Goal: Transaction & Acquisition: Register for event/course

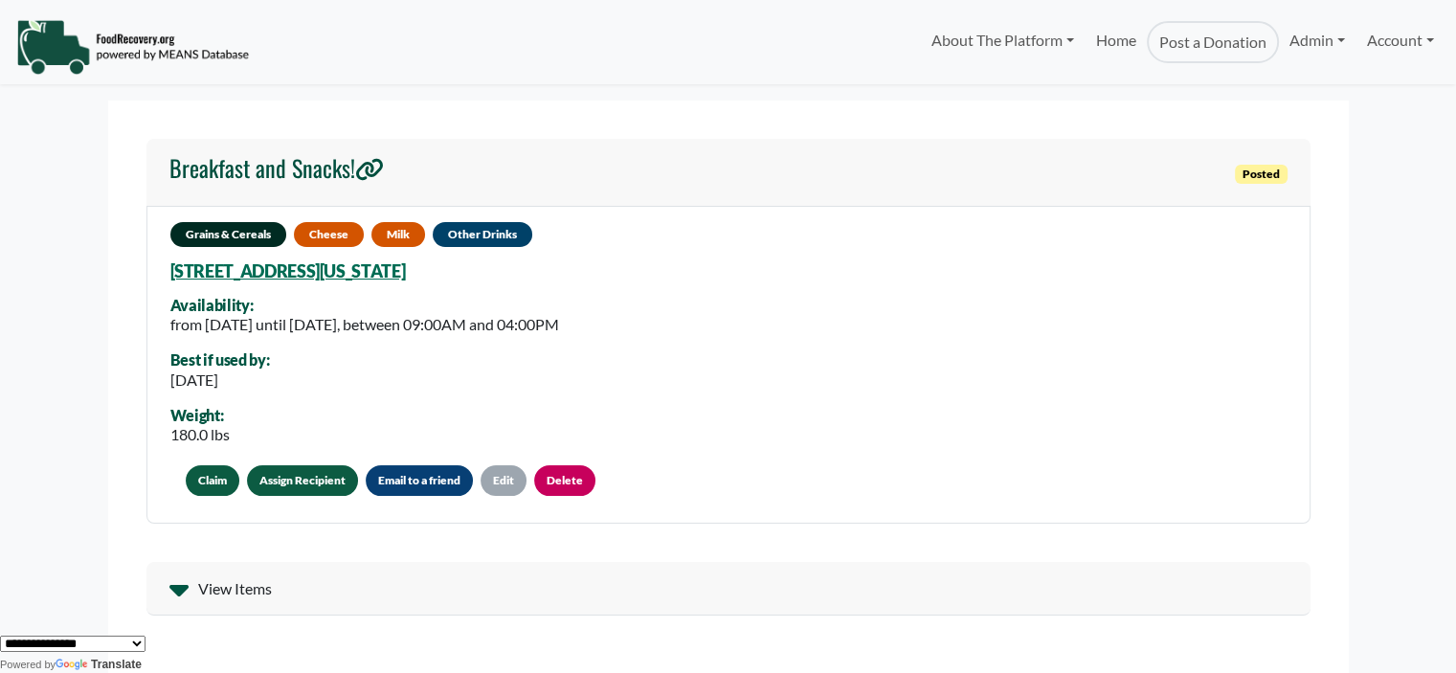
scroll to position [438, 0]
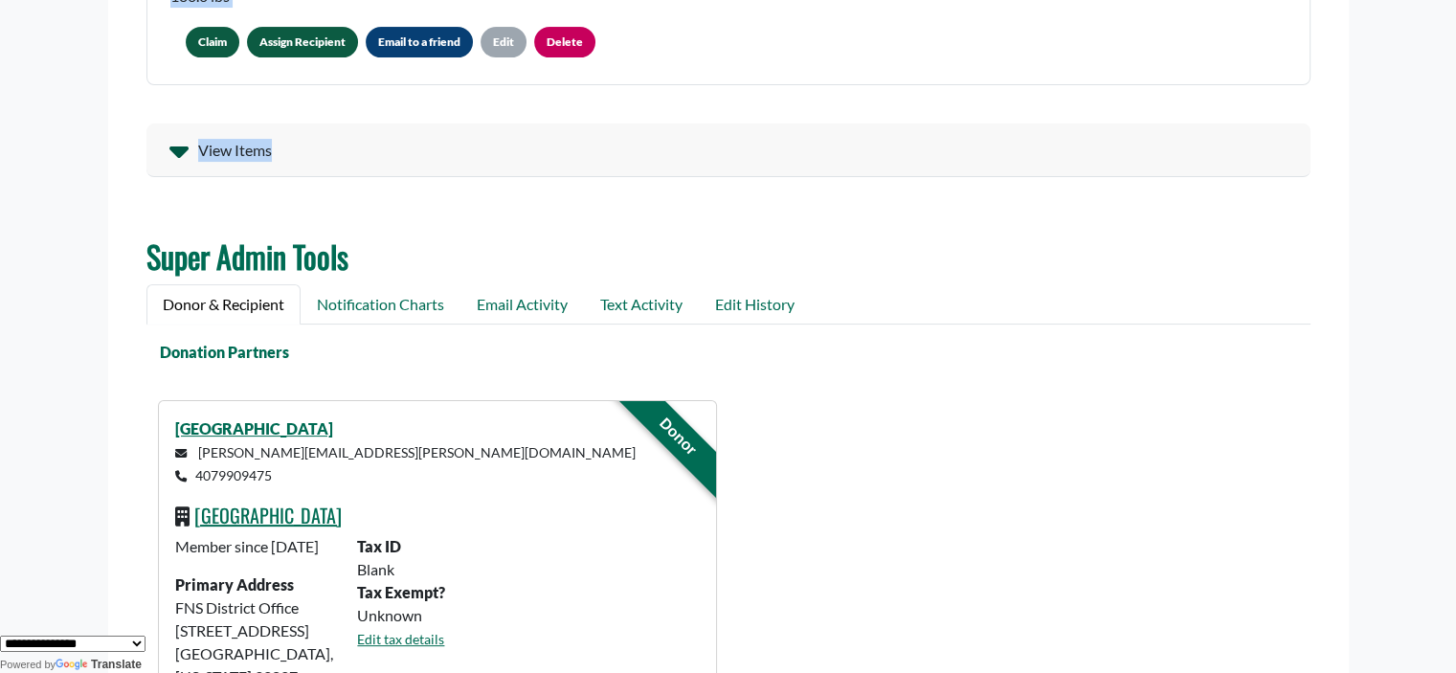
drag, startPoint x: 1453, startPoint y: 216, endPoint x: 1466, endPoint y: 148, distance: 69.3
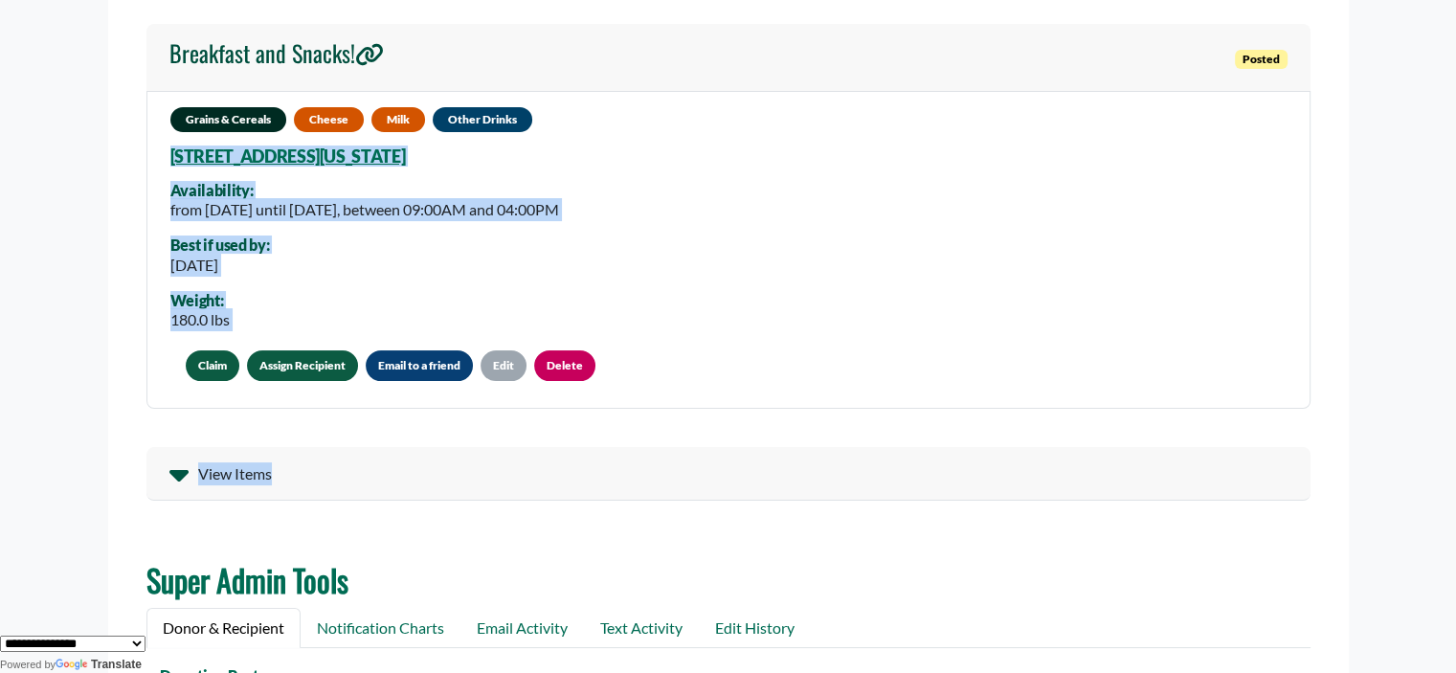
scroll to position [112, 0]
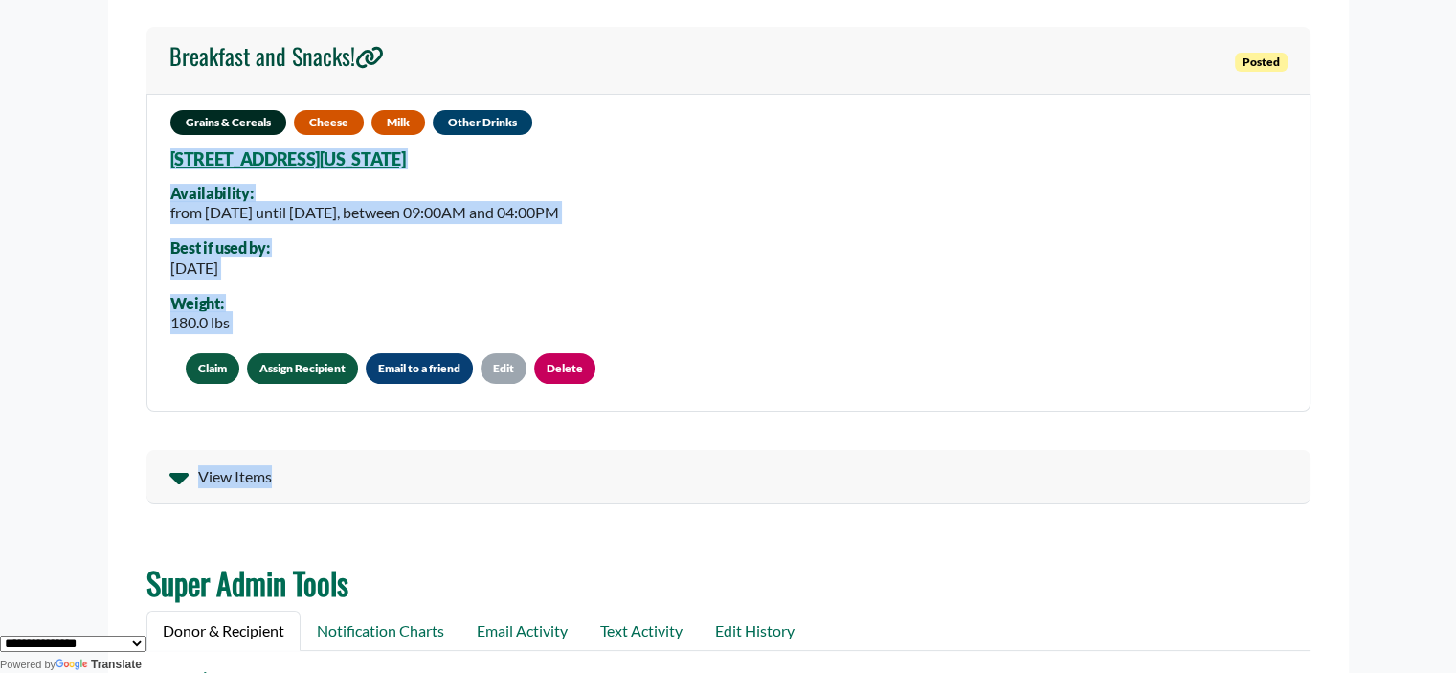
click at [1107, 230] on div "**********" at bounding box center [728, 253] width 1164 height 319
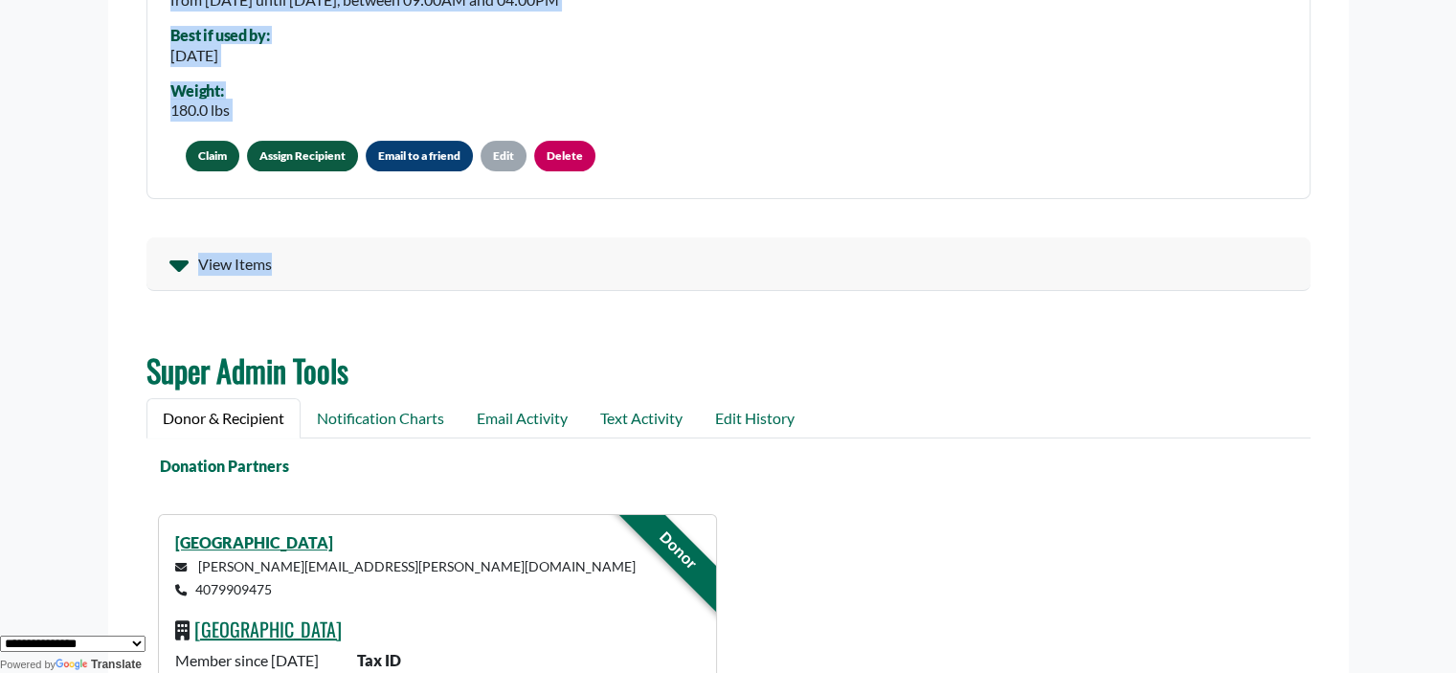
scroll to position [344, 0]
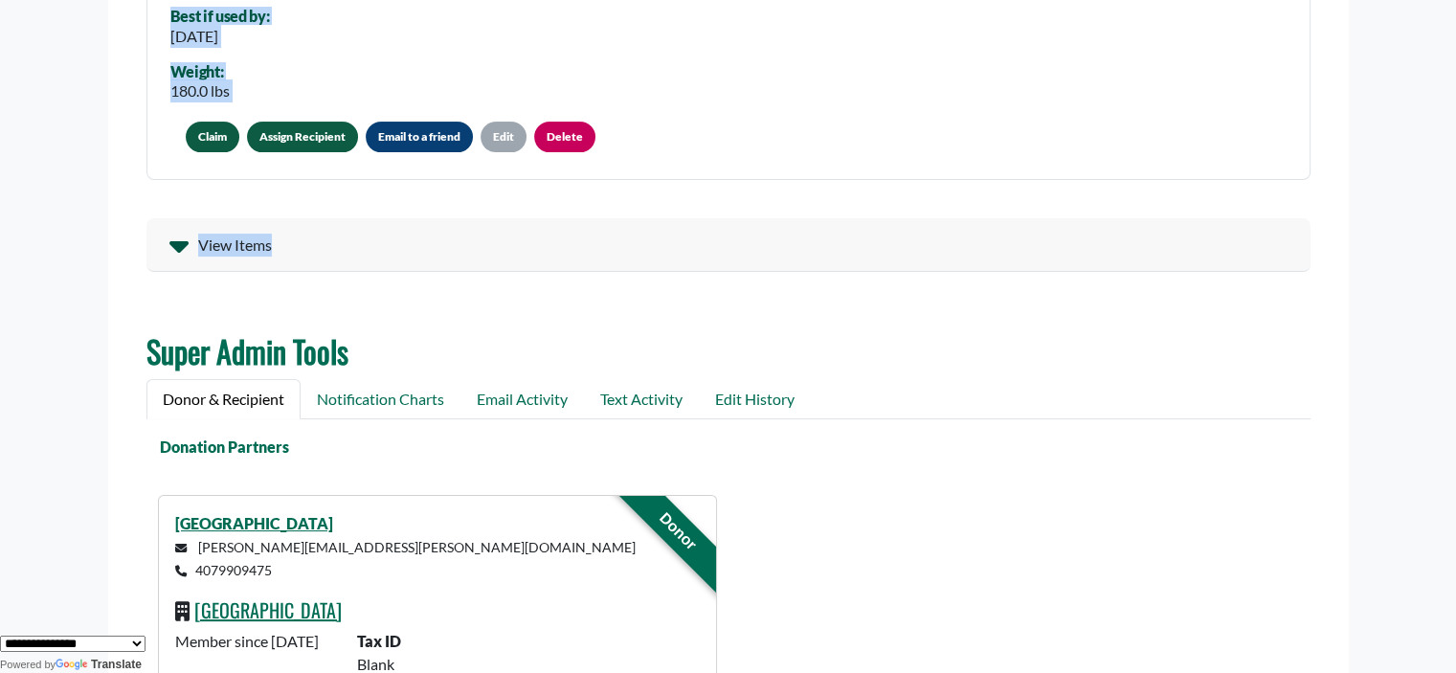
click at [170, 251] on icon at bounding box center [178, 245] width 19 height 31
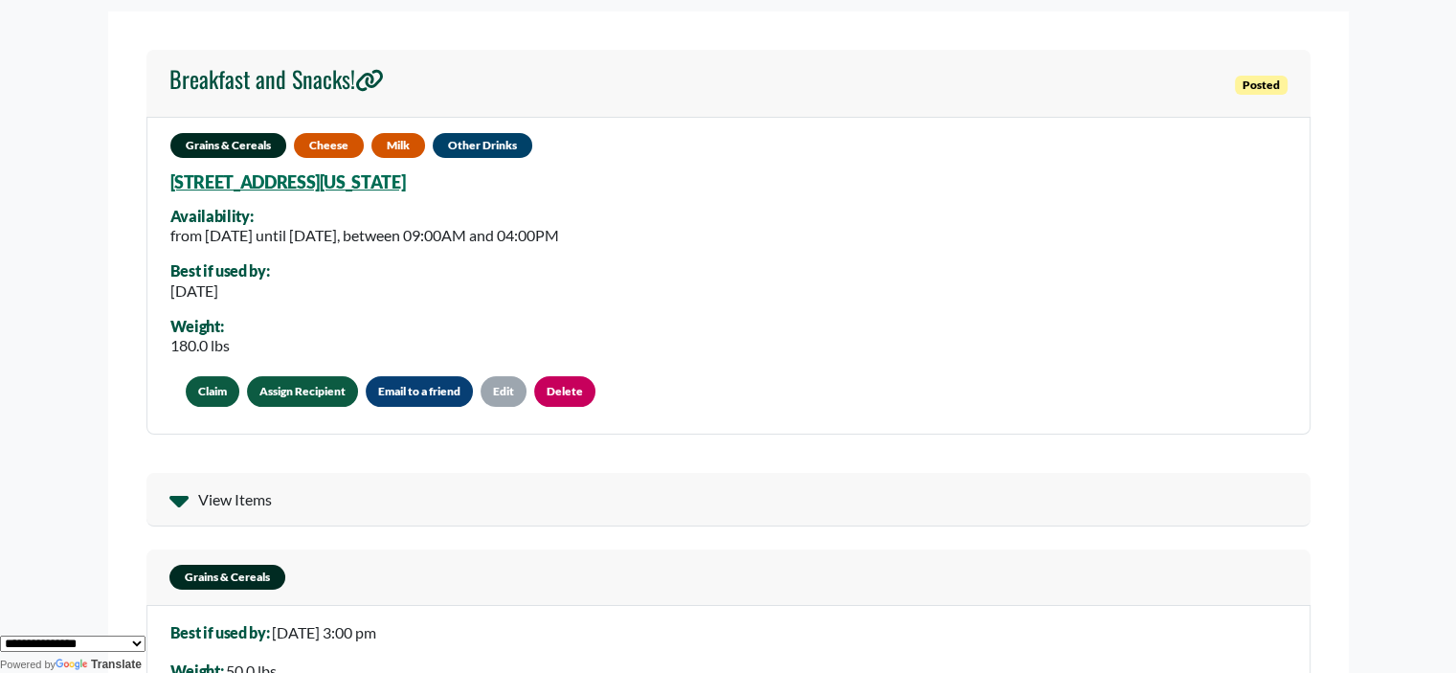
scroll to position [80, 0]
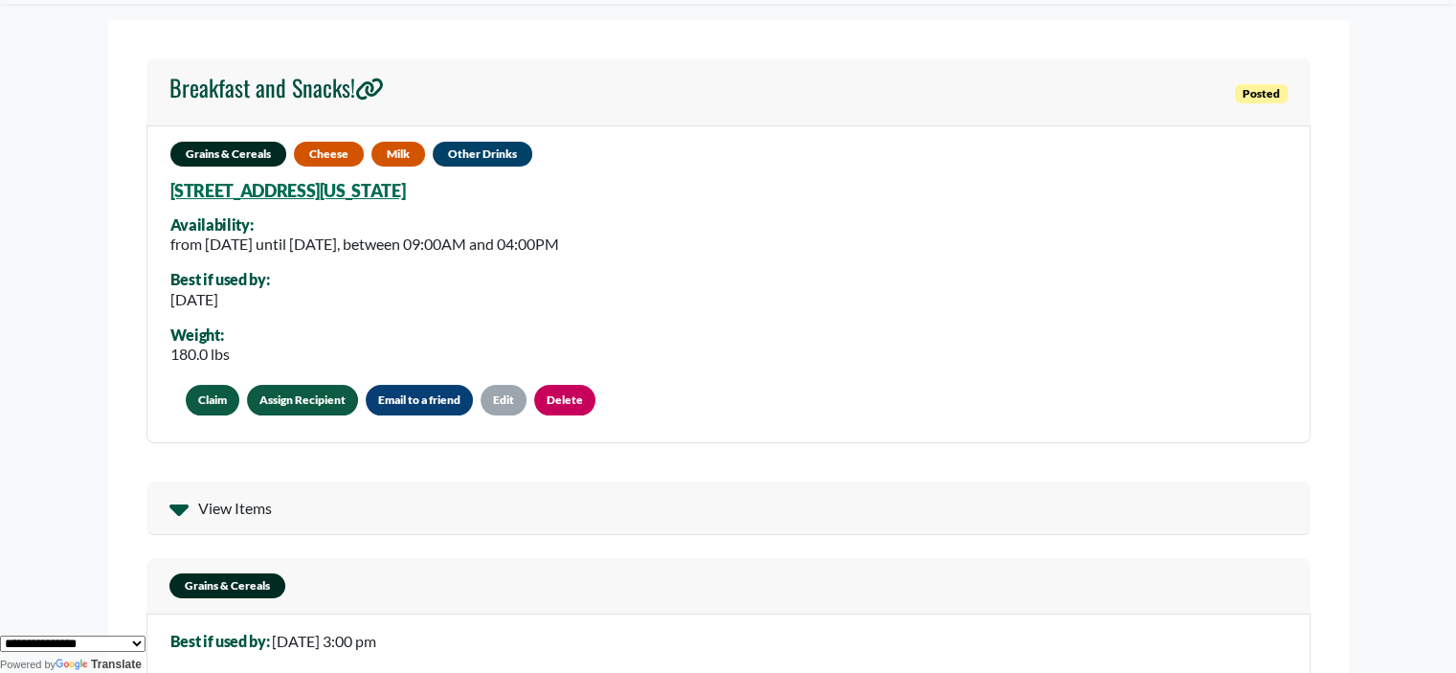
click at [287, 393] on link "Assign Recipient" at bounding box center [302, 400] width 111 height 31
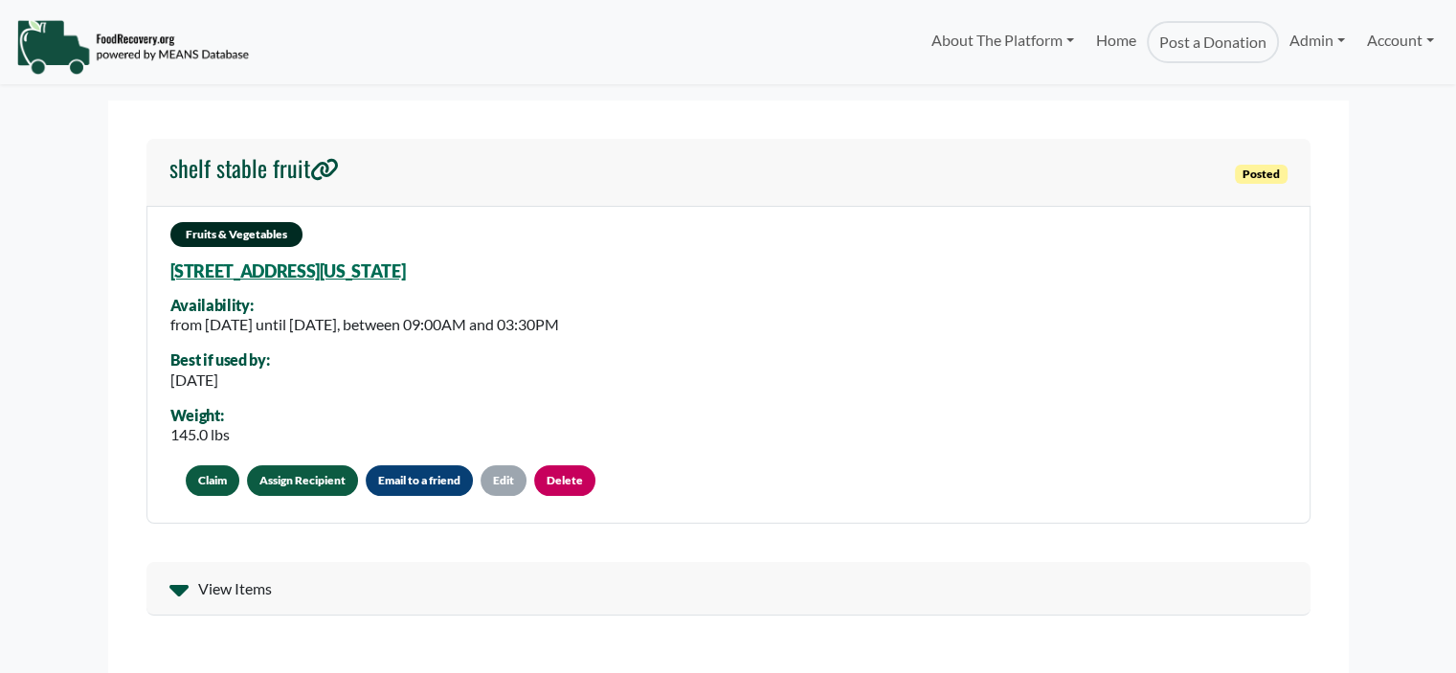
select select "Language Translate Widget"
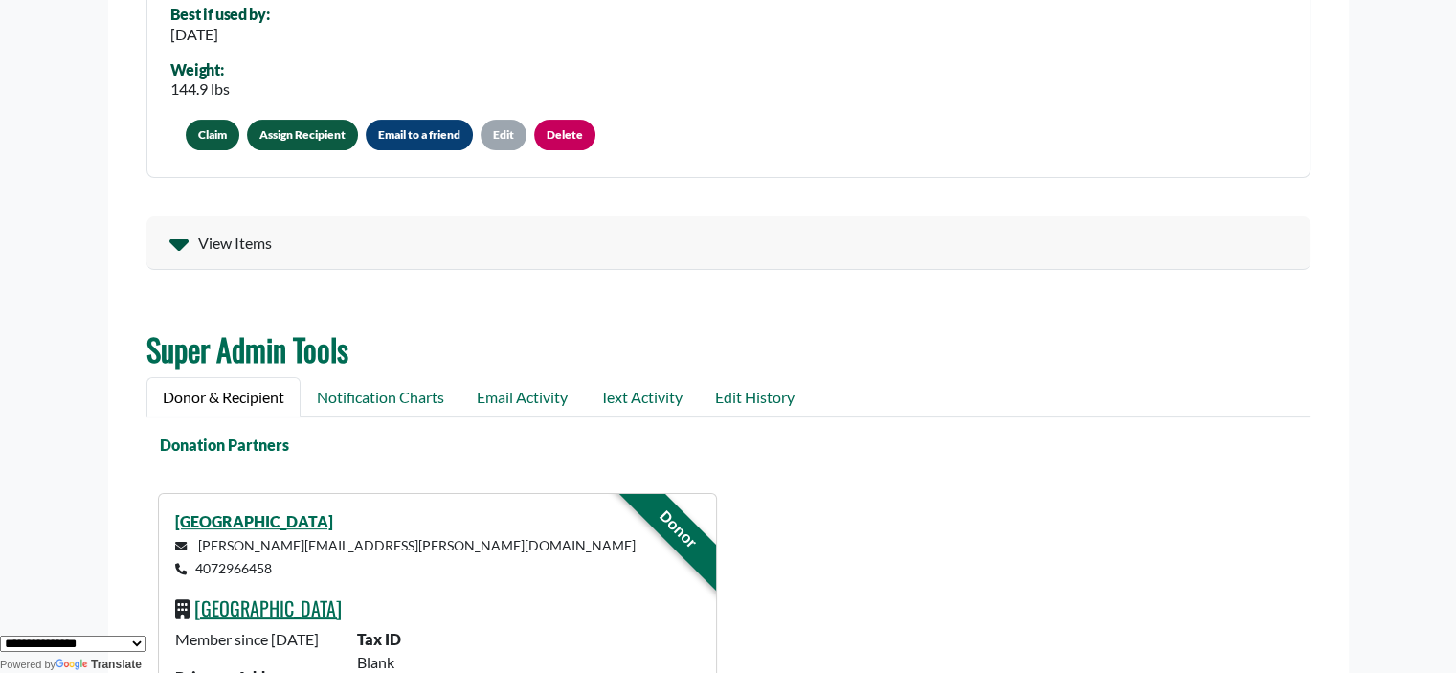
scroll to position [51, 0]
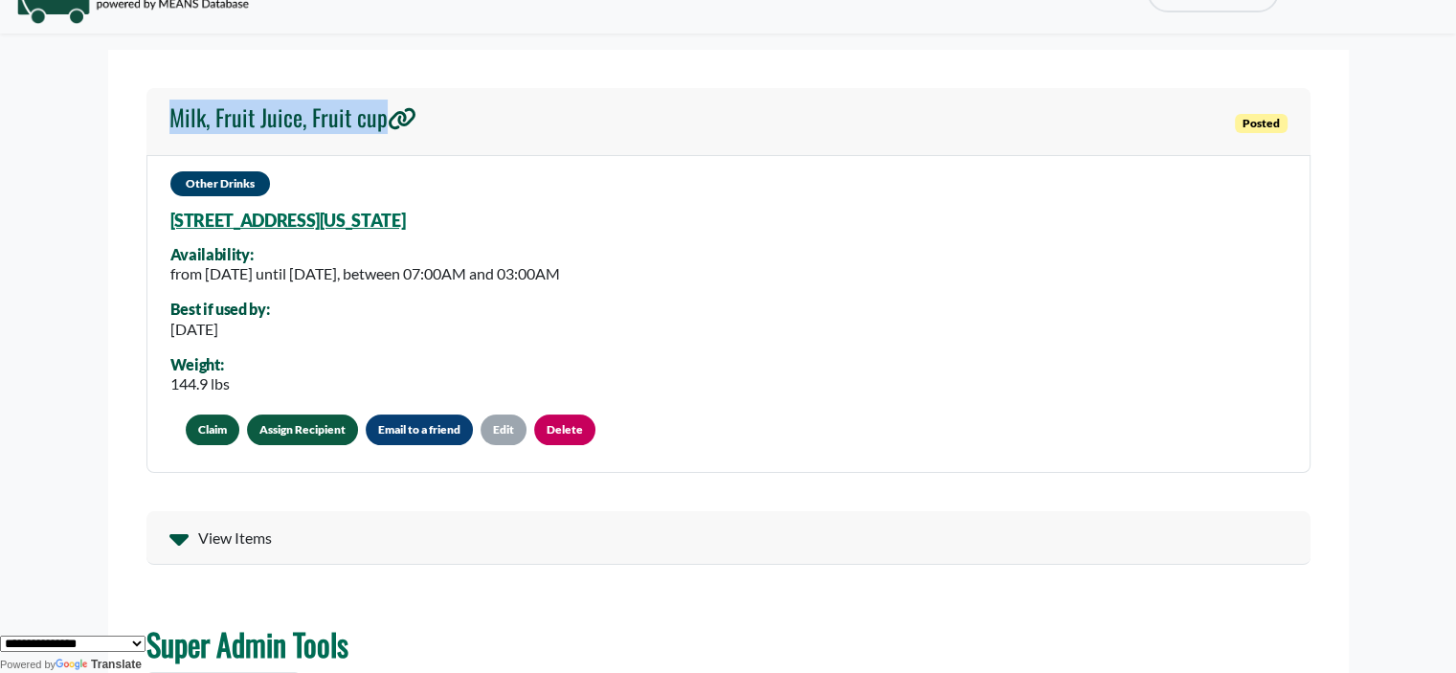
drag, startPoint x: 137, startPoint y: 118, endPoint x: 395, endPoint y: 125, distance: 258.6
click at [395, 125] on section "Milk, Fruit Juice, Fruit cup Posted Other Drinks 380 Killington Way, Orlando, F…" at bounding box center [728, 647] width 1241 height 1195
copy h4 "Milk, Fruit Juice, Fruit cup"
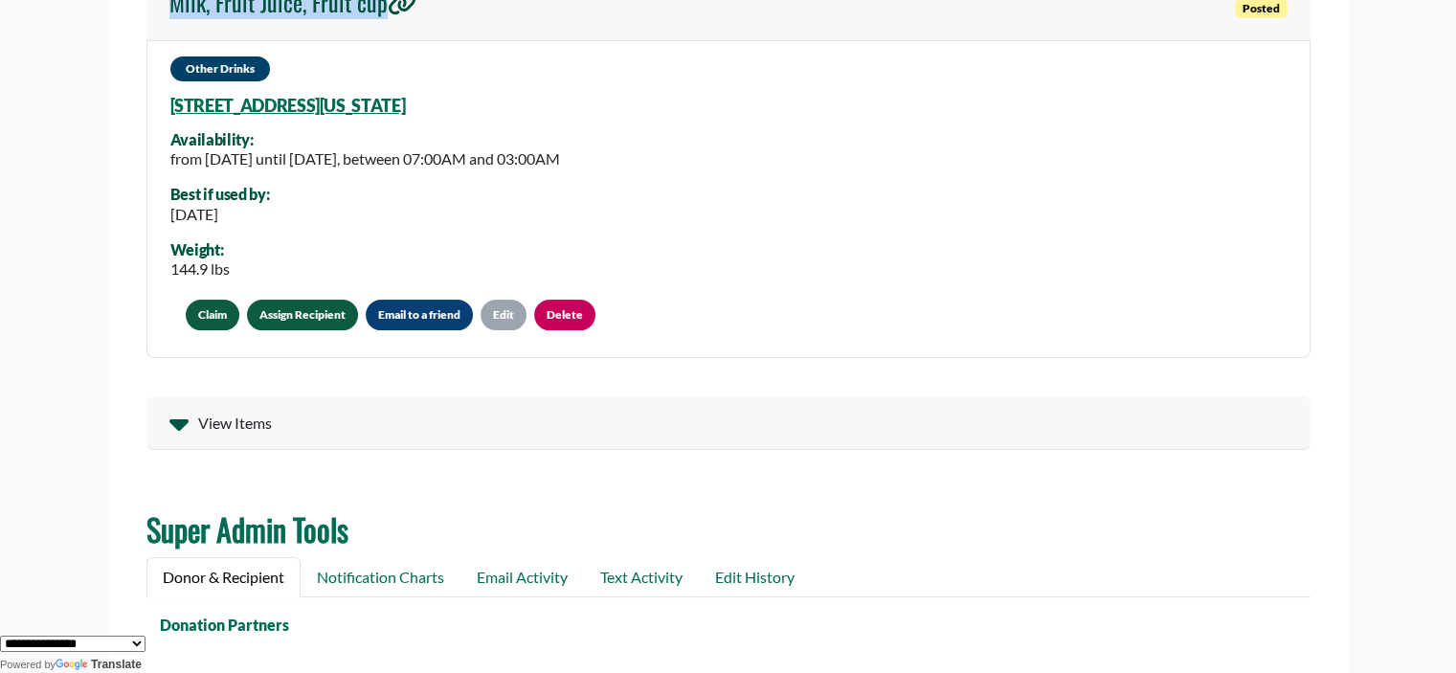
scroll to position [104, 0]
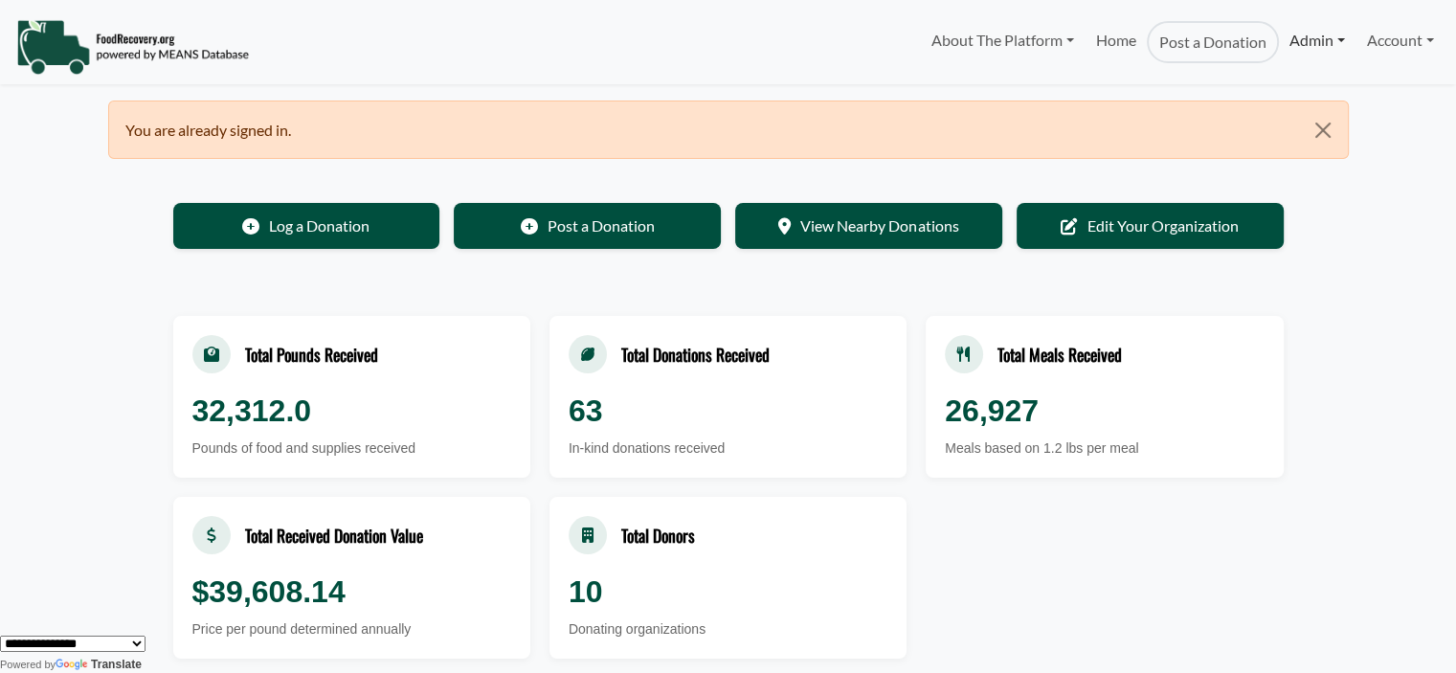
click at [1327, 42] on link "Admin" at bounding box center [1317, 40] width 77 height 38
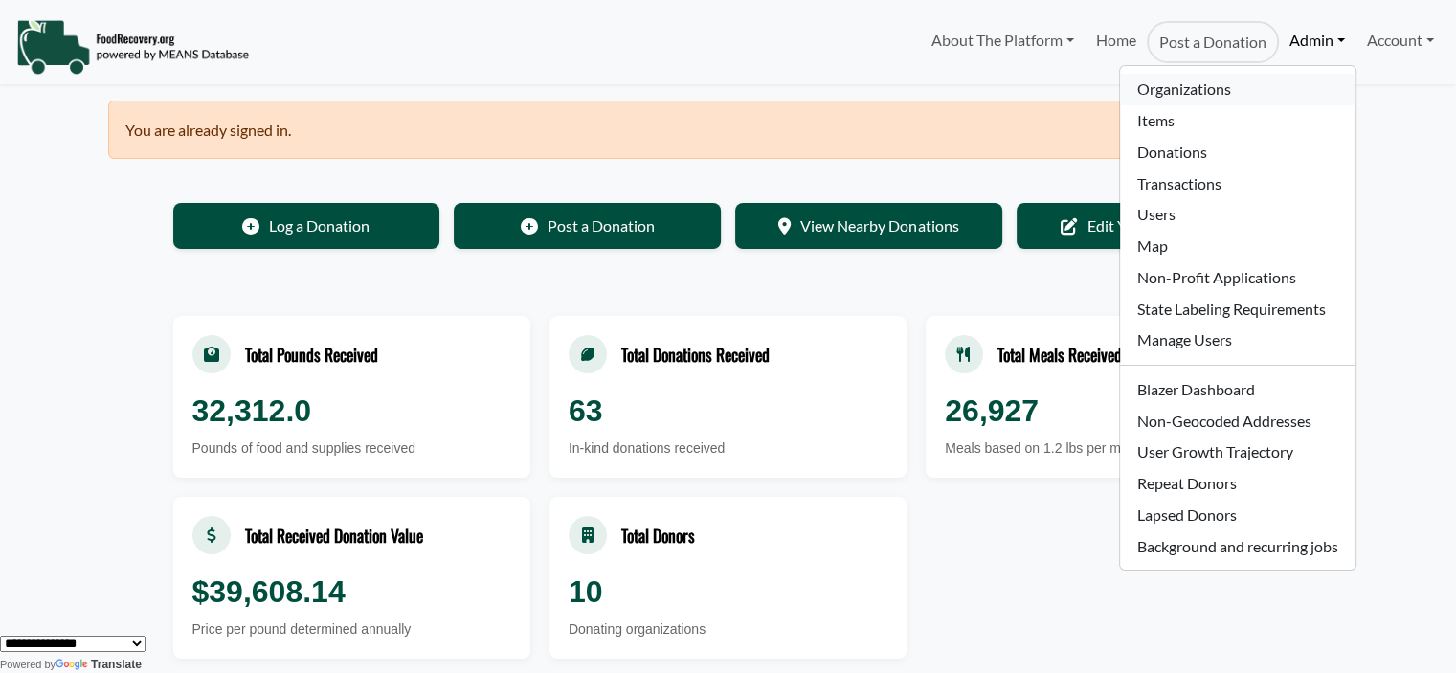
click at [1202, 92] on link "Organizations" at bounding box center [1237, 90] width 235 height 32
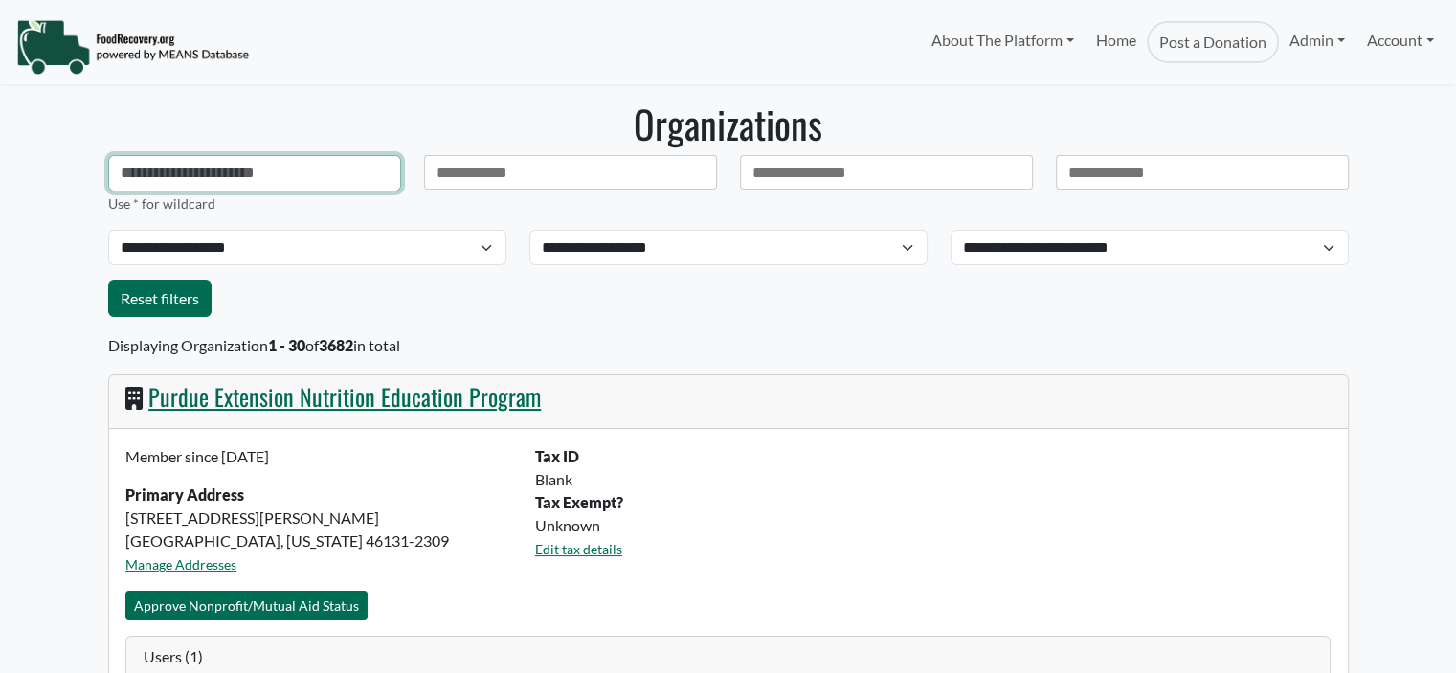
click at [226, 169] on input "text" at bounding box center [254, 173] width 293 height 36
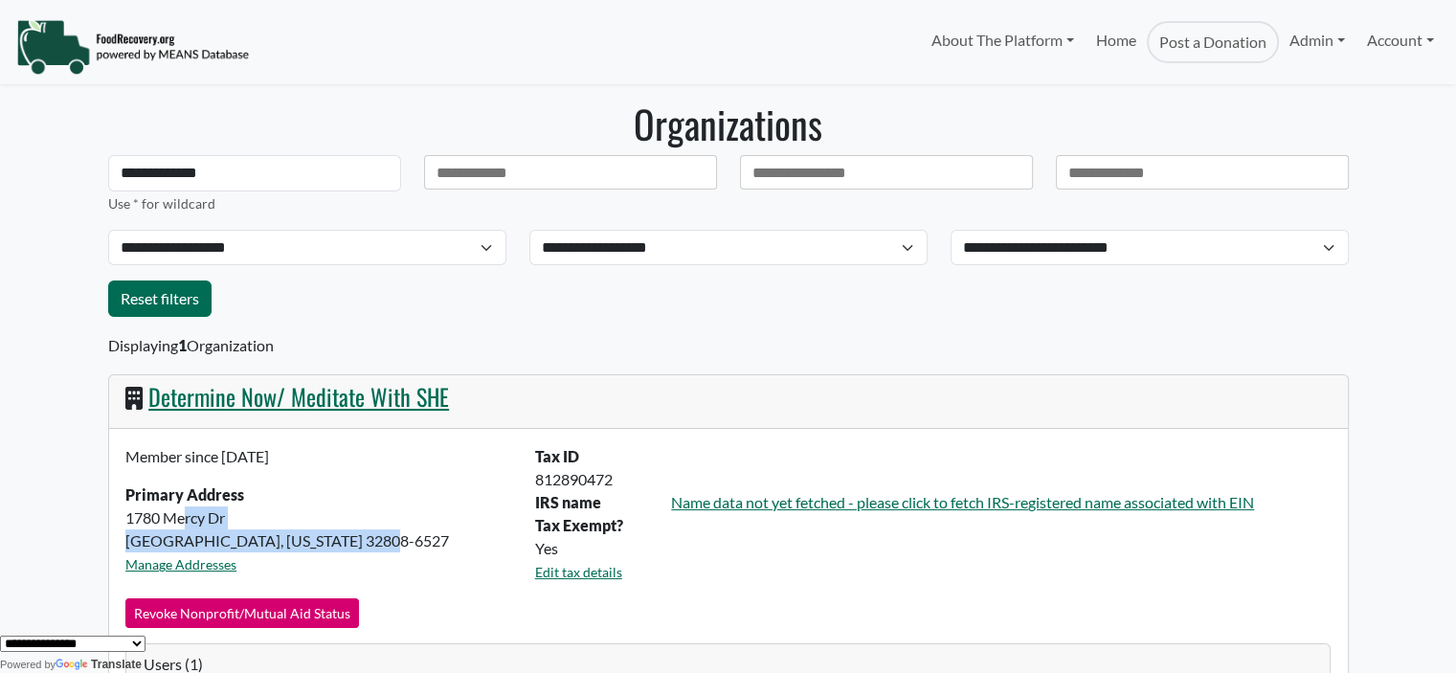
drag, startPoint x: 346, startPoint y: 539, endPoint x: 124, endPoint y: 512, distance: 222.7
click at [124, 512] on div "Member since [DATE] Primary Address [STREET_ADDRESS][PERSON_NAME][US_STATE] Man…" at bounding box center [319, 521] width 410 height 153
copy div "[GEOGRAPHIC_DATA][PERSON_NAME][US_STATE]-6527"
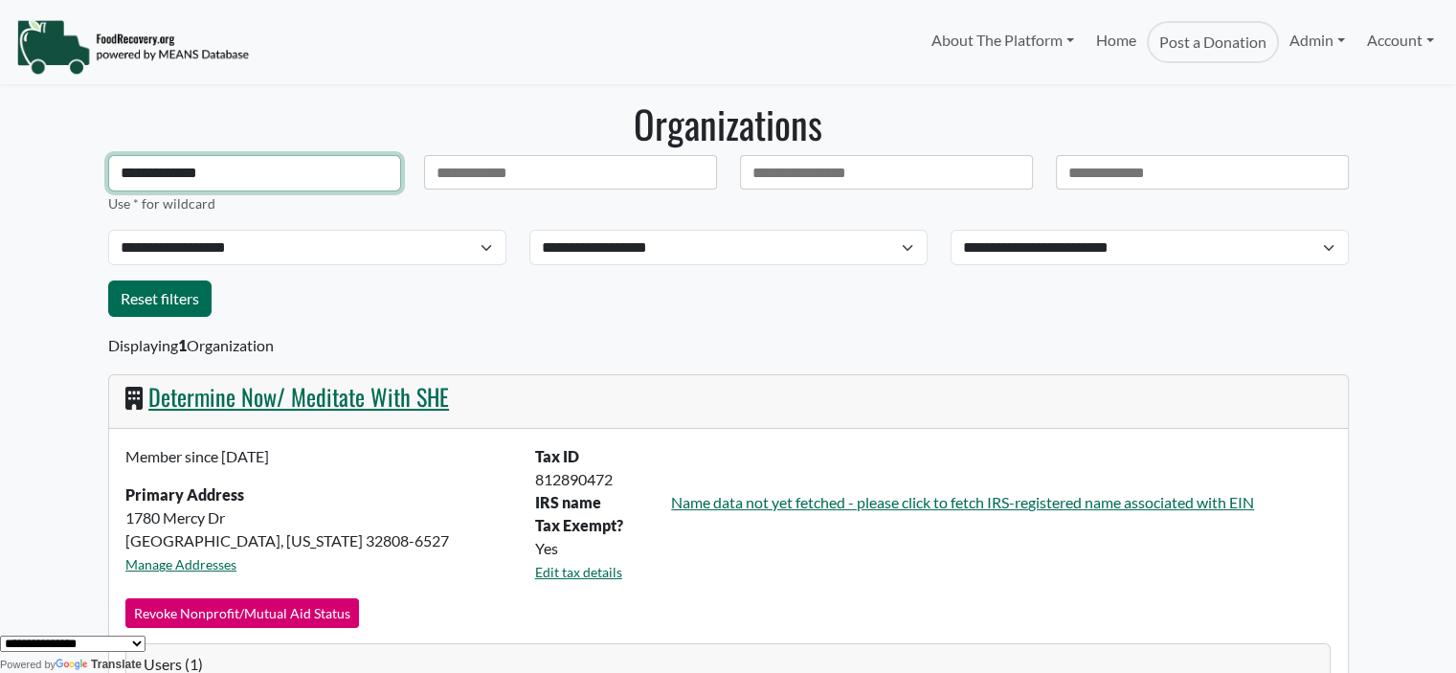
drag, startPoint x: 267, startPoint y: 175, endPoint x: -119, endPoint y: 173, distance: 385.8
click at [0, 173] on html "About The Platform How It Works FAQs Documentation Home Post a Donation Admin O…" at bounding box center [728, 336] width 1456 height 673
paste input "text"
type input "**********"
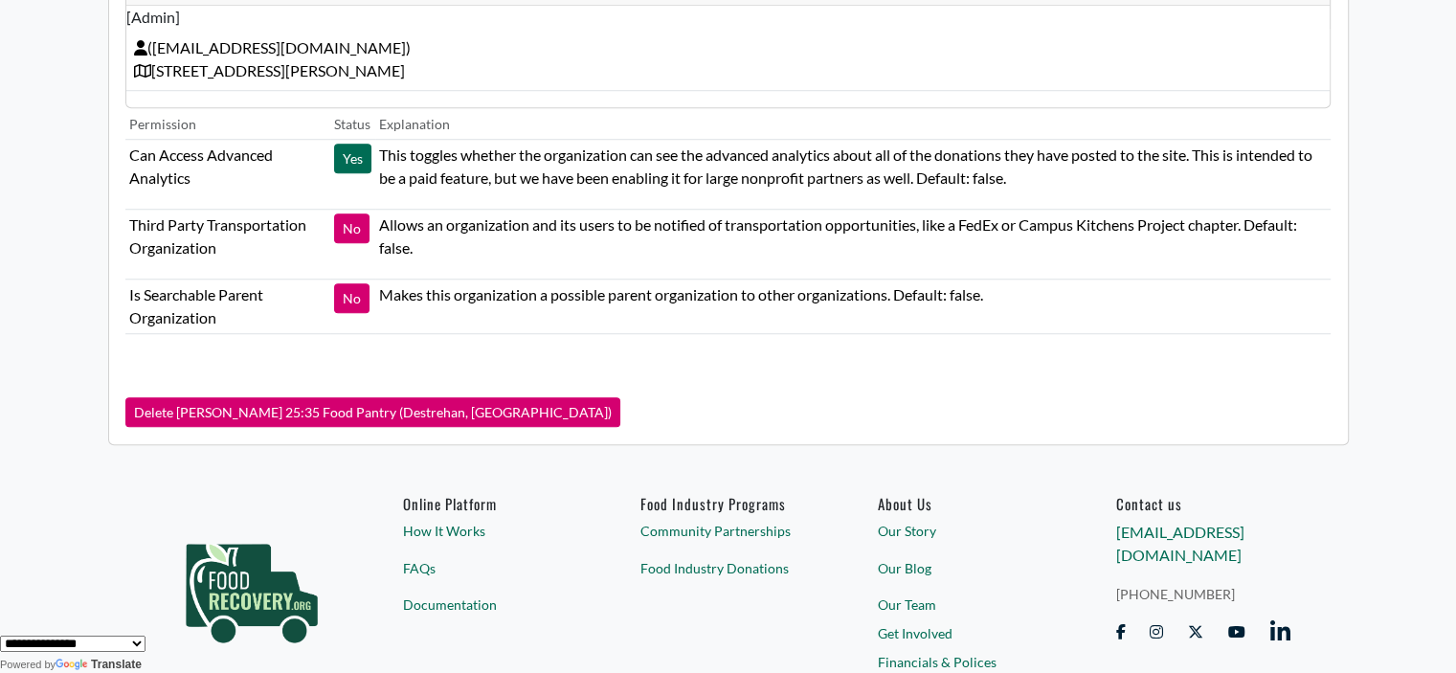
scroll to position [1611, 0]
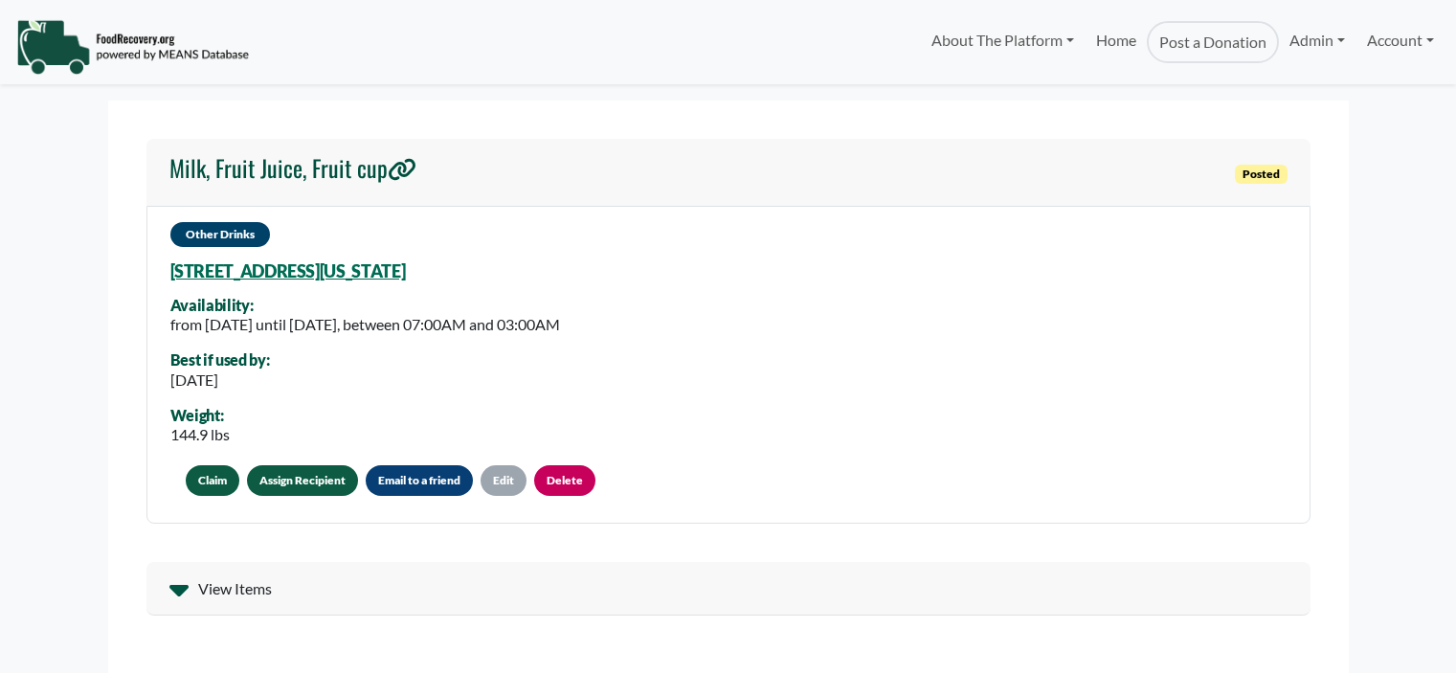
scroll to position [104, 0]
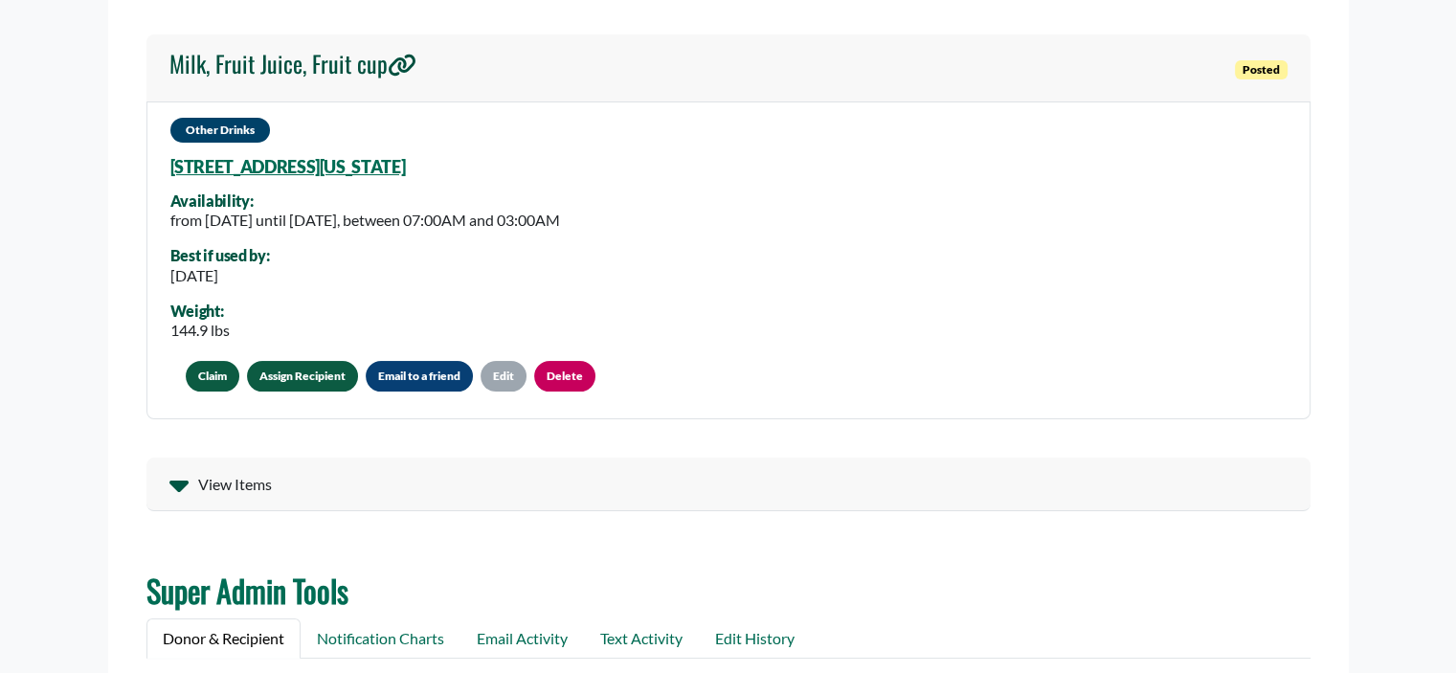
select select "Language Translate Widget"
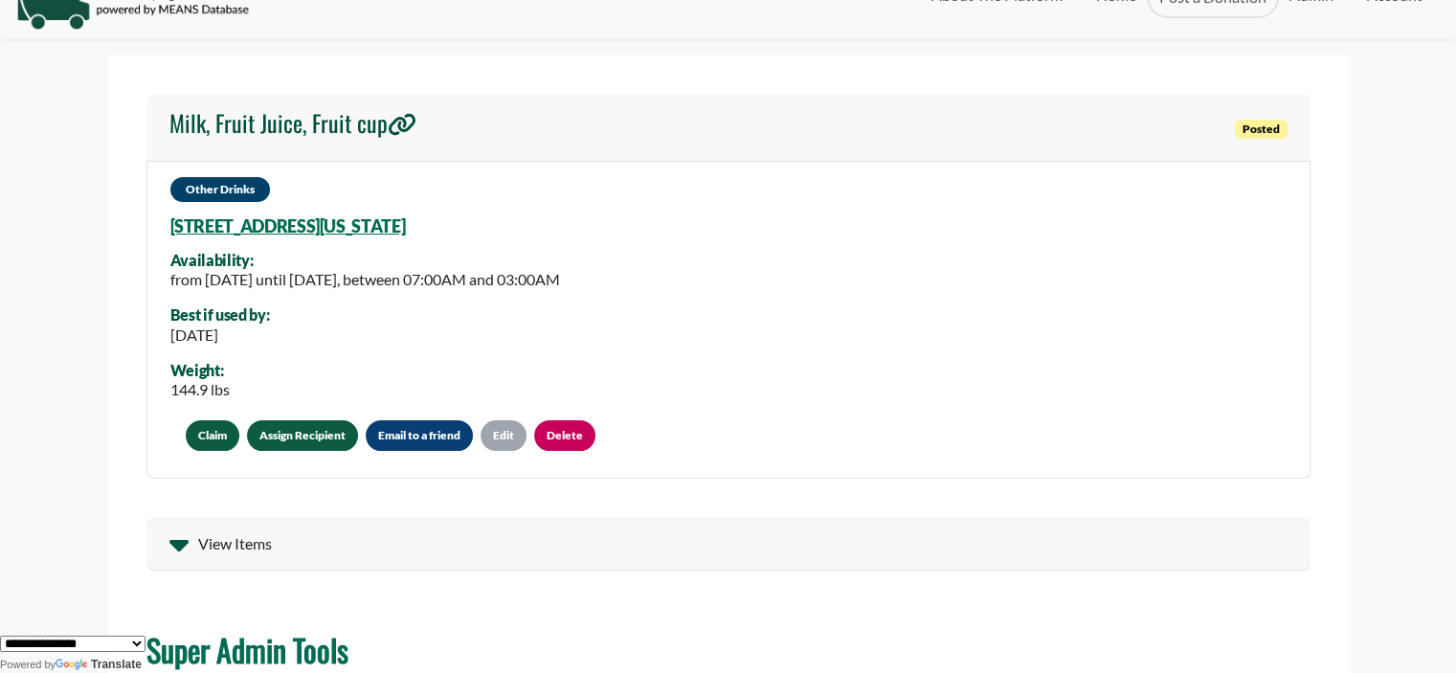
scroll to position [41, 0]
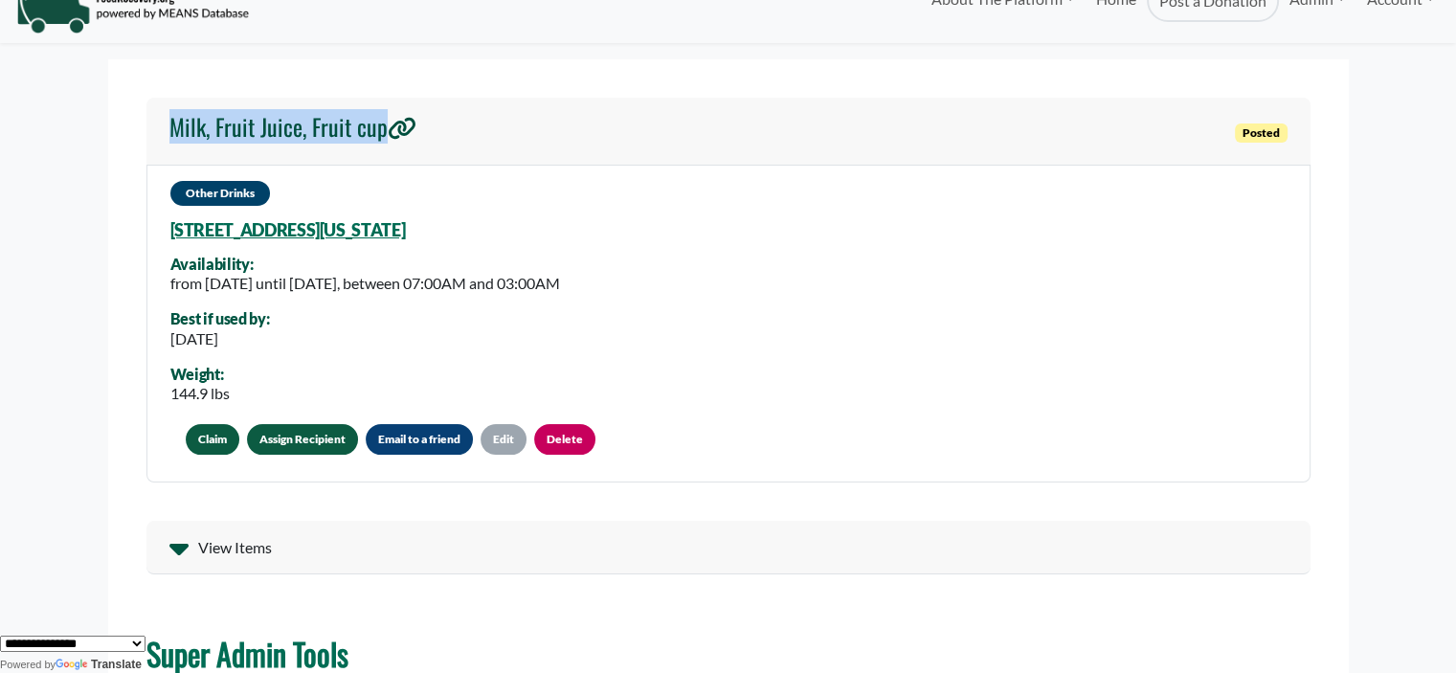
drag, startPoint x: 167, startPoint y: 127, endPoint x: 410, endPoint y: 158, distance: 245.1
click at [414, 150] on section "Milk, Fruit Juice, Fruit cup Posted Other Drinks [STREET_ADDRESS][US_STATE] Ava…" at bounding box center [728, 656] width 1241 height 1195
copy h4 "Milk, Fruit Juice, Fruit cup"
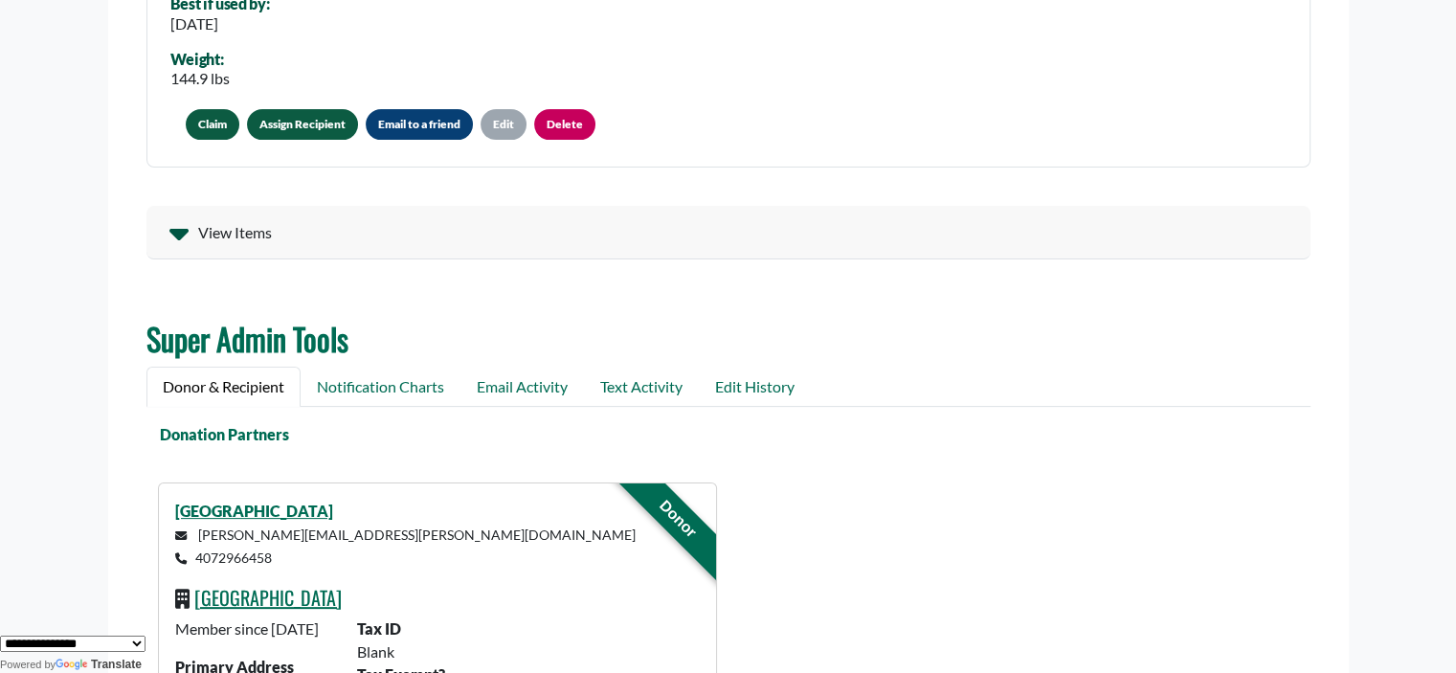
scroll to position [56, 0]
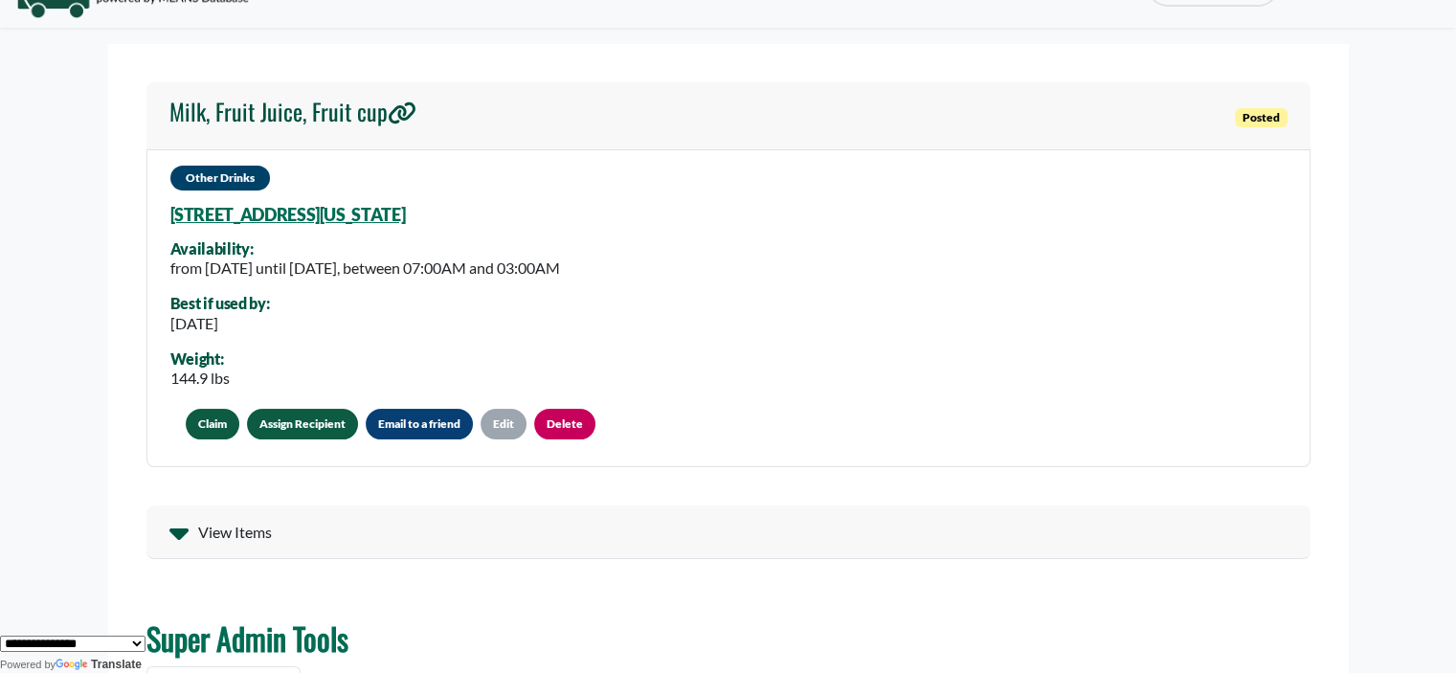
click at [646, 187] on div "Other Drinks" at bounding box center [728, 178] width 1116 height 25
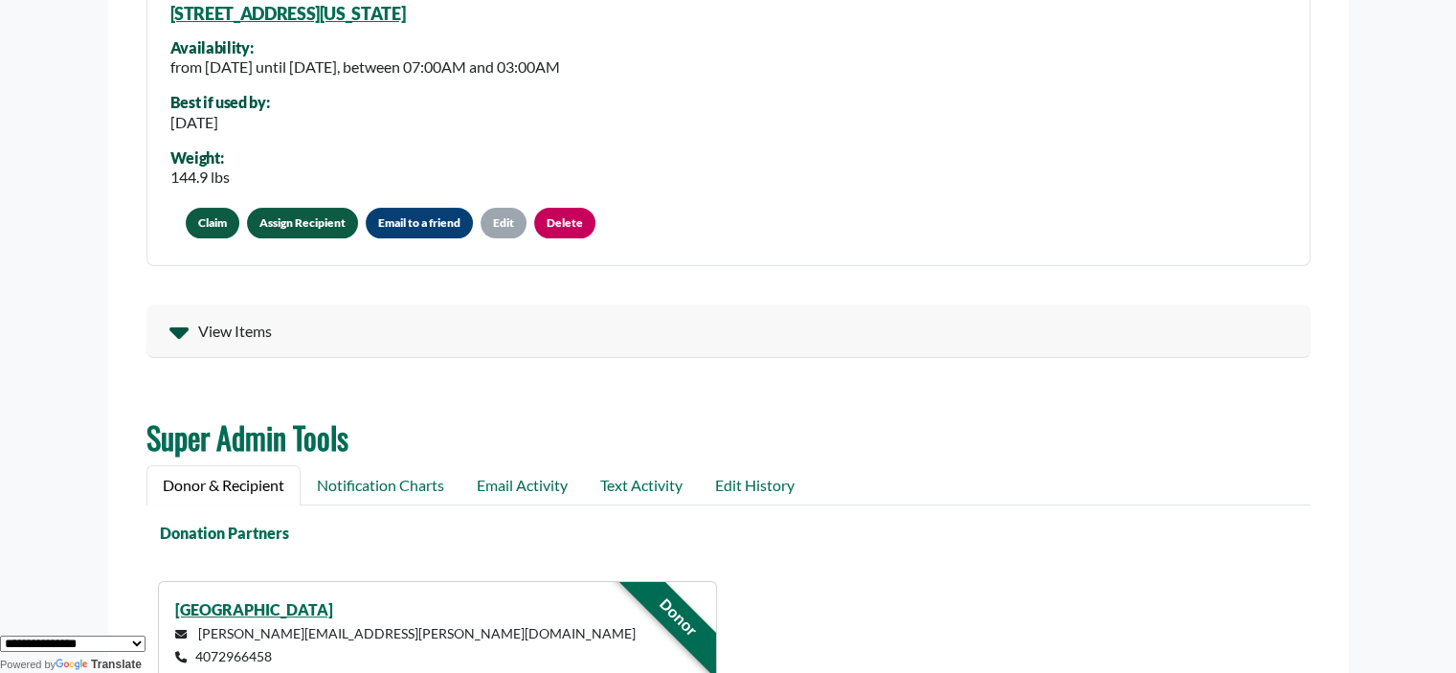
scroll to position [249, 0]
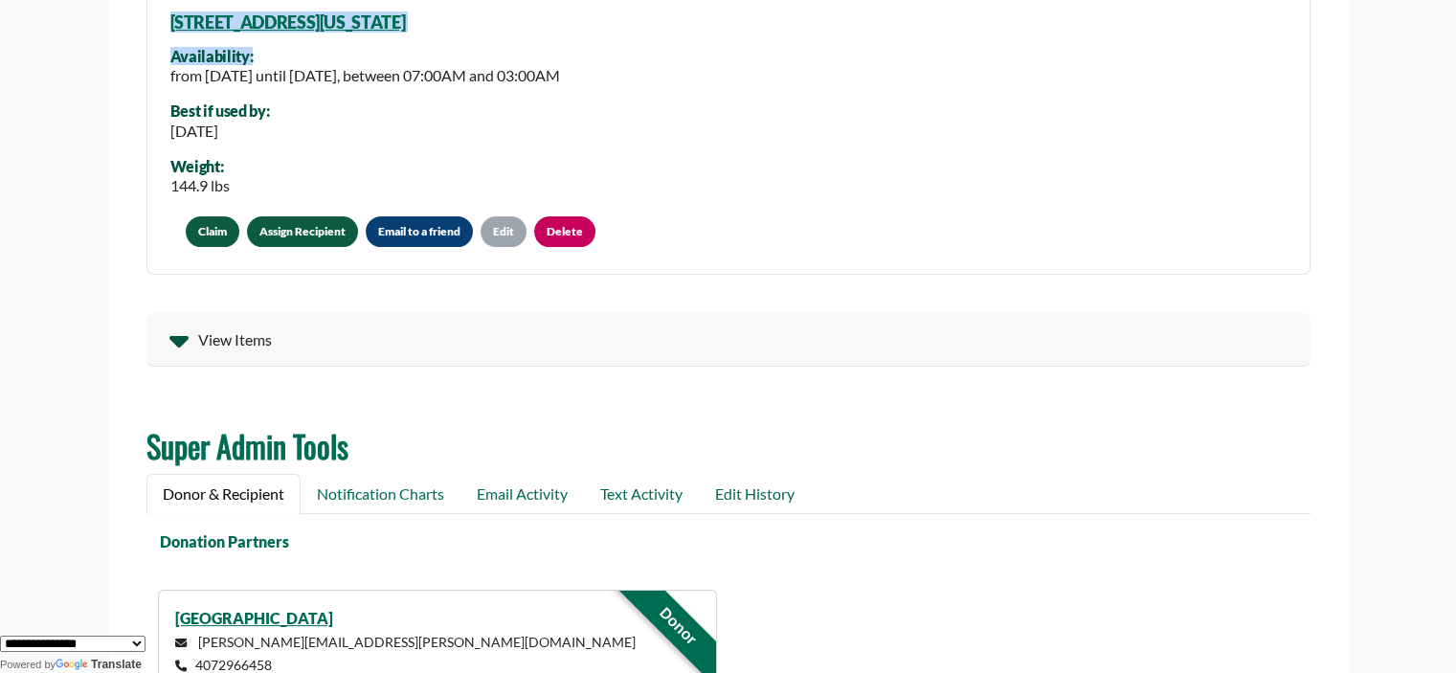
drag, startPoint x: 375, startPoint y: 40, endPoint x: 156, endPoint y: 29, distance: 219.5
click at [156, 29] on div "Other Drinks [STREET_ADDRESS][US_STATE] Availability: from [DATE] until [DATE],…" at bounding box center [728, 116] width 1164 height 319
click at [333, 64] on div "from Thursday, September 25, 2025 until Sunday, October 05, 2025, between 07:00…" at bounding box center [365, 75] width 390 height 23
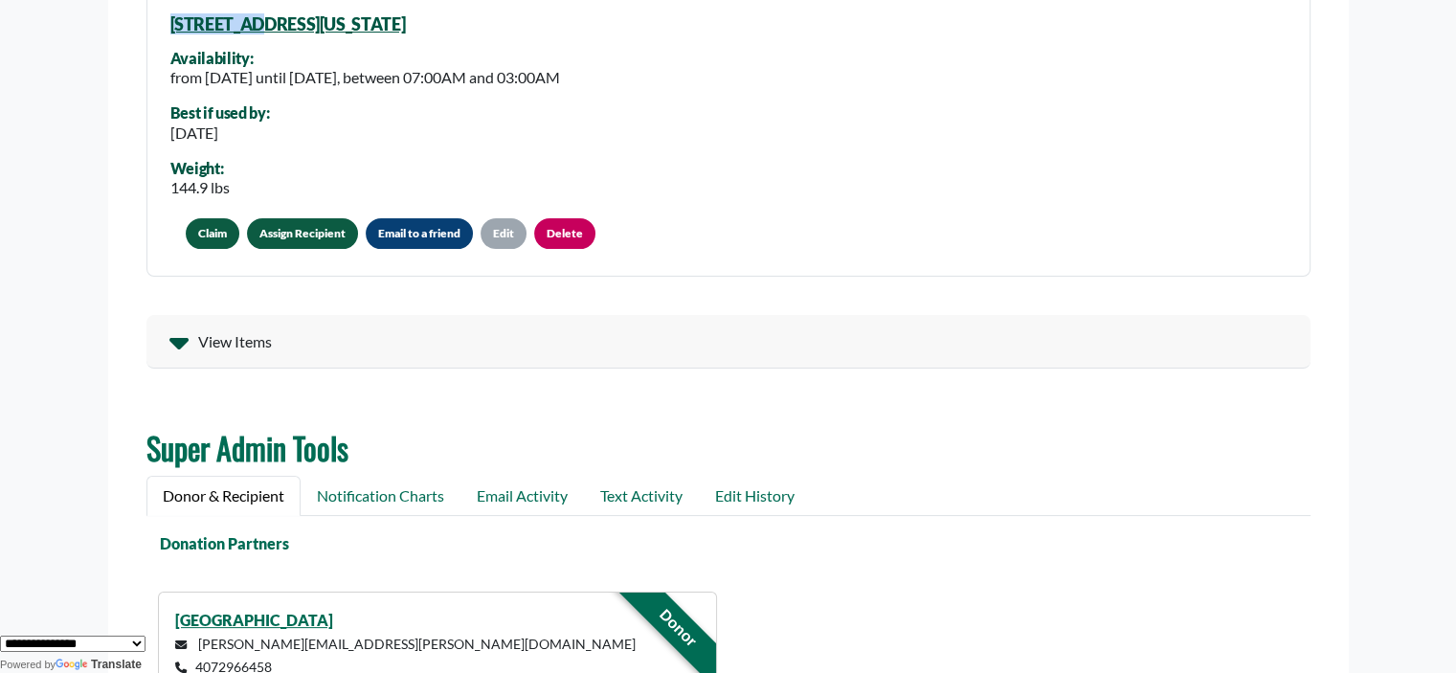
drag, startPoint x: 559, startPoint y: 14, endPoint x: 241, endPoint y: 19, distance: 317.8
click at [241, 19] on div "Other Drinks 380 Killington Way, Orlando, Florida, 32835 6834 Availability: fro…" at bounding box center [728, 118] width 1164 height 319
click at [643, 14] on div "Other Drinks 380 Killington Way, Orlando, Florida, 32835 6834 Availability: fro…" at bounding box center [728, 118] width 1164 height 319
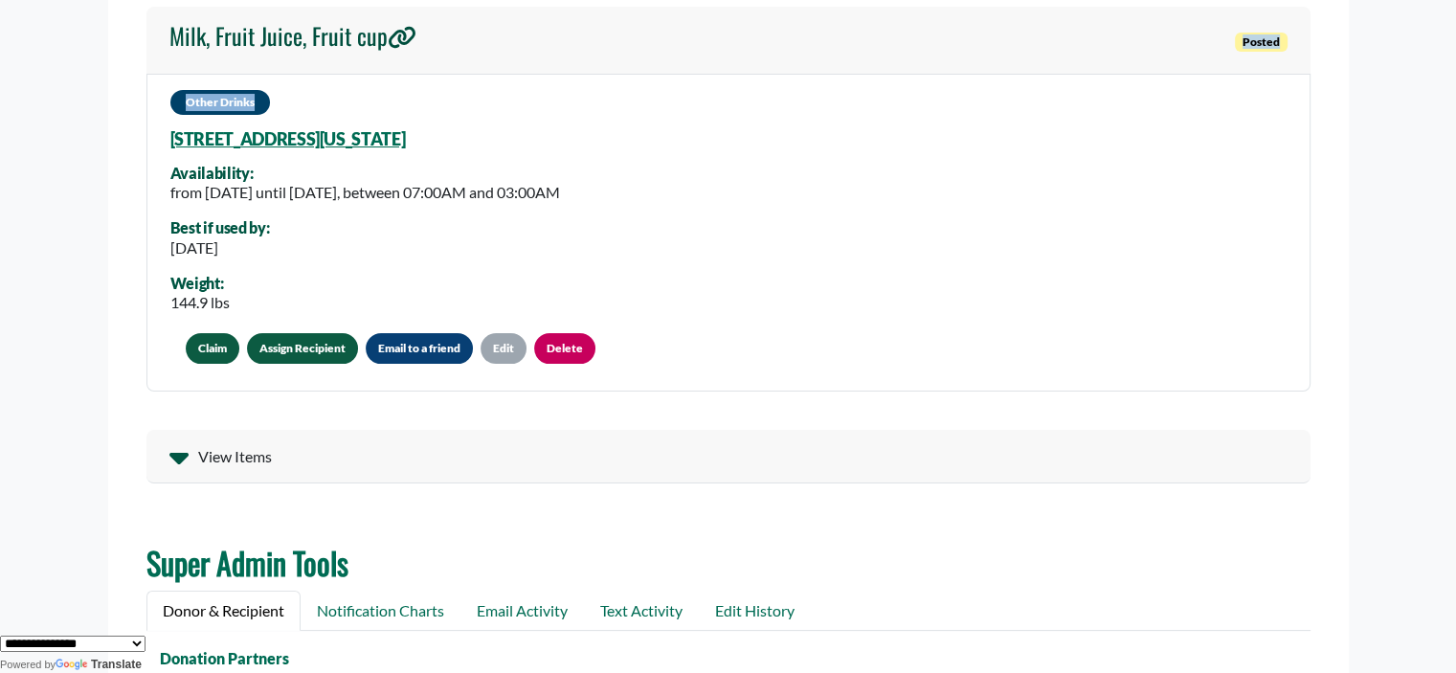
scroll to position [0, 0]
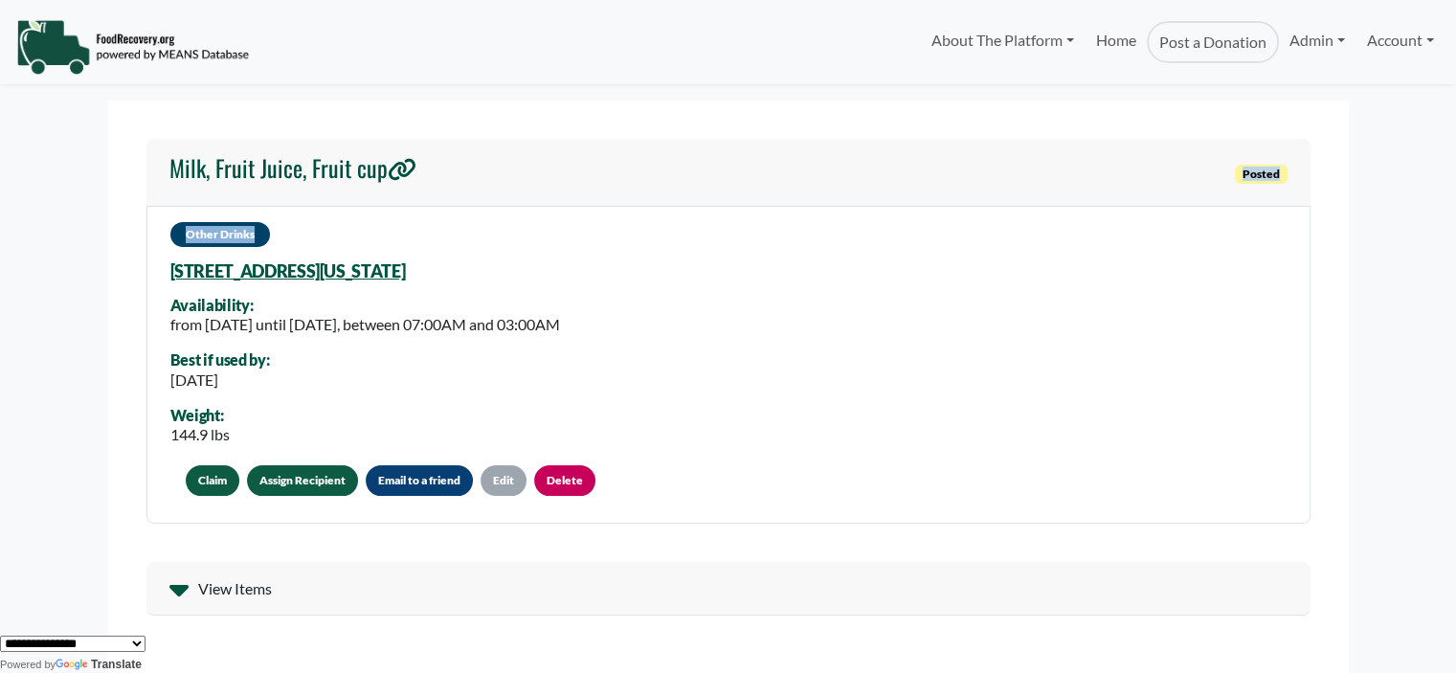
drag, startPoint x: 593, startPoint y: 14, endPoint x: 535, endPoint y: 275, distance: 266.8
click at [535, 275] on div "Other Drinks 380 Killington Way, Orlando, Florida, 32835 6834 Availability: fro…" at bounding box center [728, 365] width 1164 height 319
copy div "380 Killington Way, Orlando, Florida, 32835 6834"
drag, startPoint x: 1390, startPoint y: 232, endPoint x: 1404, endPoint y: 203, distance: 32.1
click at [1390, 230] on body "About The Platform How It Works FAQs Documentation Home Post a Donation Admin O…" at bounding box center [728, 336] width 1456 height 673
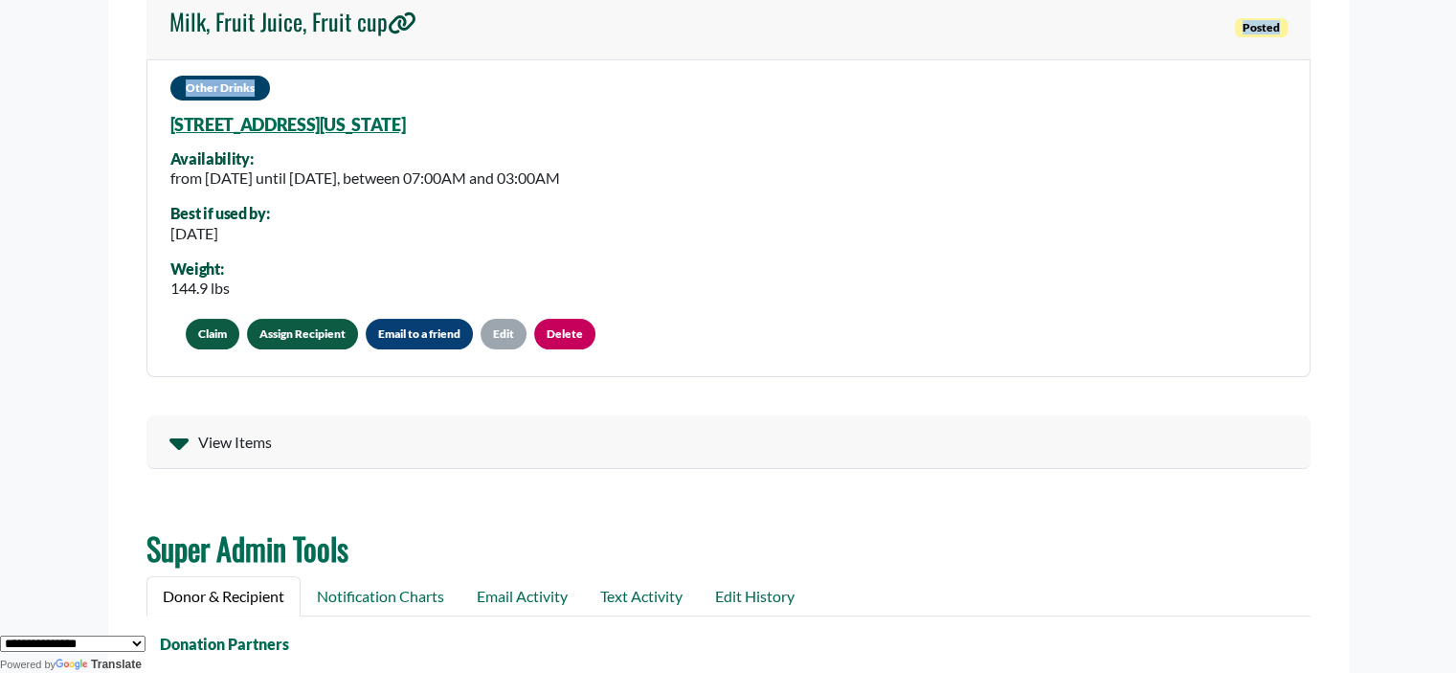
scroll to position [142, 0]
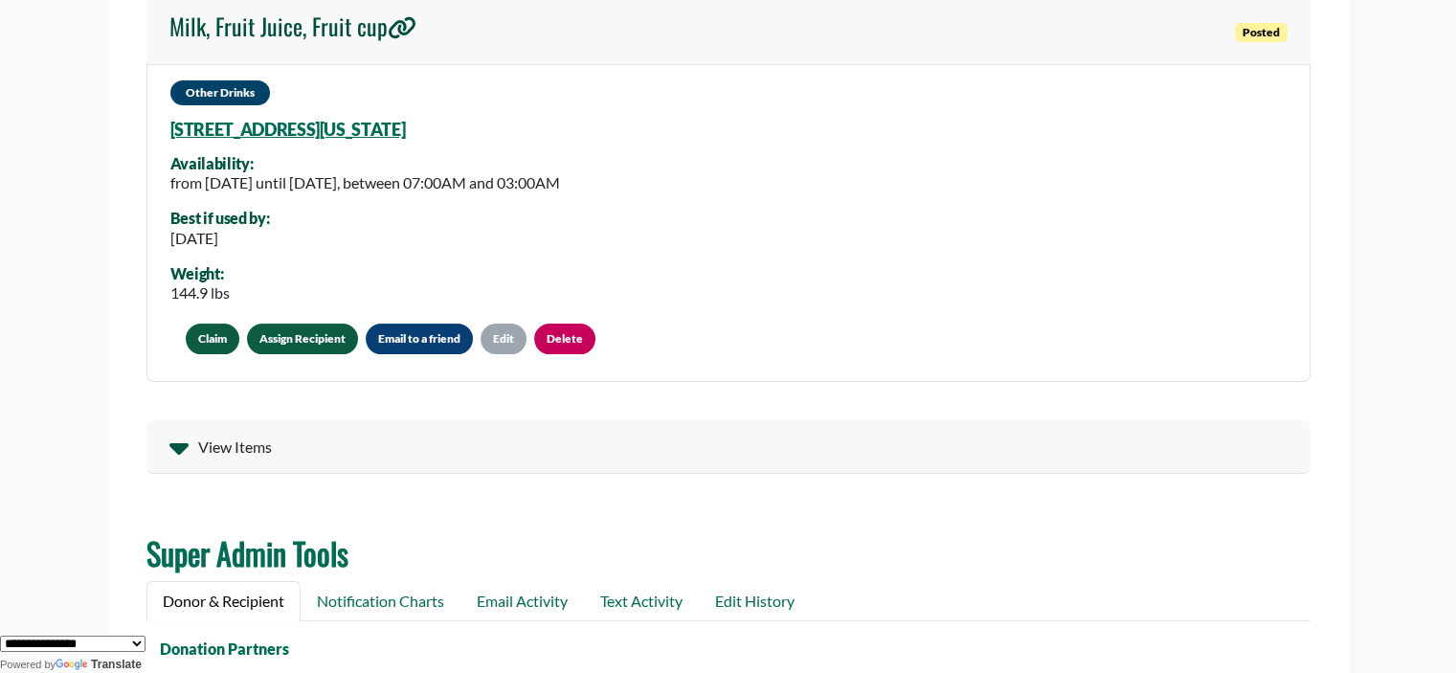
click at [999, 519] on section "Milk, Fruit Juice, Fruit cup Posted Other Drinks 380 Killington Way, Orlando, F…" at bounding box center [728, 556] width 1241 height 1195
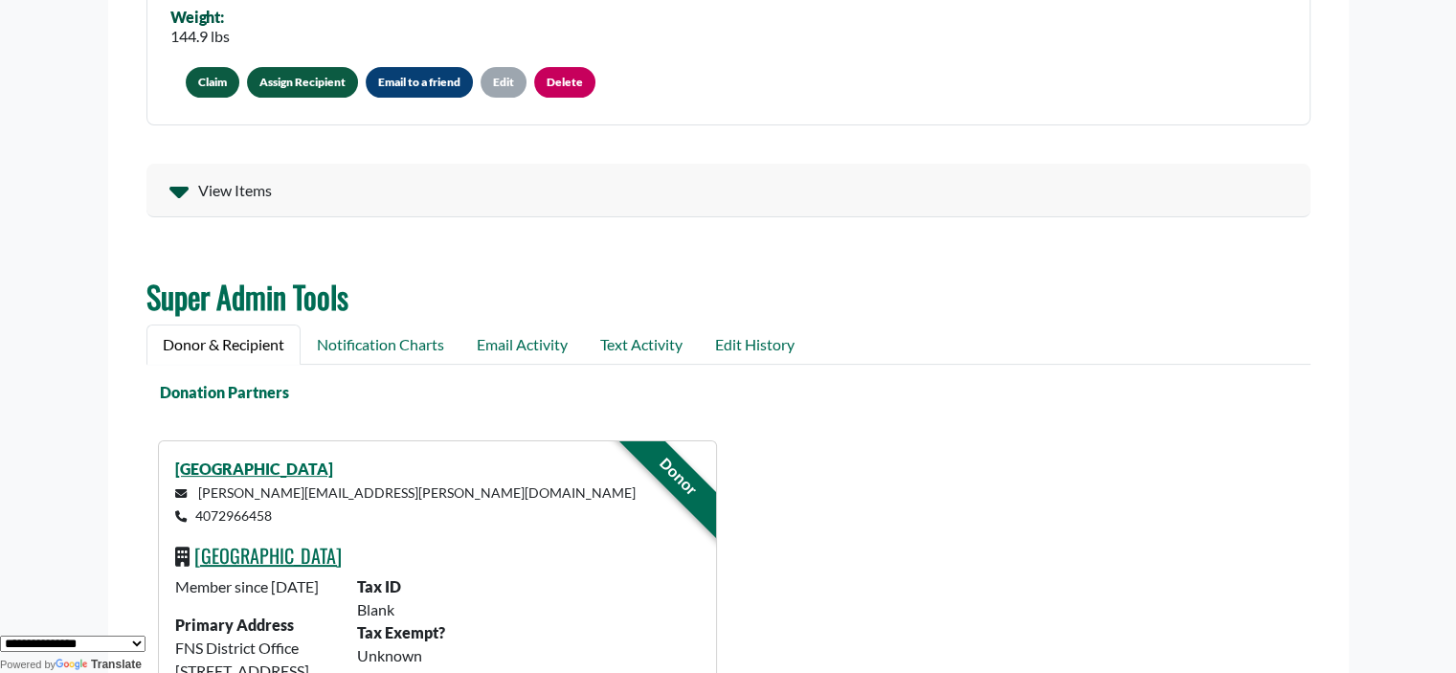
scroll to position [357, 0]
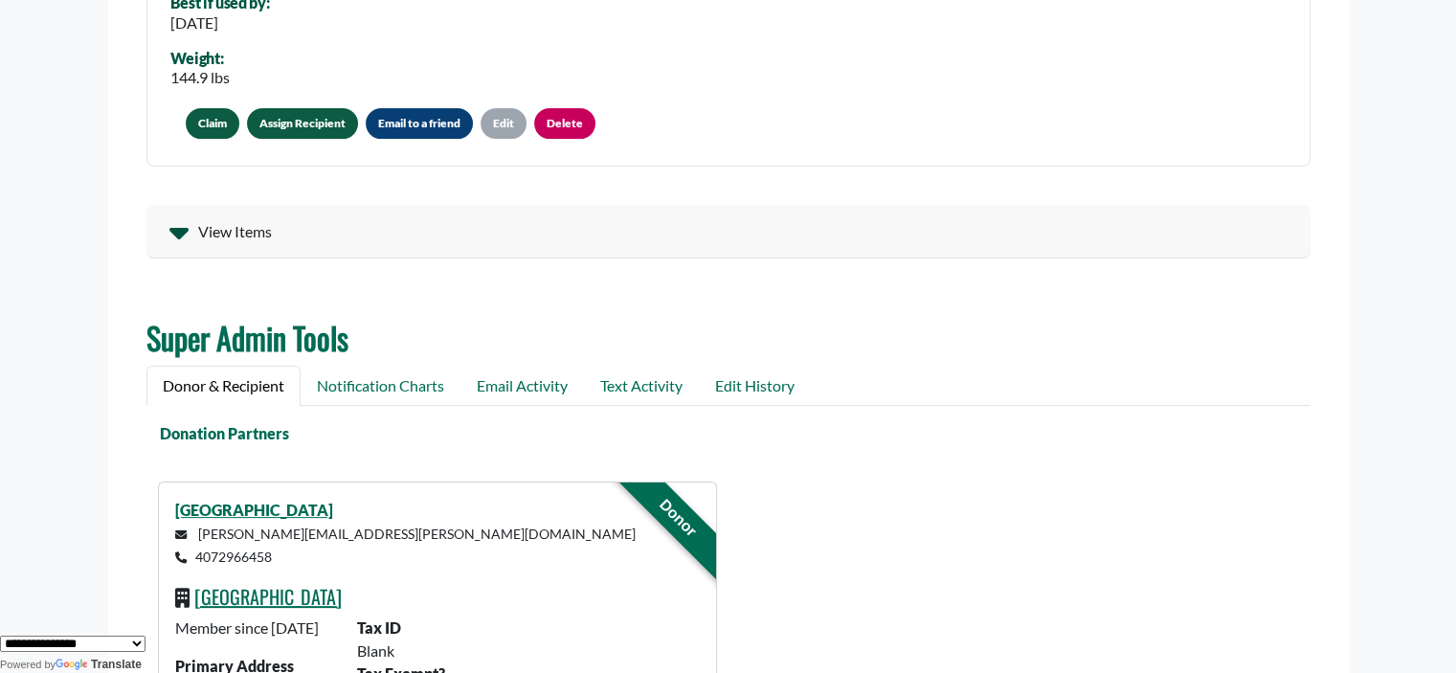
click at [328, 124] on link "Assign Recipient" at bounding box center [302, 123] width 111 height 31
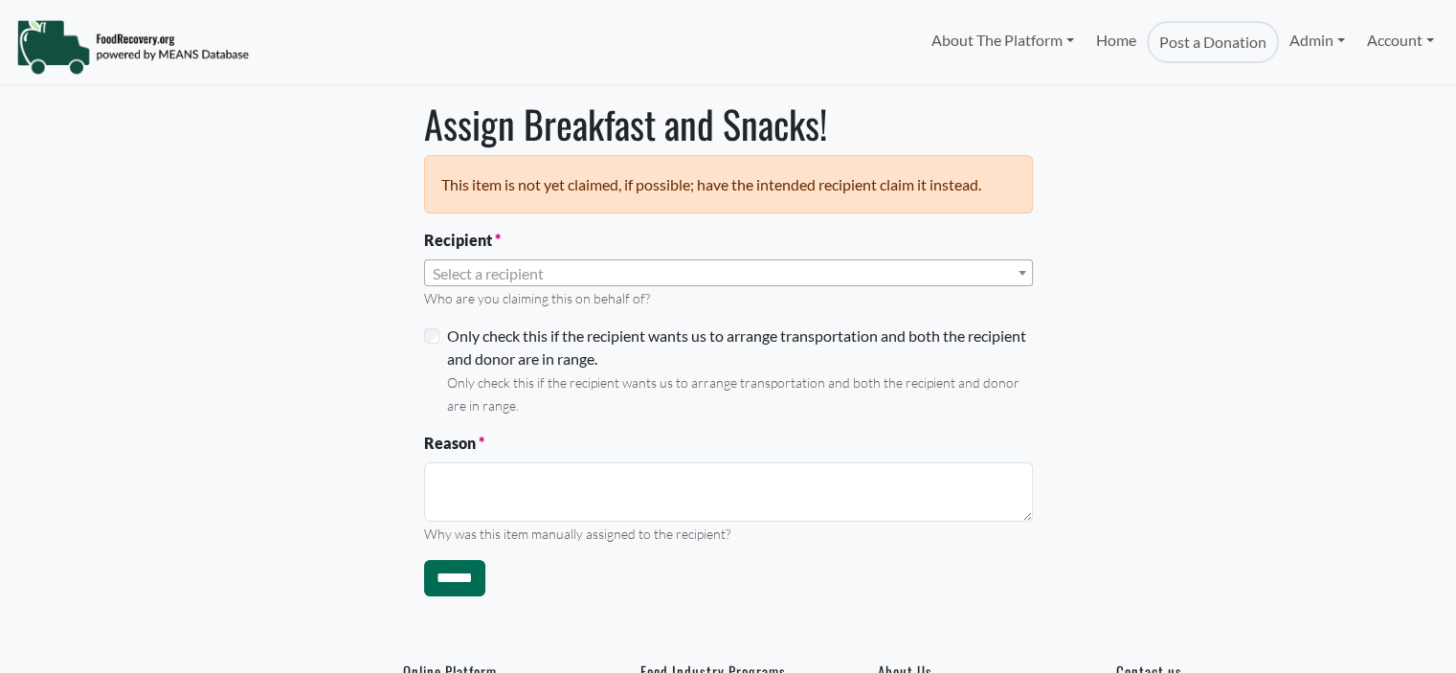
click at [481, 277] on span "Select a recipient" at bounding box center [488, 273] width 111 height 18
select select "Language Translate Widget"
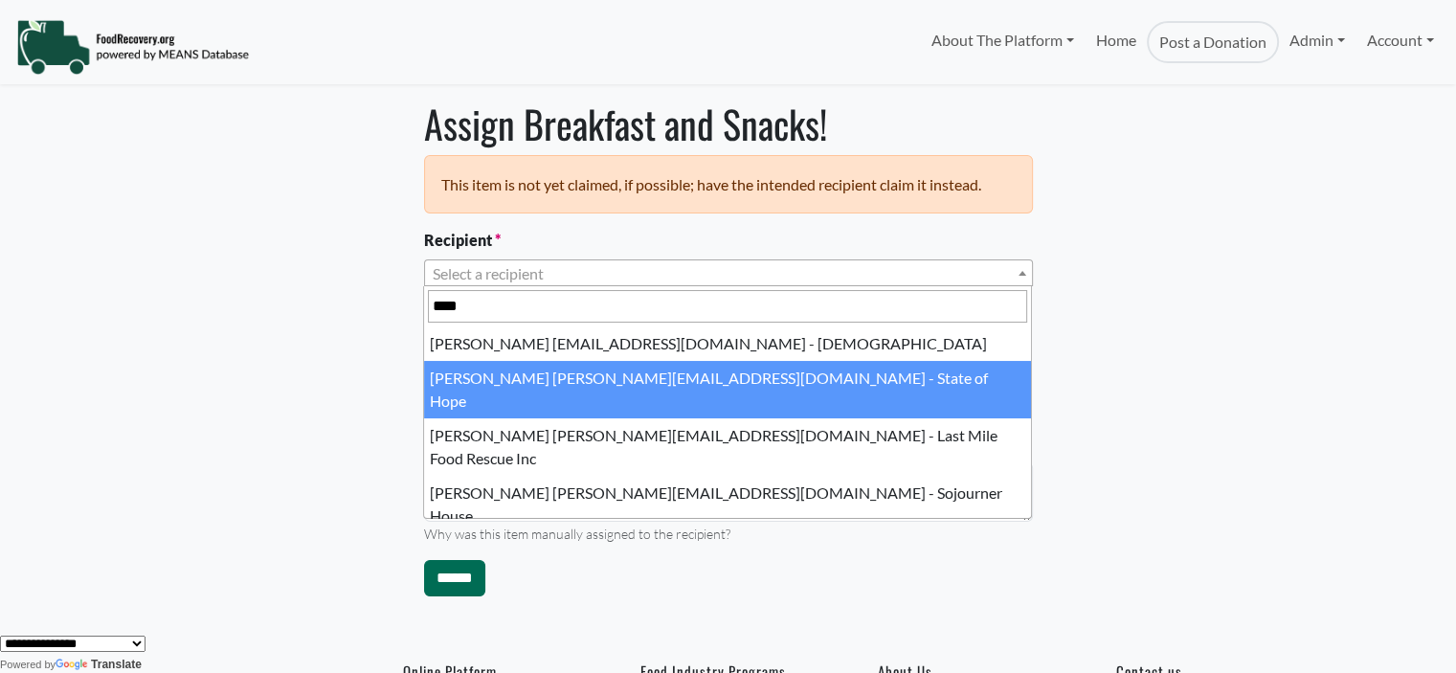
type input "****"
select select "****"
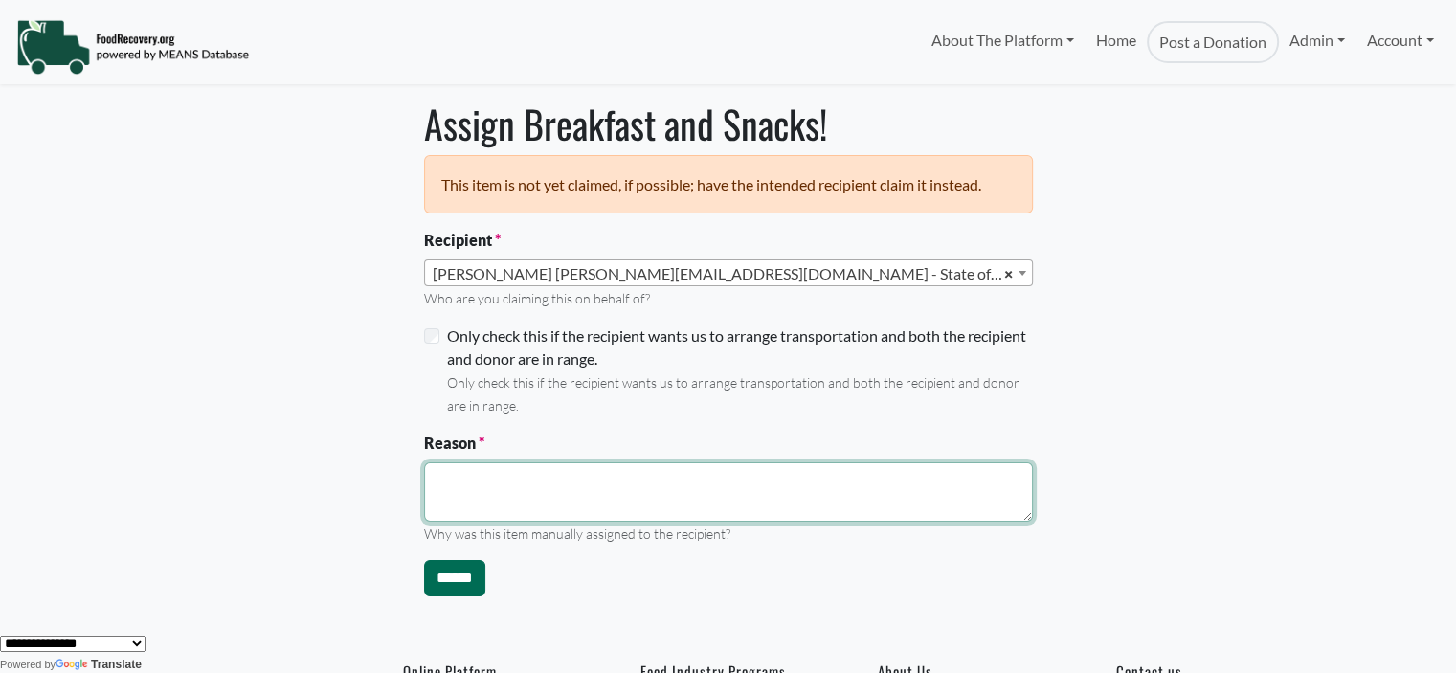
click at [490, 491] on textarea "Reason" at bounding box center [728, 491] width 609 height 59
type textarea "**********"
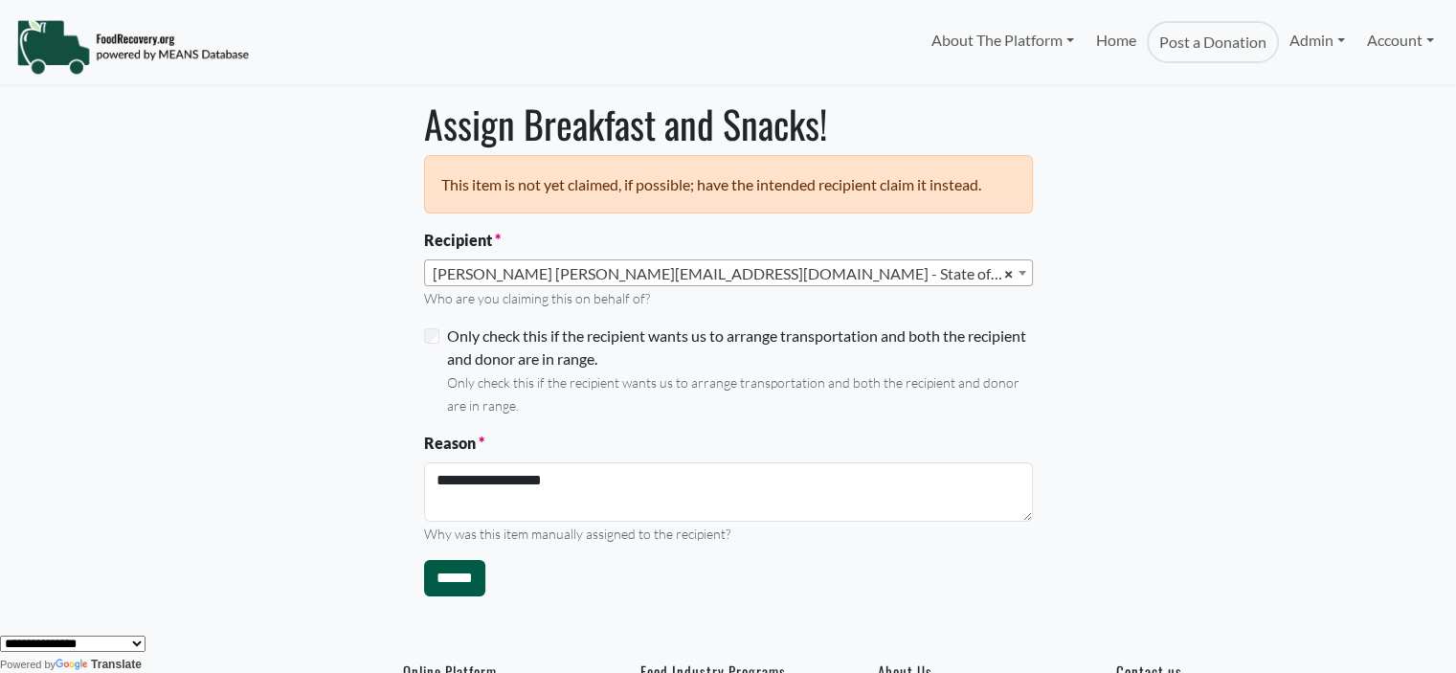
click at [445, 578] on input "******" at bounding box center [454, 578] width 61 height 36
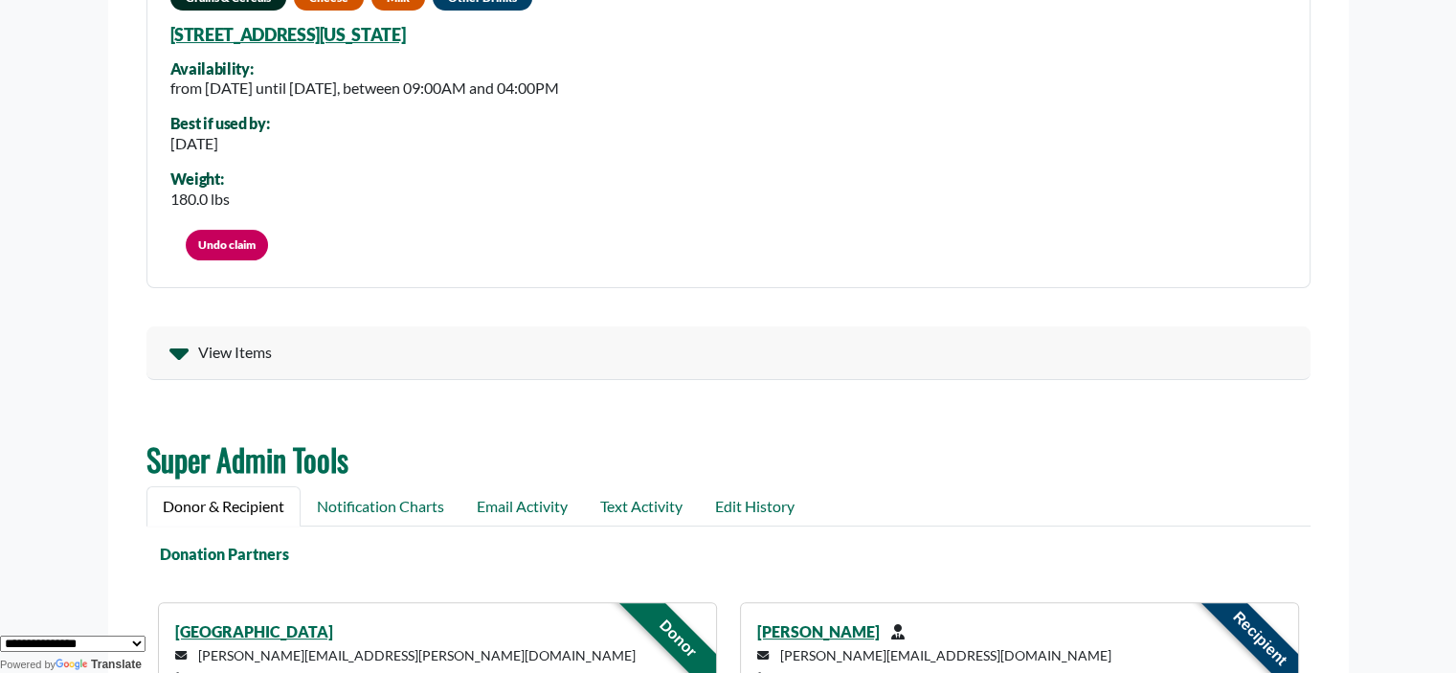
scroll to position [85, 0]
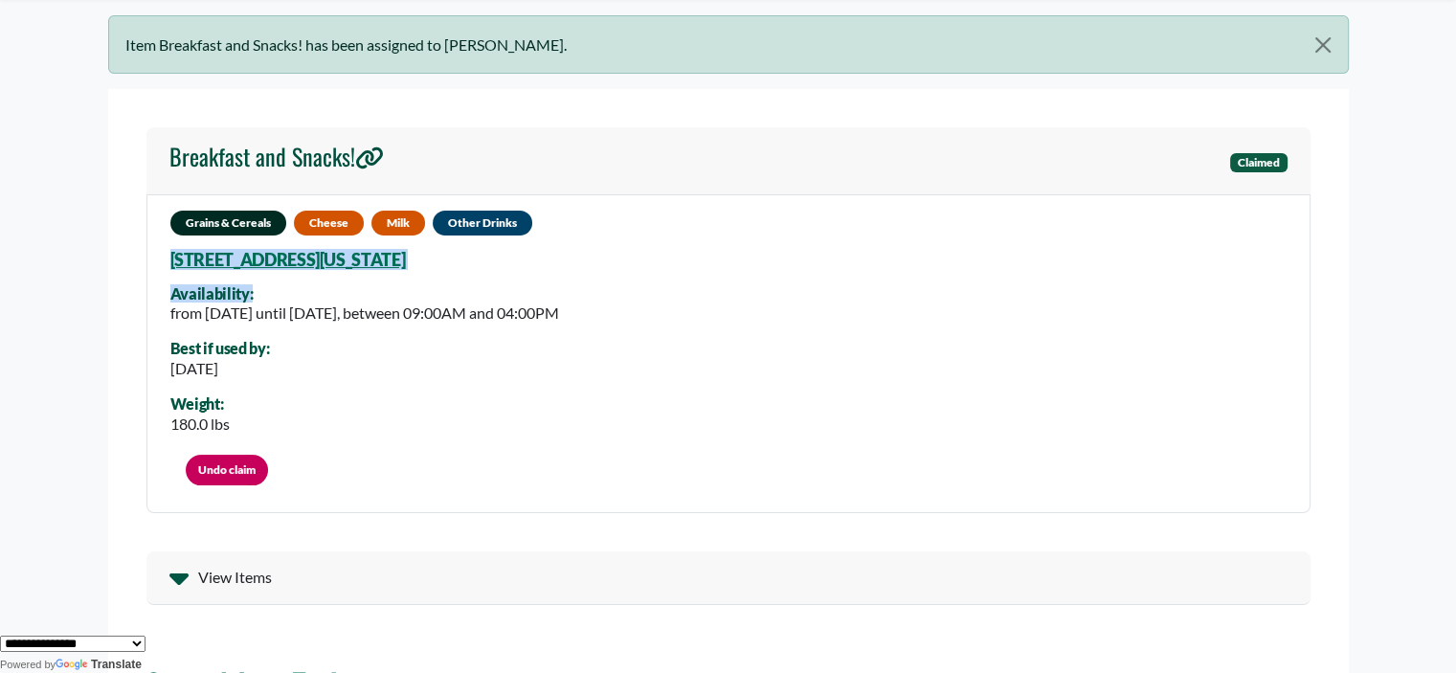
drag, startPoint x: 541, startPoint y: 264, endPoint x: 182, endPoint y: 271, distance: 359.0
click at [157, 267] on div "Grains & Cereals Cheese Milk Other Drinks 1201 Maury Rd, Orlando, Florida, 3280…" at bounding box center [728, 353] width 1164 height 319
drag, startPoint x: 306, startPoint y: 275, endPoint x: 332, endPoint y: 276, distance: 25.9
click at [306, 275] on div "Grains & Cereals Cheese Milk Other Drinks 1201 Maury Rd, Orlando, Florida, 3280…" at bounding box center [728, 353] width 1164 height 319
drag, startPoint x: 368, startPoint y: 258, endPoint x: 168, endPoint y: 258, distance: 200.1
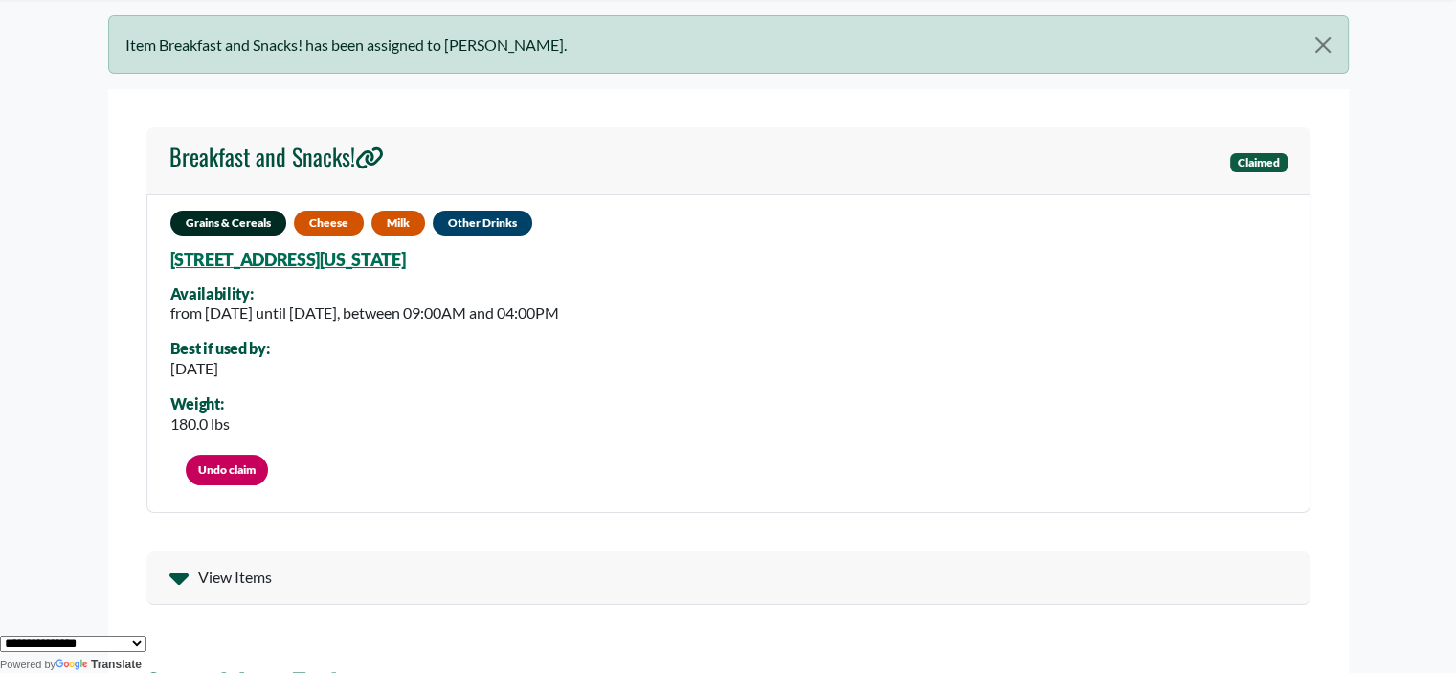
click at [168, 258] on div "Grains & Cereals Cheese Milk Other Drinks 1201 Maury Rd, Orlando, Florida, 3280…" at bounding box center [728, 353] width 1164 height 319
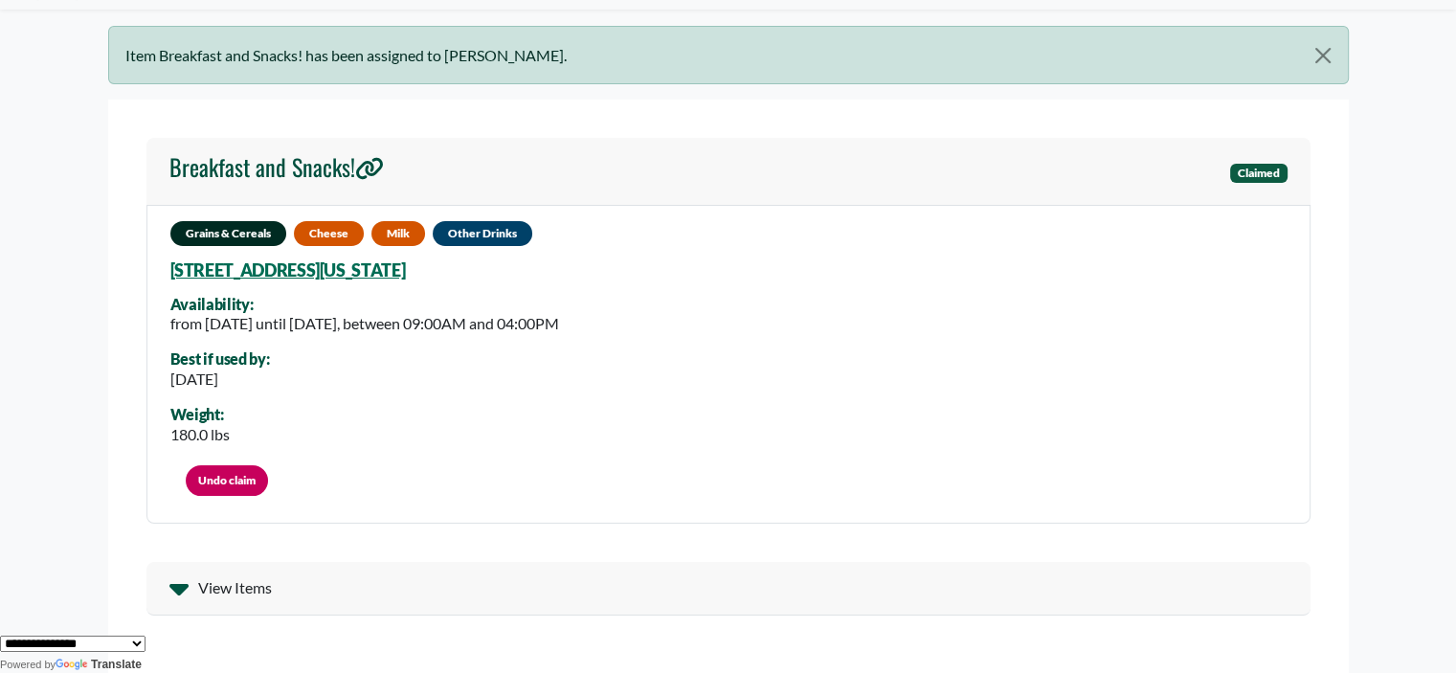
scroll to position [71, 0]
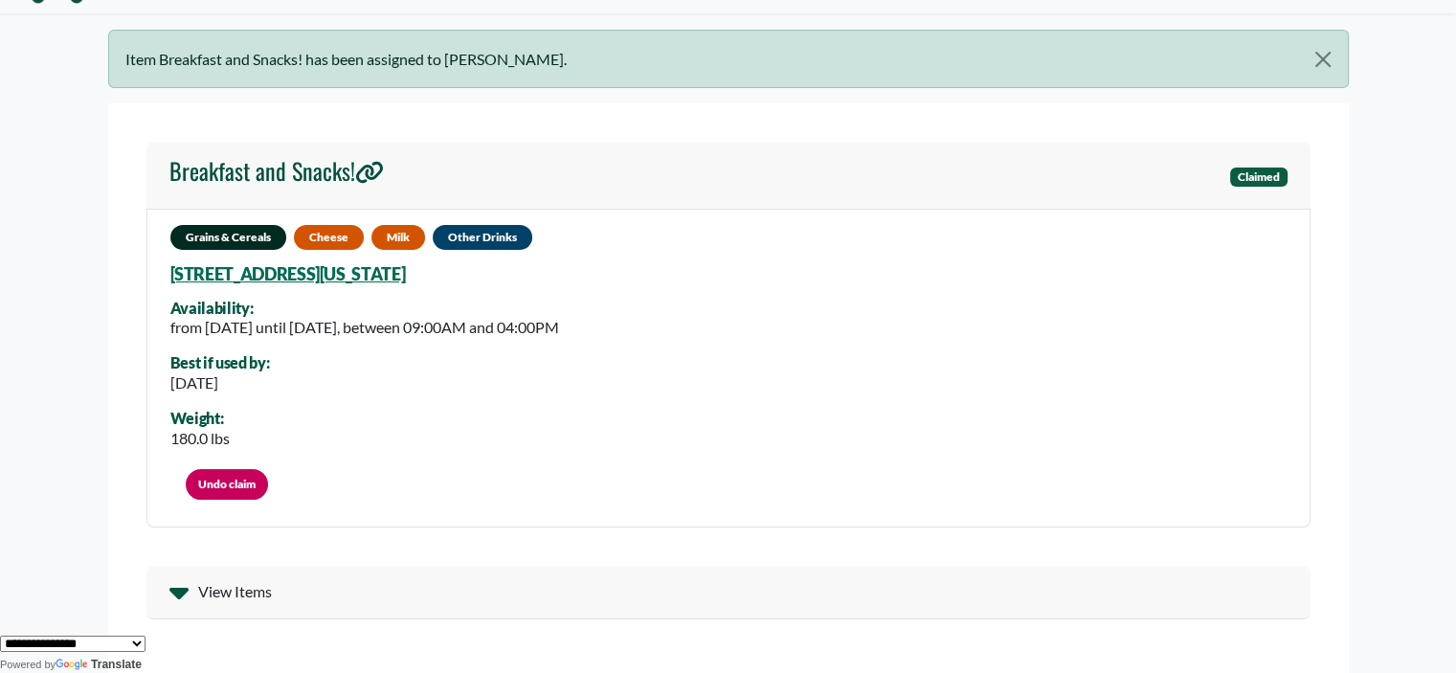
click at [567, 275] on div "Grains & Cereals Cheese Milk Other Drinks 1201 Maury Rd, Orlando, Florida, 3280…" at bounding box center [728, 368] width 1164 height 319
drag, startPoint x: 474, startPoint y: 266, endPoint x: 508, endPoint y: 273, distance: 35.1
click at [508, 273] on div "Grains & Cereals Cheese Milk Other Drinks 1201 Maury Rd, Orlando, Florida, 3280…" at bounding box center [728, 368] width 1164 height 319
copy div "1201 Maury Rd, Orlando, Florida, 32804 3541"
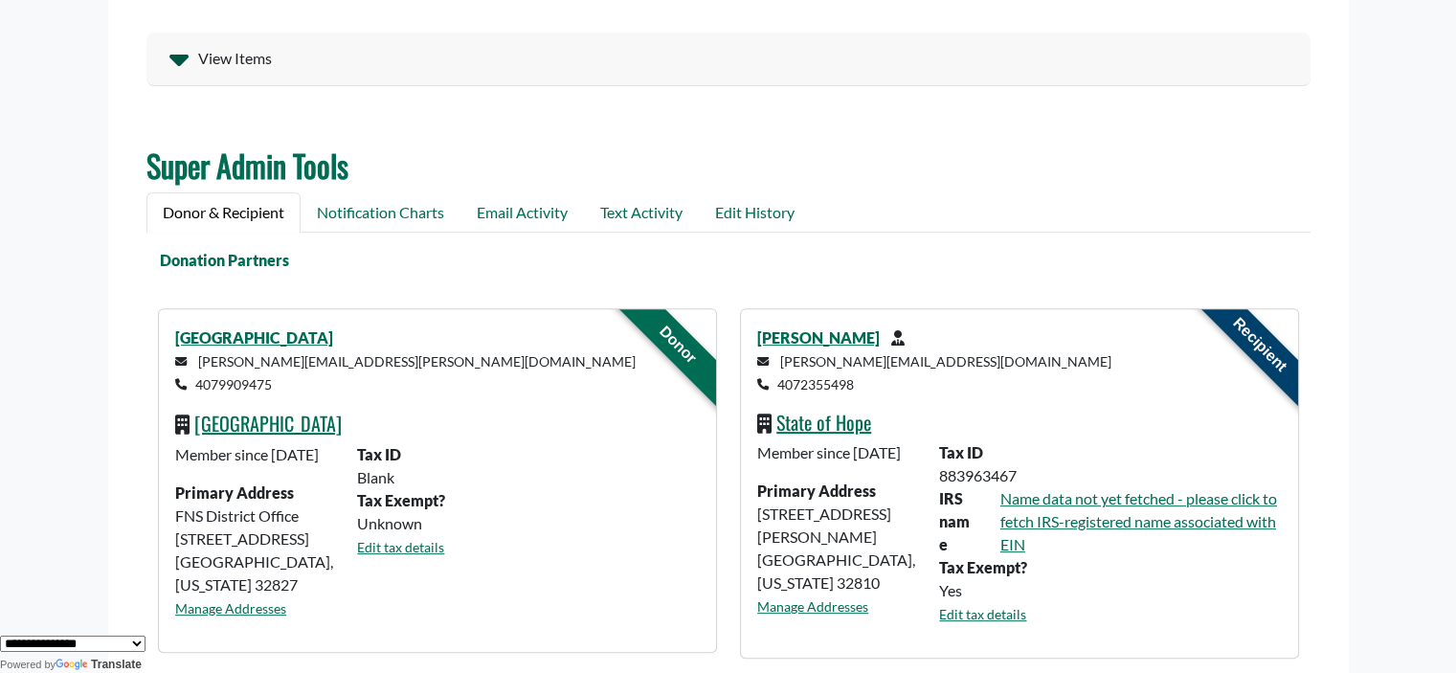
scroll to position [605, 0]
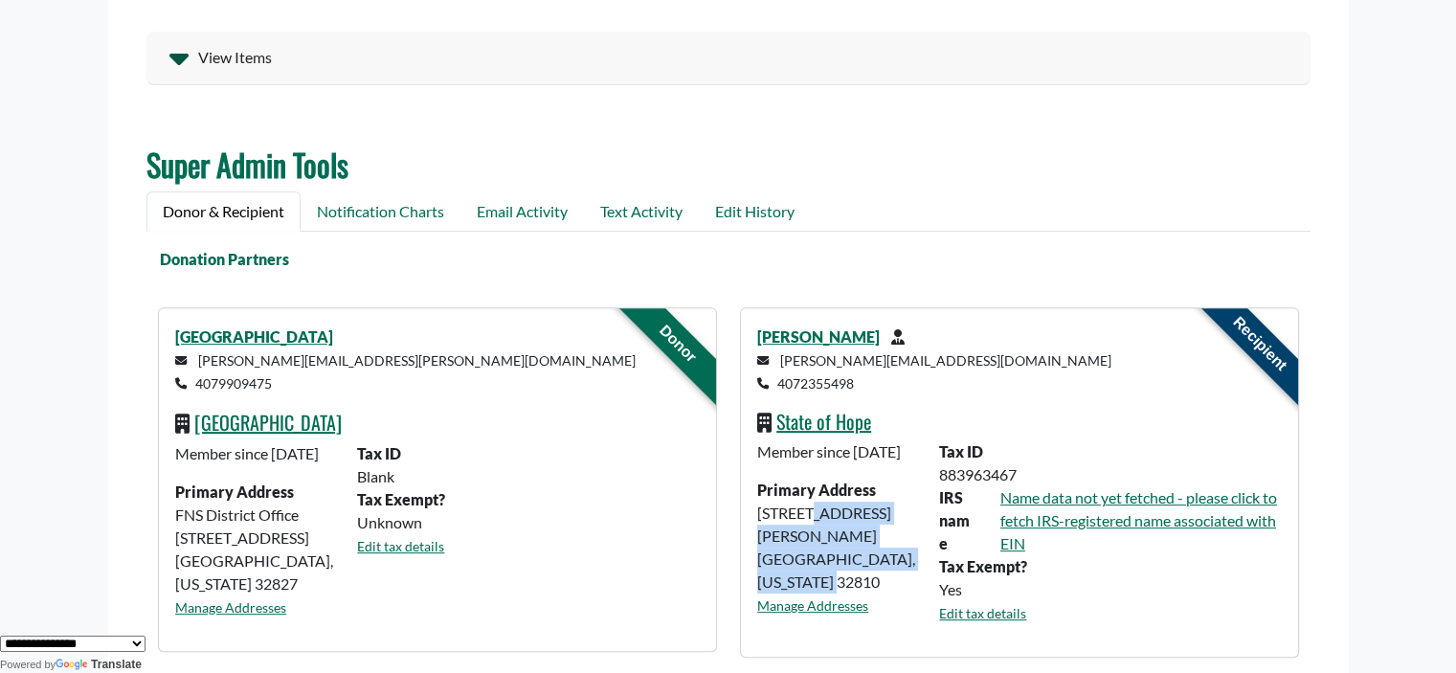
drag, startPoint x: 921, startPoint y: 555, endPoint x: 747, endPoint y: 539, distance: 175.0
click at [747, 539] on div "Member since June 10 2024 Primary Address 830 Lee Road Orlando Orlando, Florida…" at bounding box center [837, 539] width 182 height 199
copy div "830 Lee Road Orlando Orlando, Florida 32810"
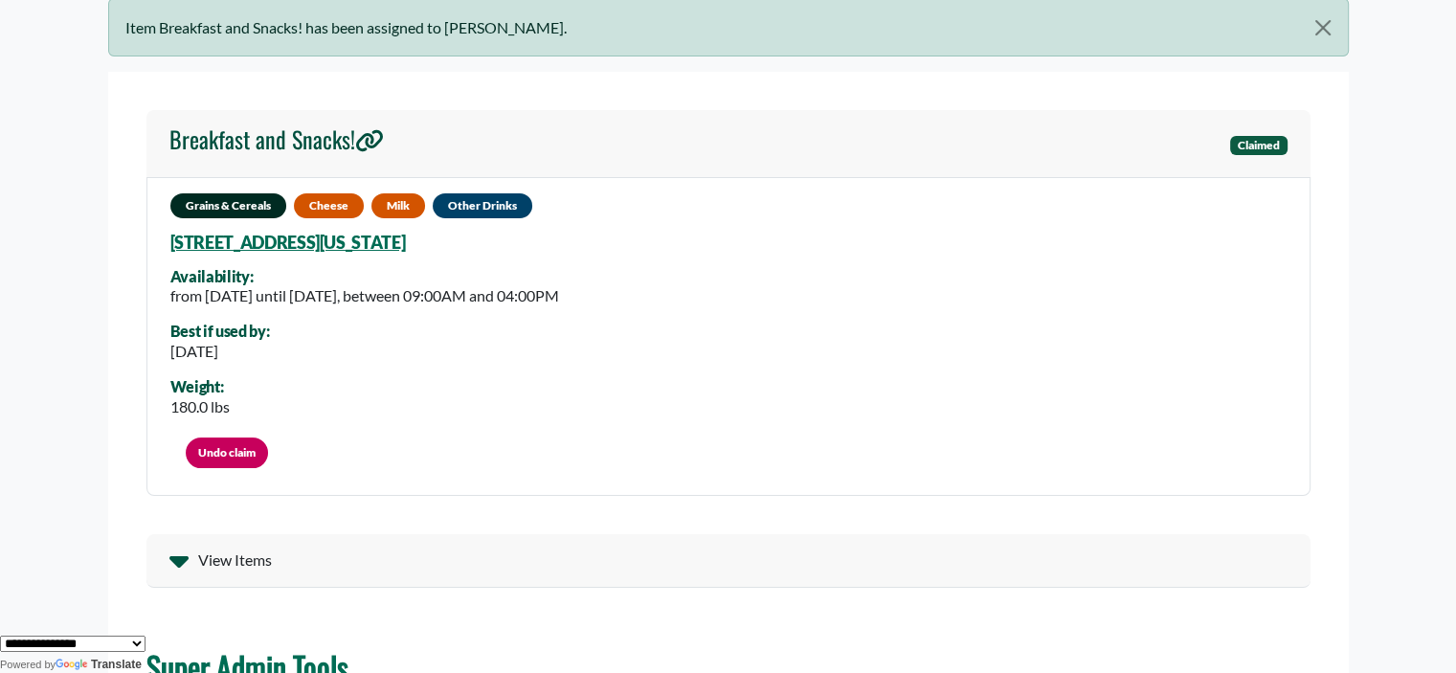
scroll to position [99, 0]
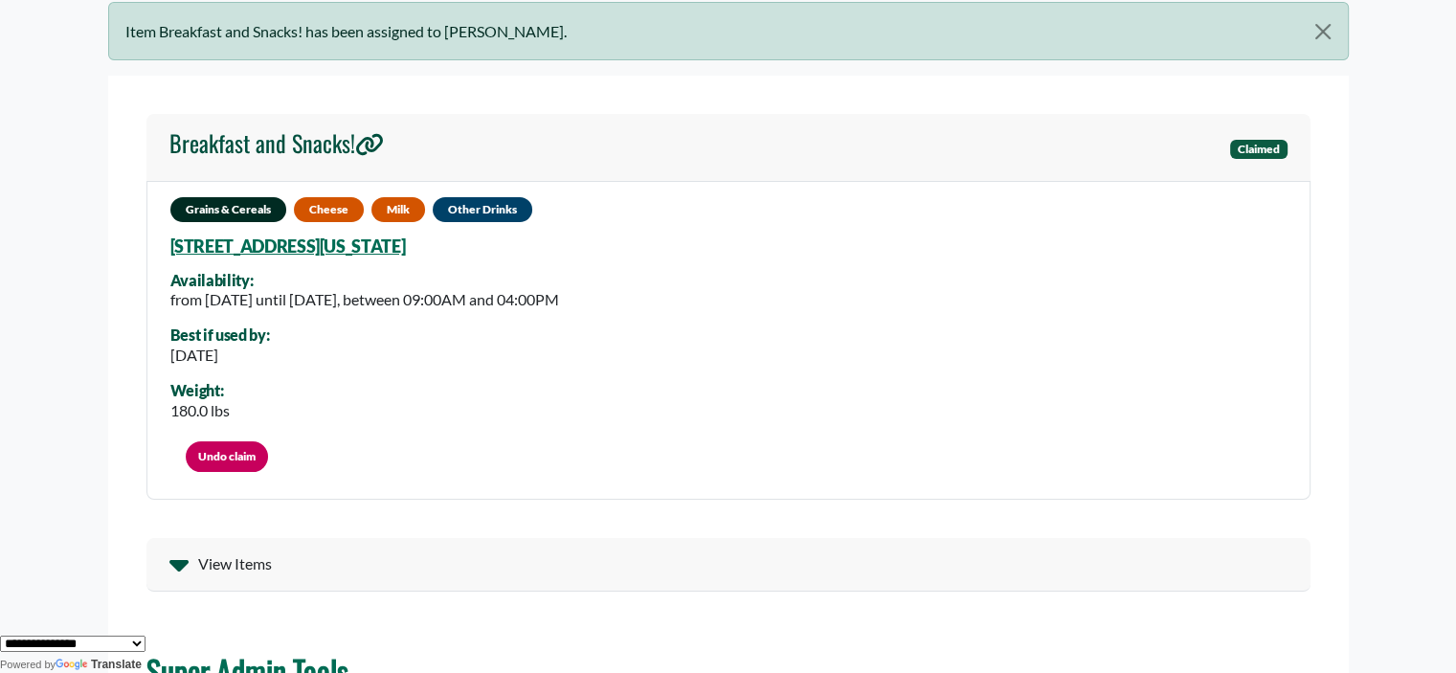
click at [575, 251] on div "Grains & Cereals Cheese Milk Other Drinks 1201 Maury Rd, Orlando, Florida, 3280…" at bounding box center [728, 340] width 1164 height 319
drag, startPoint x: 504, startPoint y: 246, endPoint x: 276, endPoint y: 280, distance: 231.2
click at [214, 256] on div "Grains & Cereals Cheese Milk Other Drinks 1201 Maury Rd, Orlando, Florida, 3280…" at bounding box center [728, 340] width 1164 height 319
click at [278, 280] on div "Availability:" at bounding box center [364, 280] width 389 height 17
drag, startPoint x: 526, startPoint y: 243, endPoint x: 163, endPoint y: 244, distance: 362.8
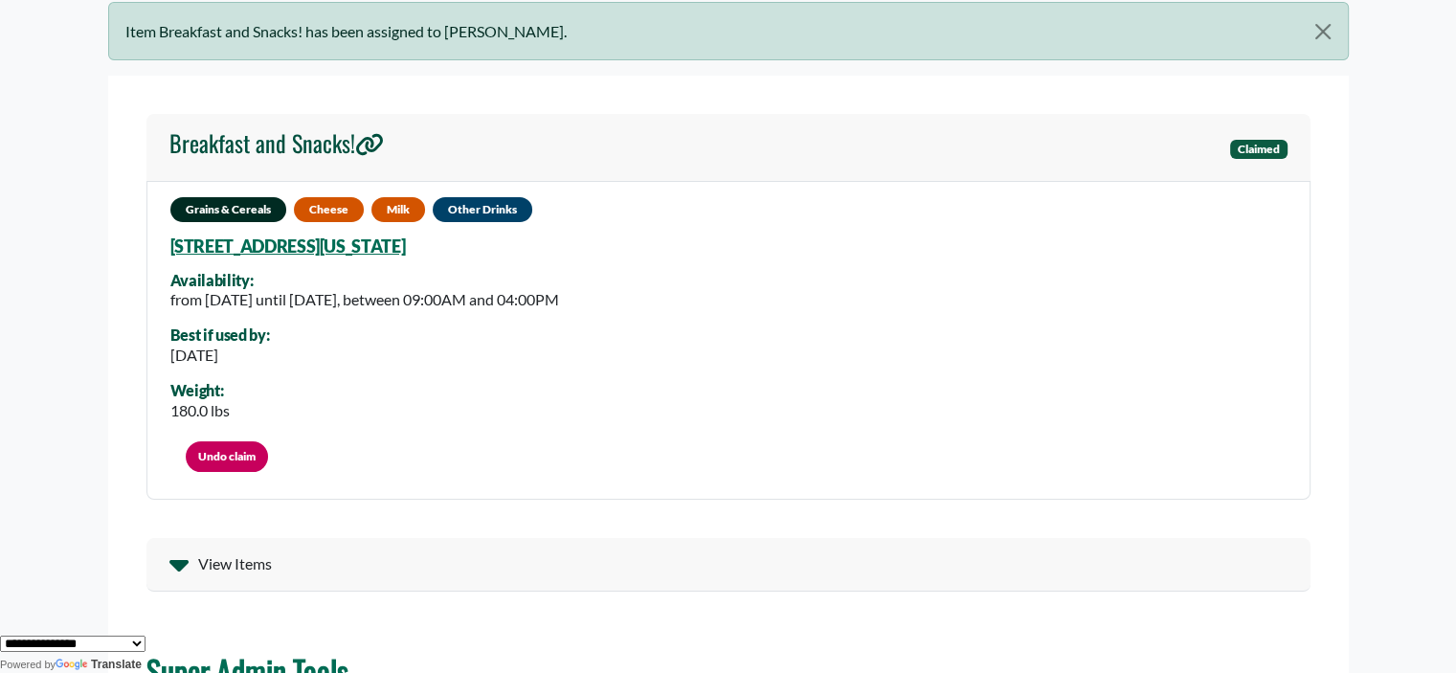
click at [163, 244] on div "Grains & Cereals Cheese Milk Other Drinks 1201 Maury Rd, Orlando, Florida, 3280…" at bounding box center [728, 340] width 1164 height 319
copy link "1201 Maury Rd, Orlando, Florida, 32804 3541"
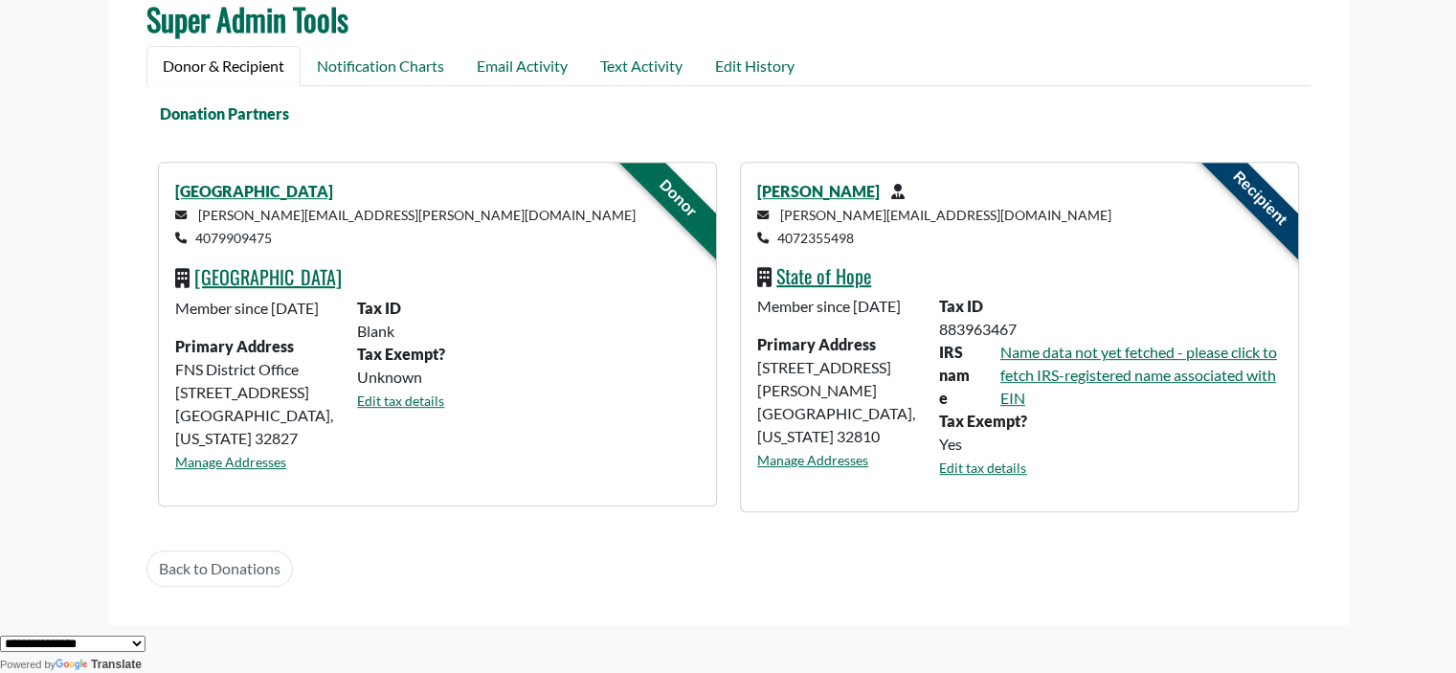
scroll to position [793, 0]
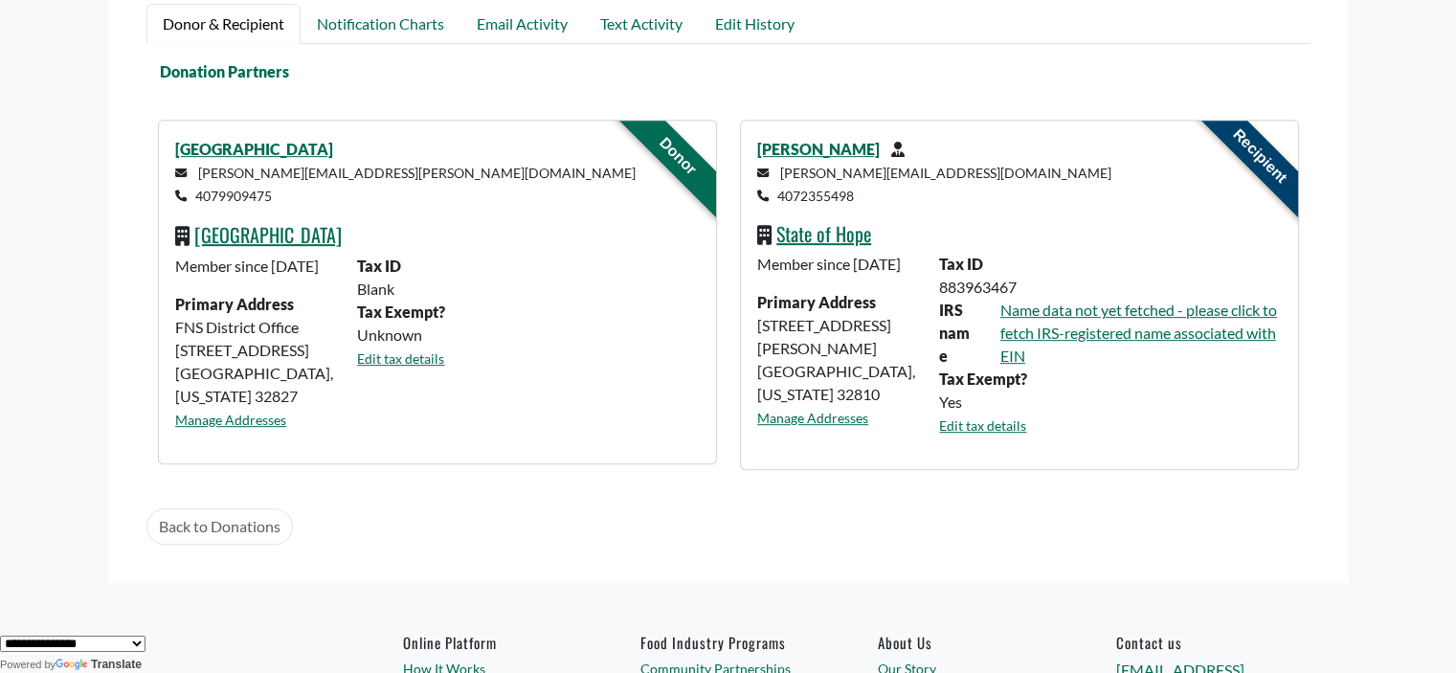
drag, startPoint x: 293, startPoint y: 194, endPoint x: 196, endPoint y: 190, distance: 96.8
click at [196, 190] on p "vanessa.lozada@ocps.net 4079909475" at bounding box center [437, 184] width 524 height 46
copy small "4079909475"
drag, startPoint x: 868, startPoint y: 370, endPoint x: 733, endPoint y: 351, distance: 136.3
click at [733, 351] on div "Recipient Dr Eileen Diaz eileen@stateofhope.org 4072355498 State of Hope Member…" at bounding box center [1019, 295] width 582 height 350
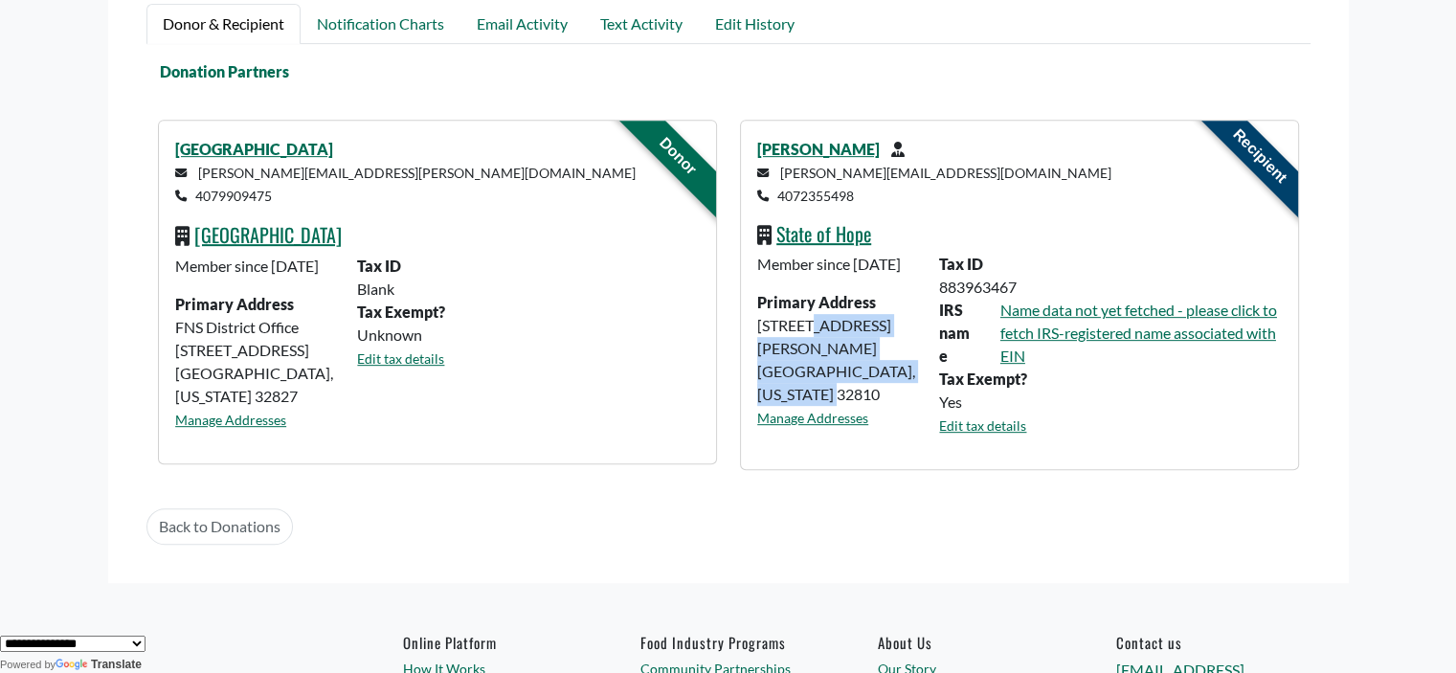
copy div "830 Lee Road Orlando Orlando, Florida 32810"
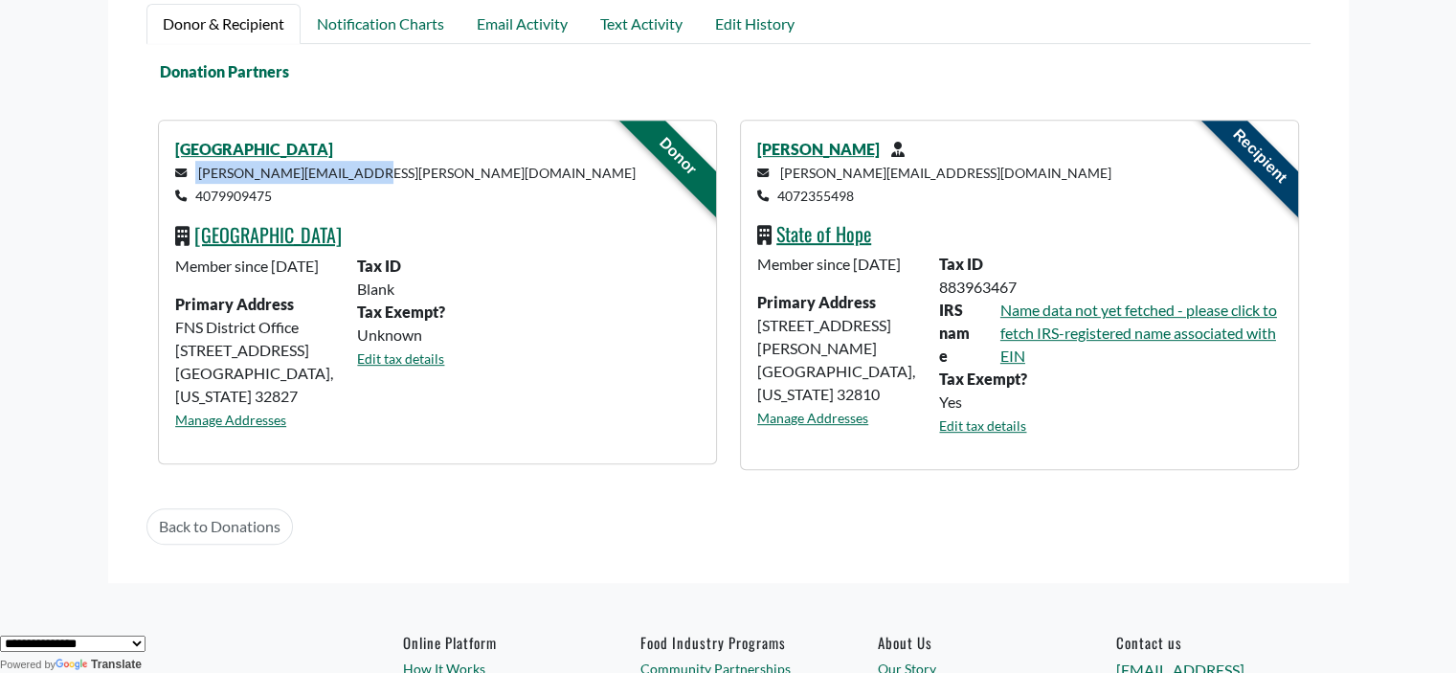
drag, startPoint x: 362, startPoint y: 161, endPoint x: 194, endPoint y: 175, distance: 168.1
click at [194, 175] on p "vanessa.lozada@ocps.net 4079909475" at bounding box center [437, 184] width 524 height 46
copy small "vanessa.lozada@ocps.net"
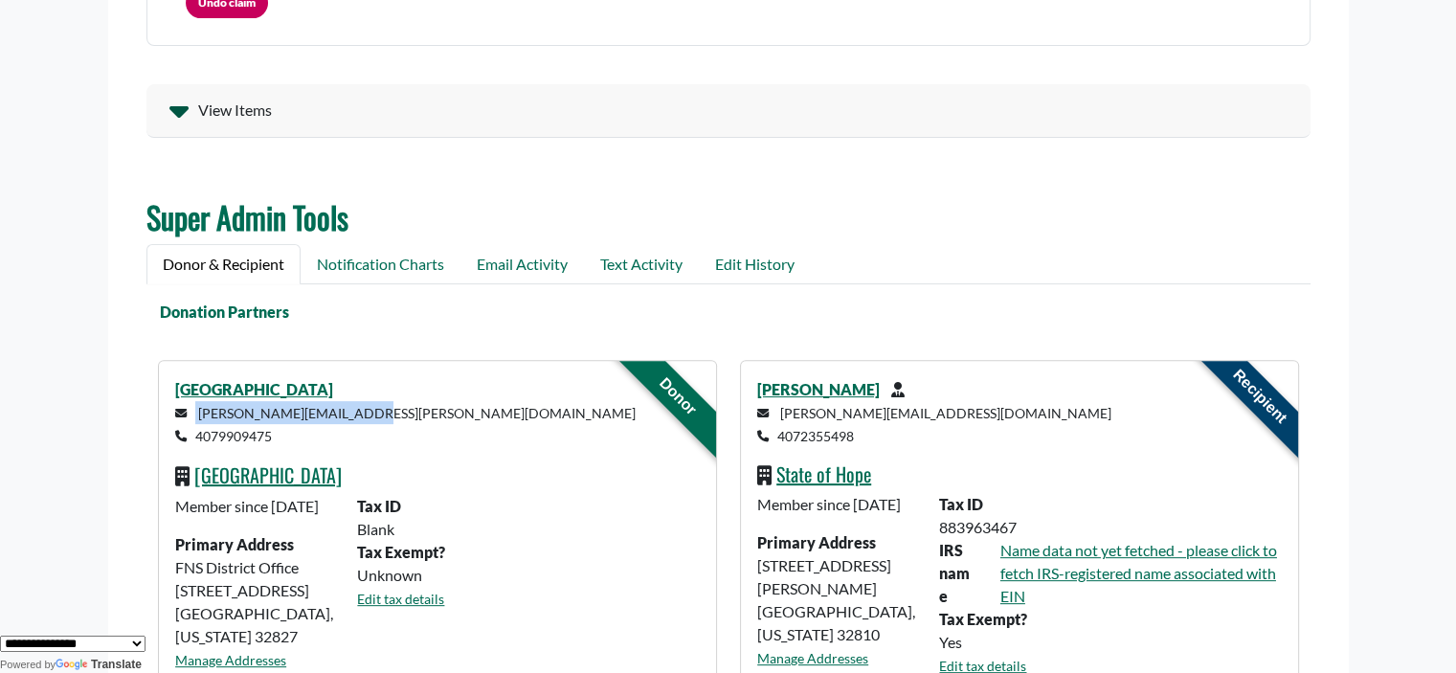
scroll to position [607, 0]
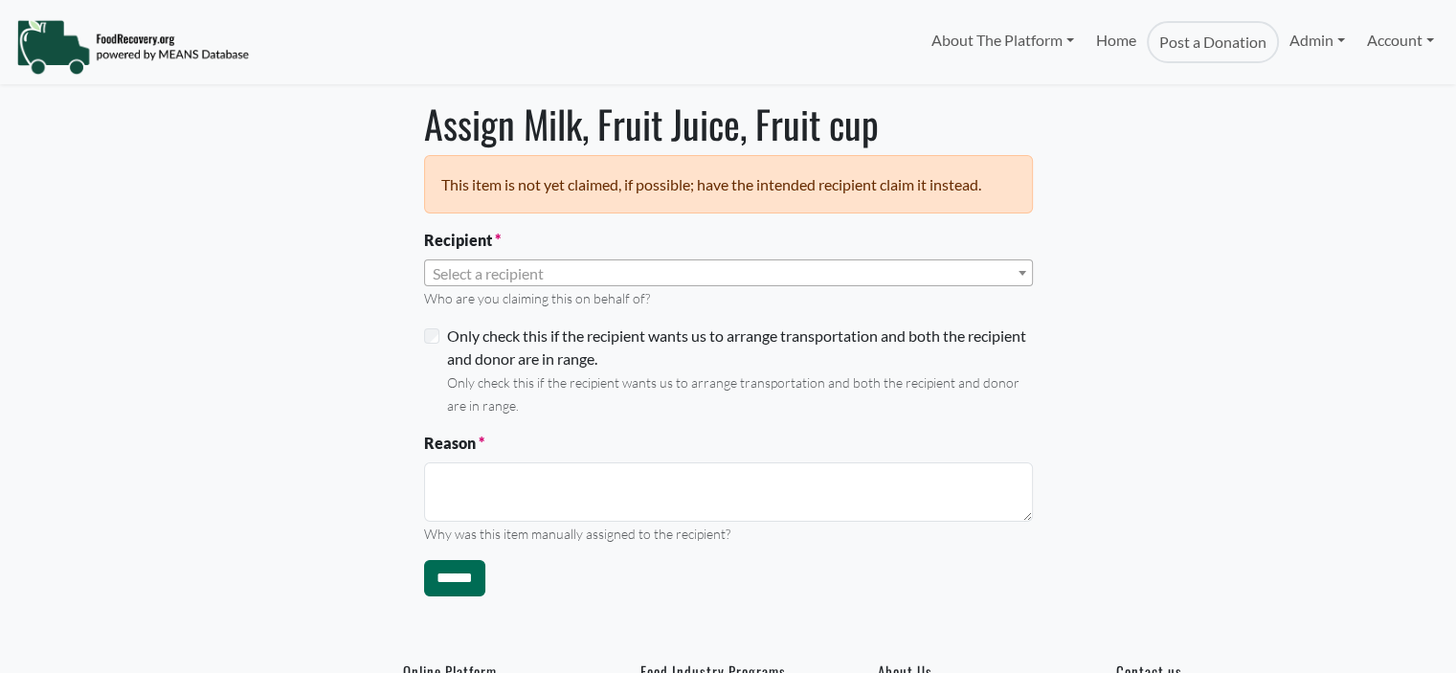
click at [484, 268] on span "Select a recipient" at bounding box center [488, 273] width 111 height 18
select select "Language Translate Widget"
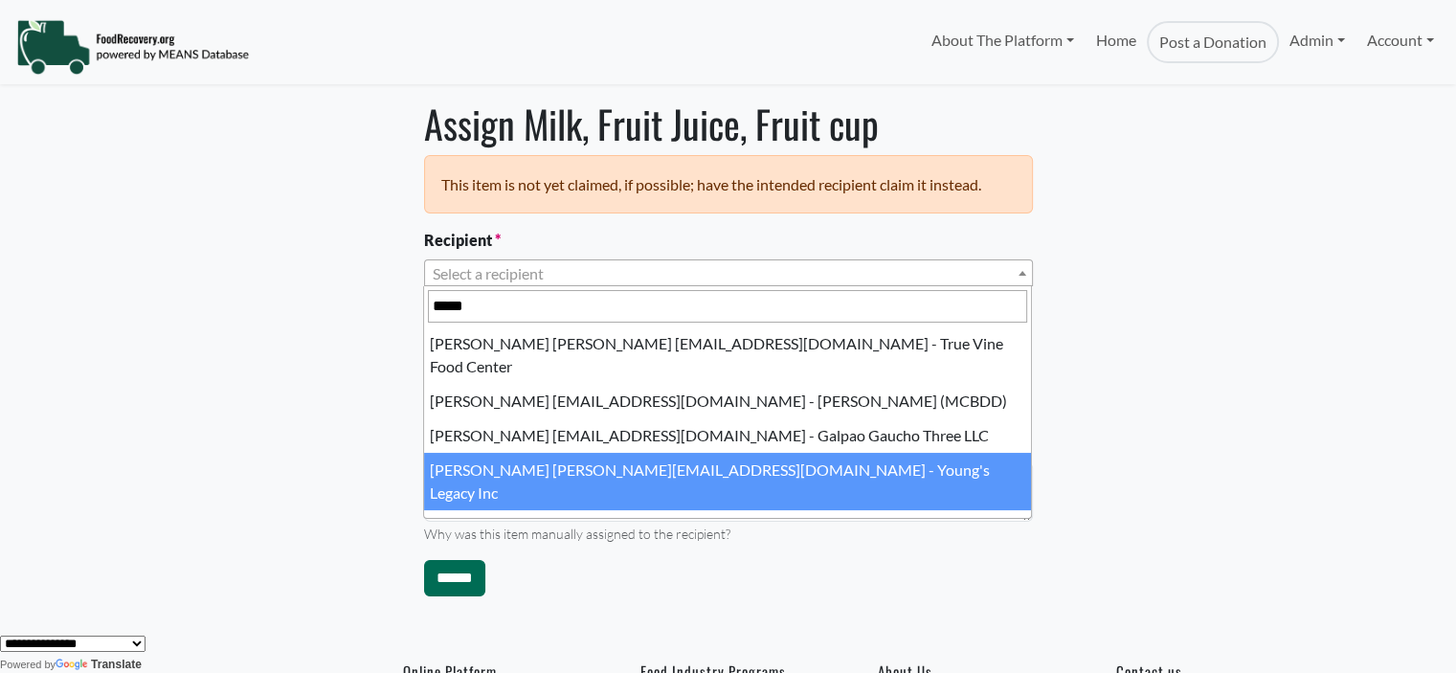
type input "*****"
select select "****"
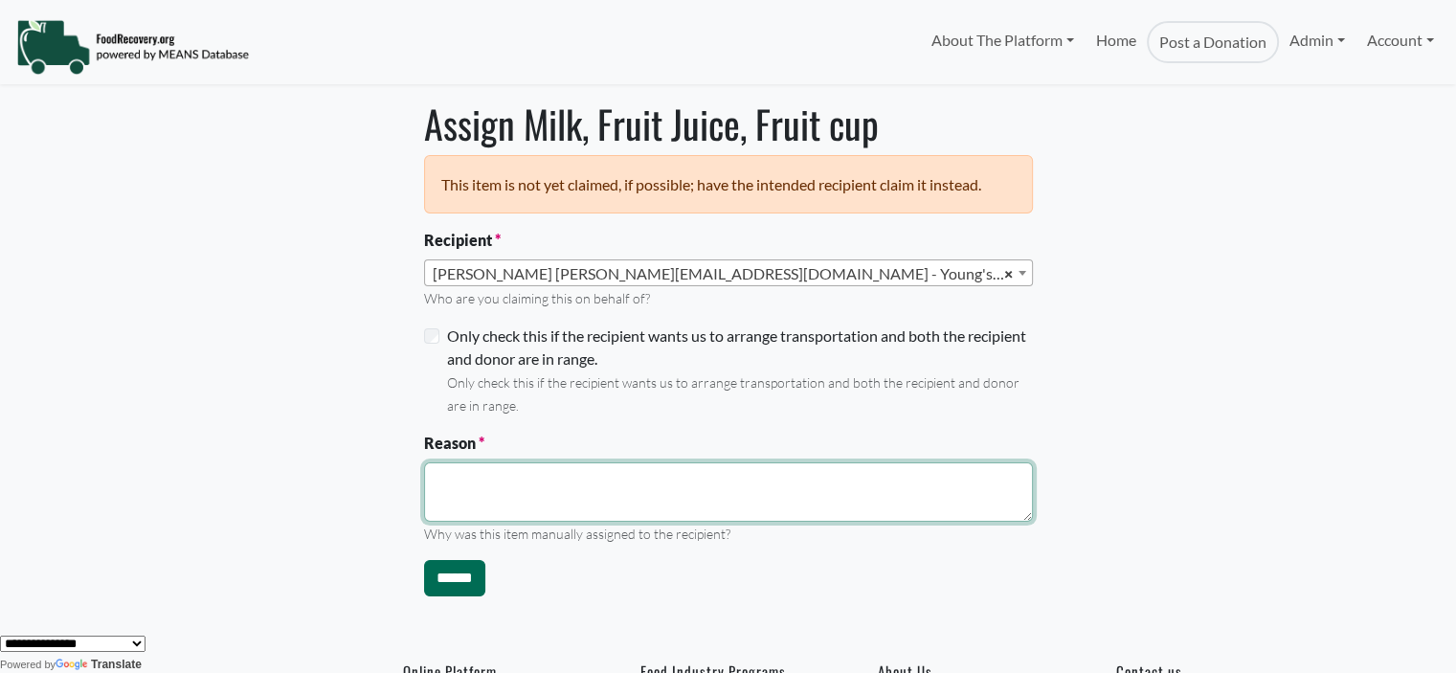
click at [490, 472] on textarea "Reason" at bounding box center [728, 491] width 609 height 59
type textarea "**********"
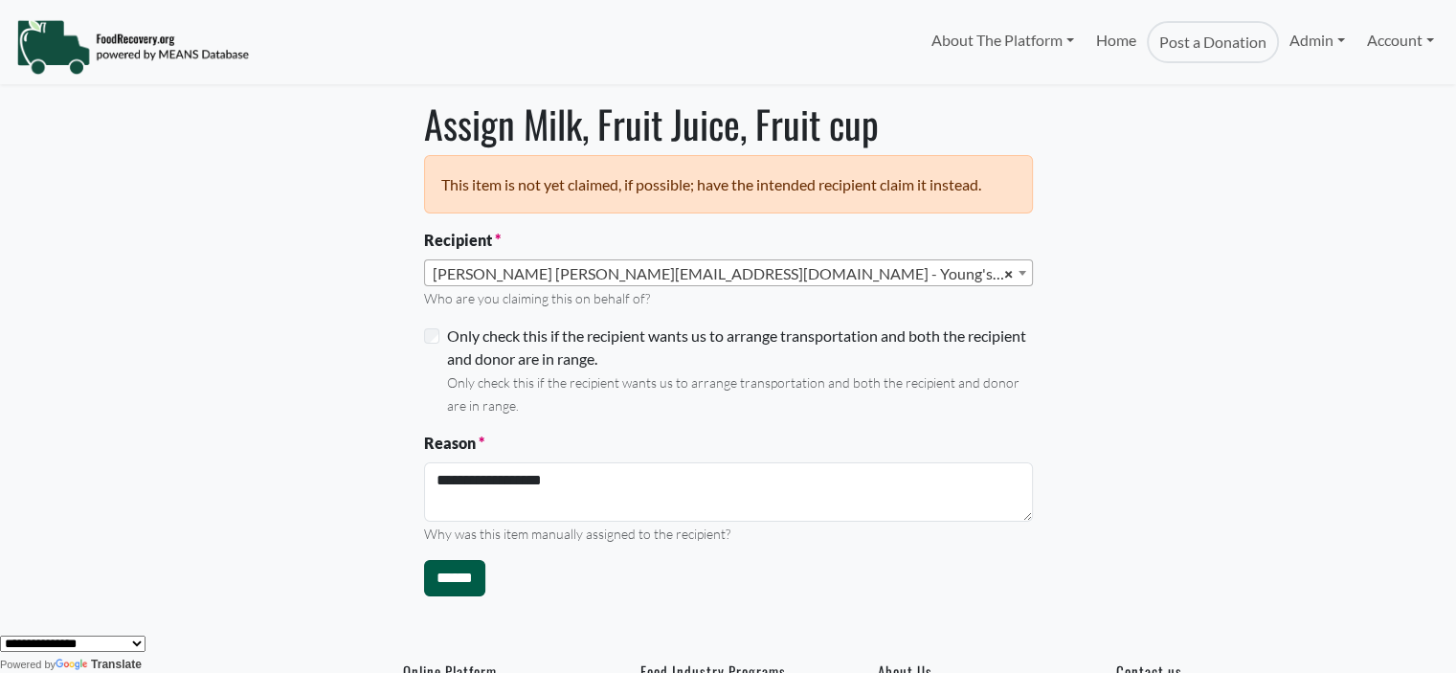
click at [459, 582] on input "******" at bounding box center [454, 578] width 61 height 36
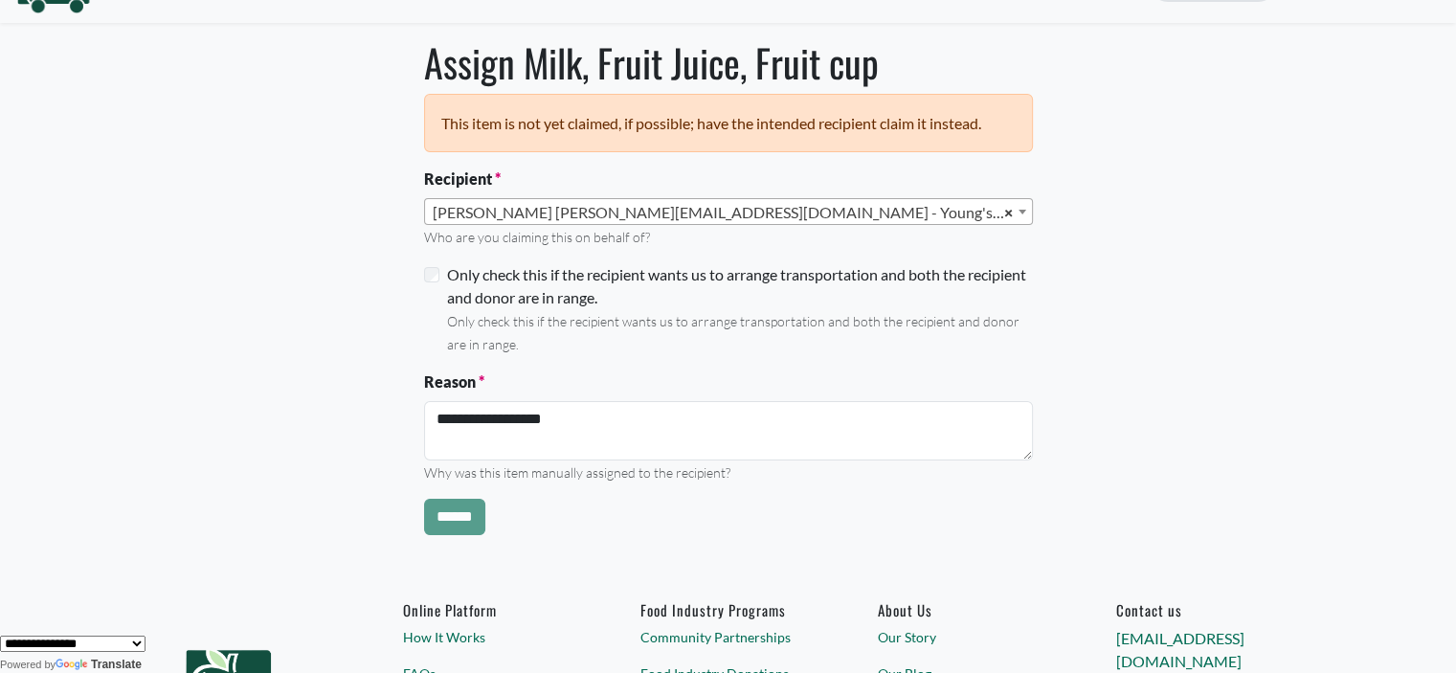
scroll to position [96, 0]
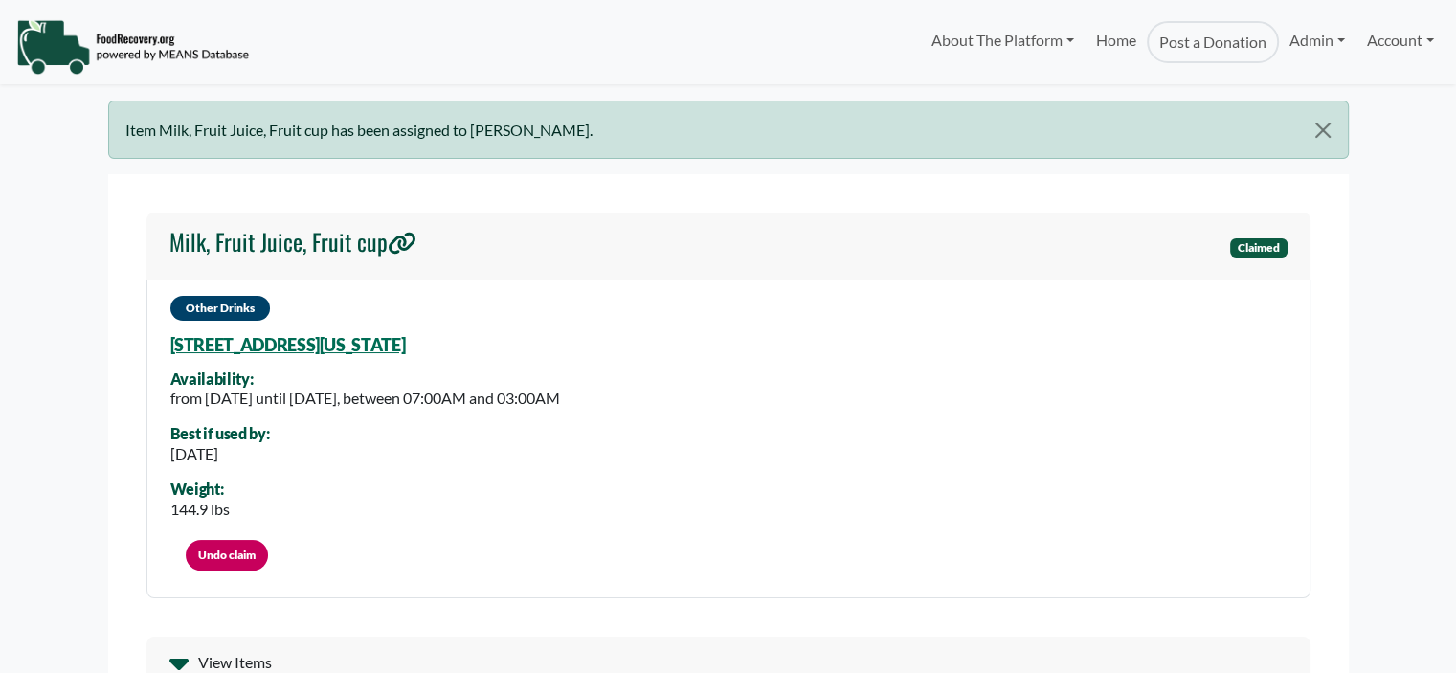
select select "Language Translate Widget"
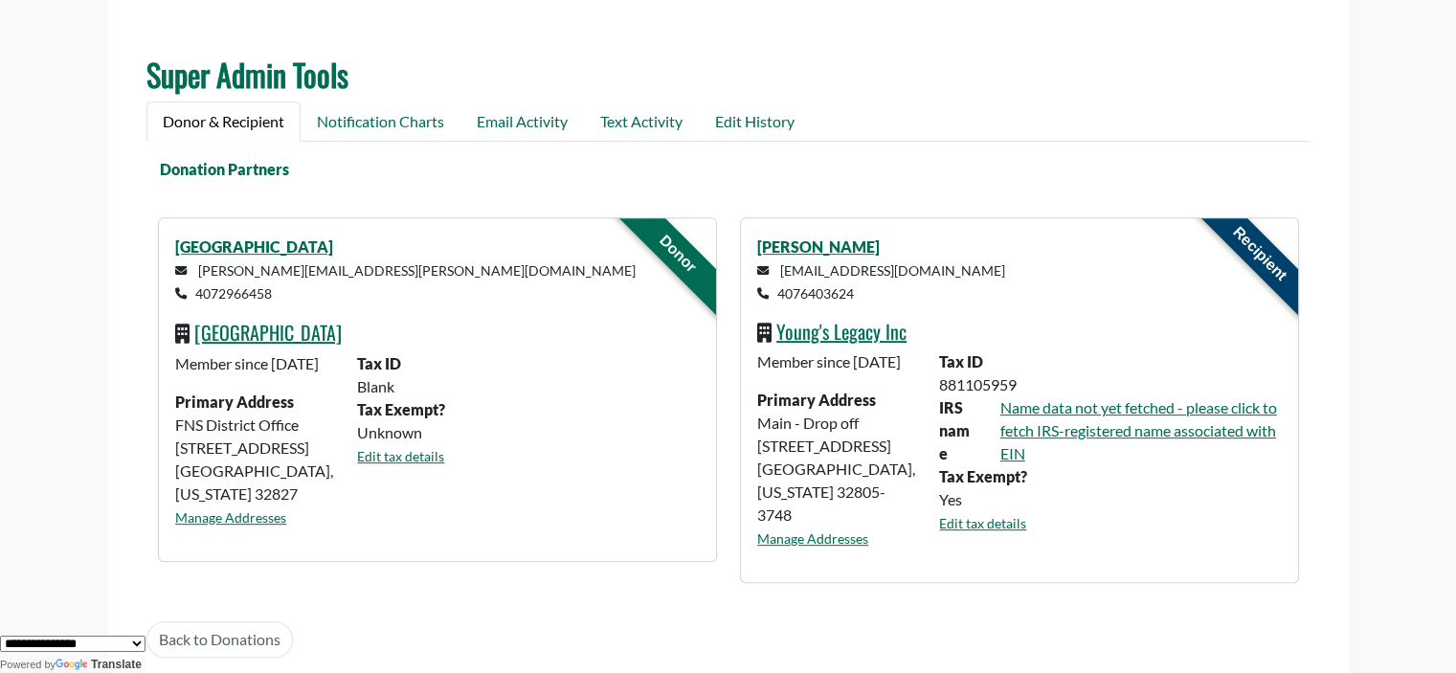
scroll to position [717, 0]
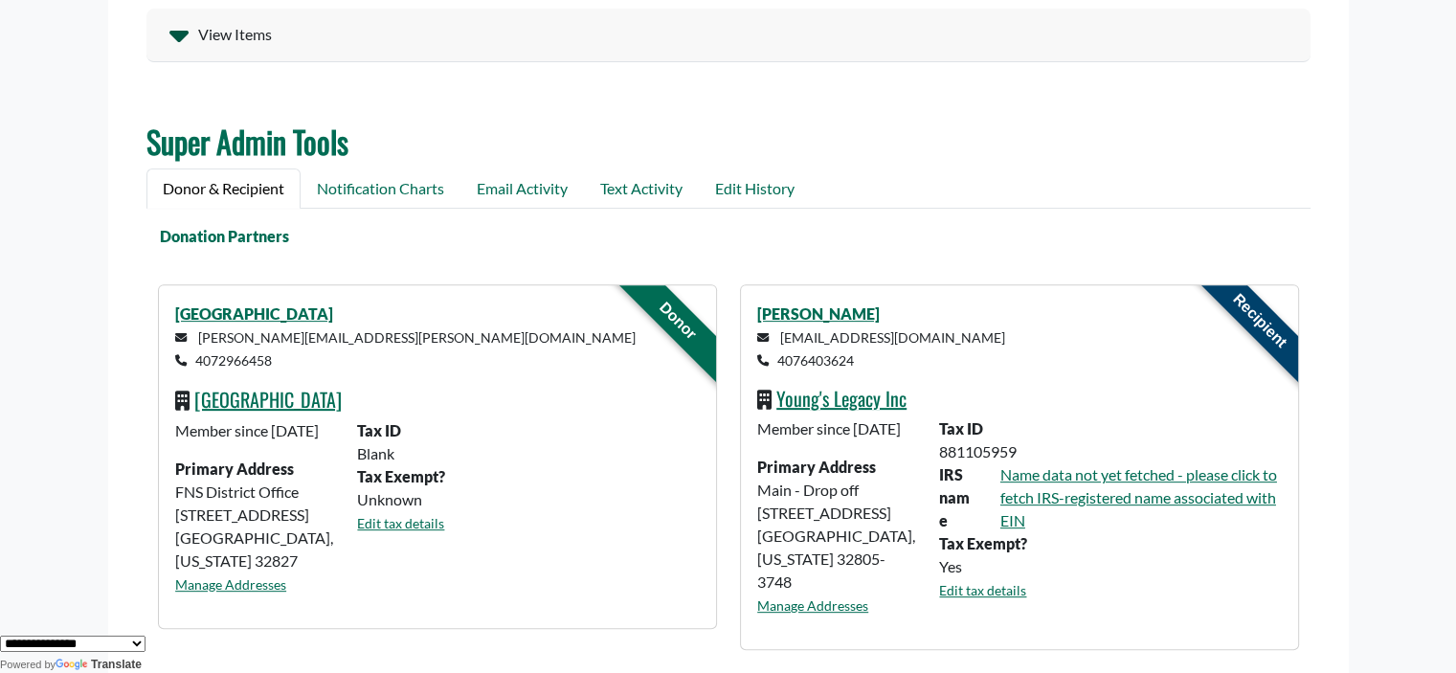
drag, startPoint x: 1462, startPoint y: 336, endPoint x: 1469, endPoint y: 197, distance: 139.0
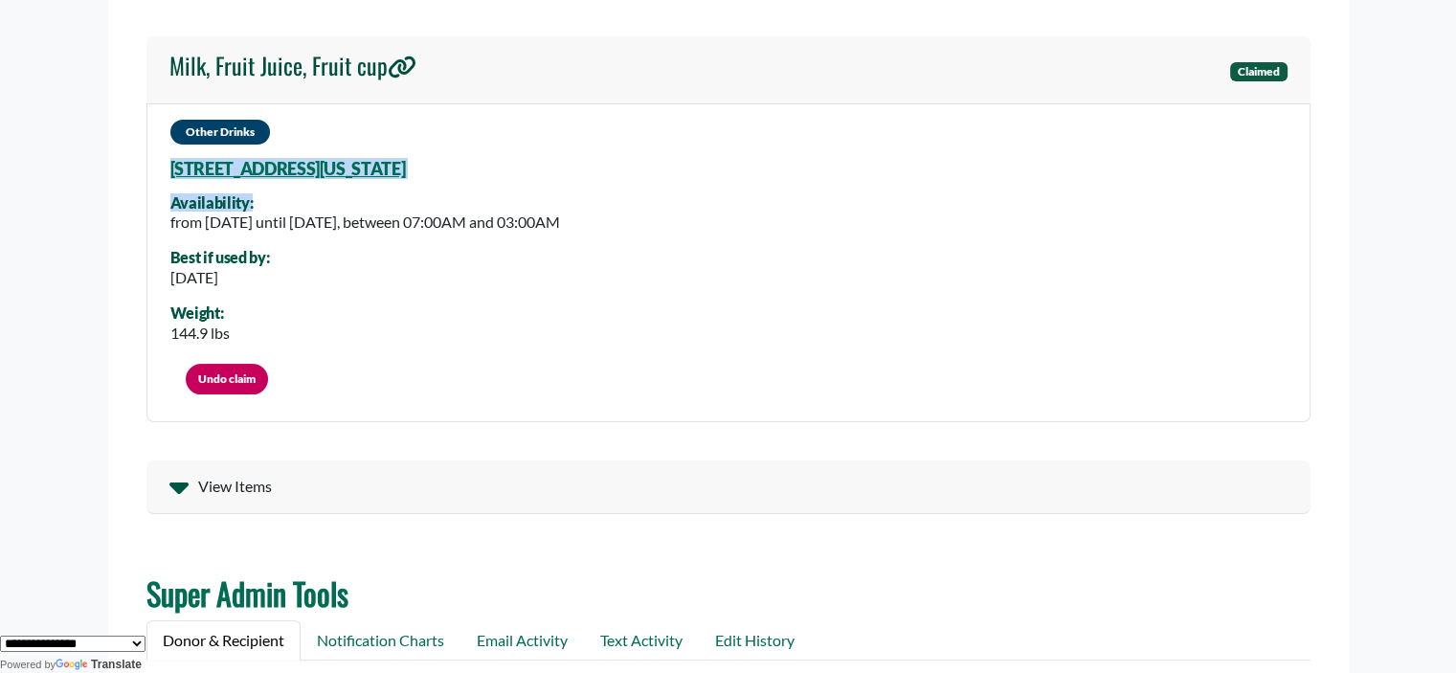
drag, startPoint x: 594, startPoint y: 175, endPoint x: 203, endPoint y: 191, distance: 391.8
click at [145, 183] on section "Milk, Fruit Juice, Fruit cup Claimed Other Drinks 380 Killington Way, Orlando, …" at bounding box center [728, 606] width 1241 height 1217
click at [286, 194] on div "Availability:" at bounding box center [365, 202] width 390 height 17
drag, startPoint x: 509, startPoint y: 164, endPoint x: 550, endPoint y: 182, distance: 45.0
click at [550, 182] on div "Other Drinks 380 Killington Way, Orlando, Florida, 32835 6834 Availability: fro…" at bounding box center [728, 262] width 1164 height 319
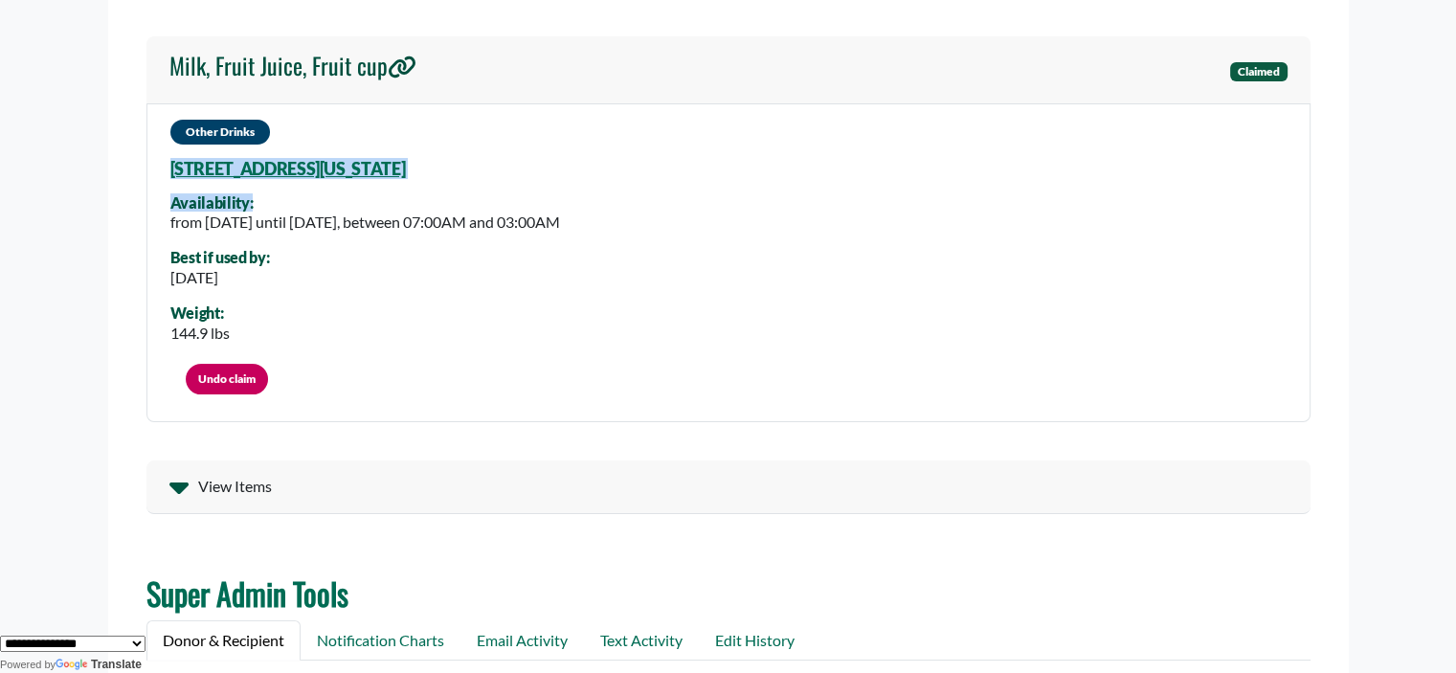
drag, startPoint x: 561, startPoint y: 182, endPoint x: 575, endPoint y: 183, distance: 14.4
click at [562, 182] on div "Other Drinks 380 Killington Way, Orlando, Florida, 32835 6834 Availability: fro…" at bounding box center [728, 262] width 1164 height 319
click at [593, 175] on div "Other Drinks 380 Killington Way, Orlando, Florida, 32835 6834 Availability: fro…" at bounding box center [728, 262] width 1164 height 319
drag, startPoint x: 526, startPoint y: 166, endPoint x: 168, endPoint y: 177, distance: 358.2
click at [168, 177] on div "Other Drinks 380 Killington Way, Orlando, Florida, 32835 6834 Availability: fro…" at bounding box center [728, 262] width 1164 height 319
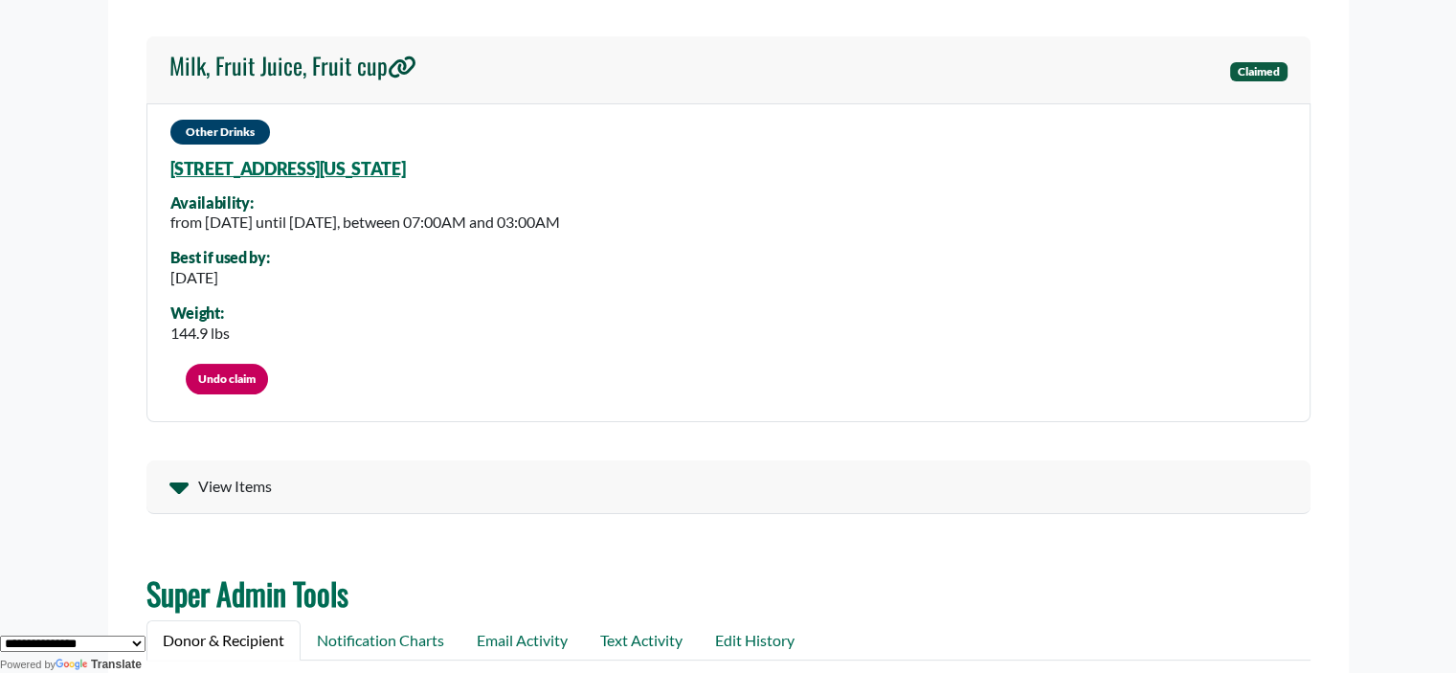
copy link "380 Killington Way, Orlando, Florida, 32835 6834"
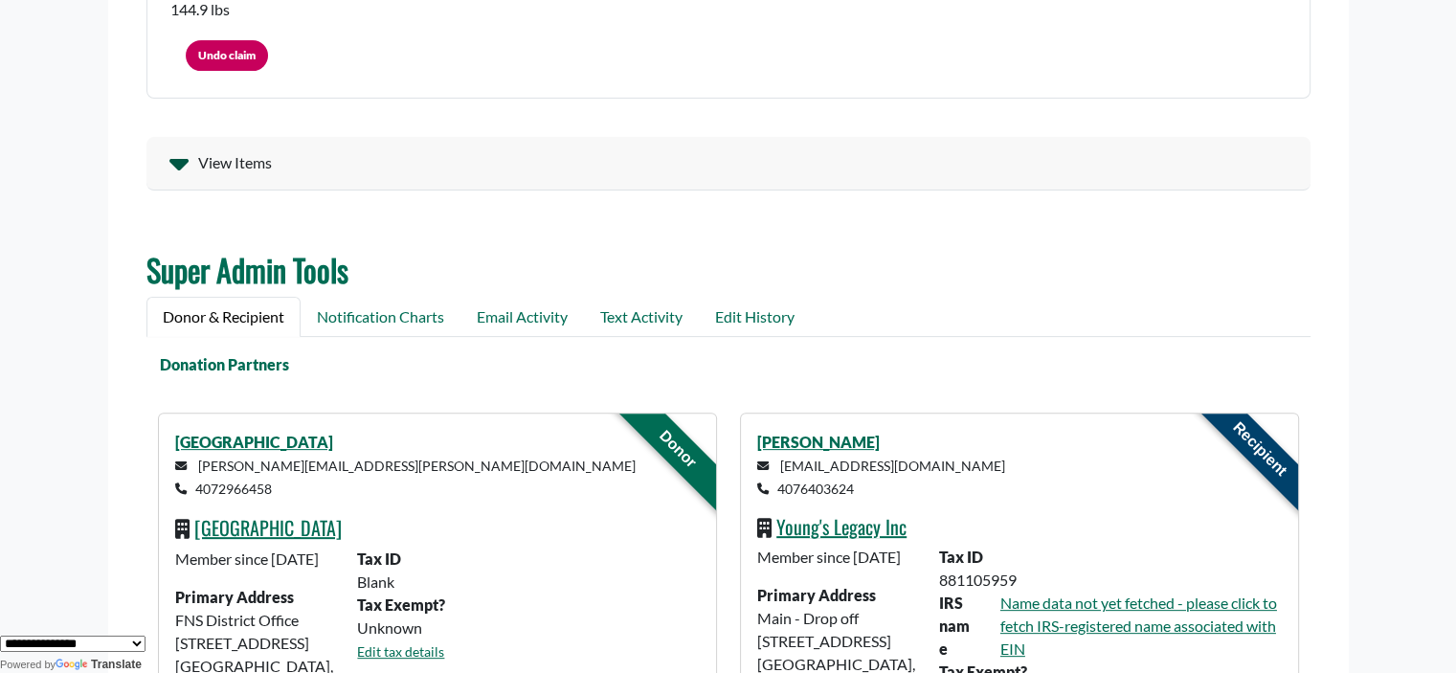
scroll to position [613, 0]
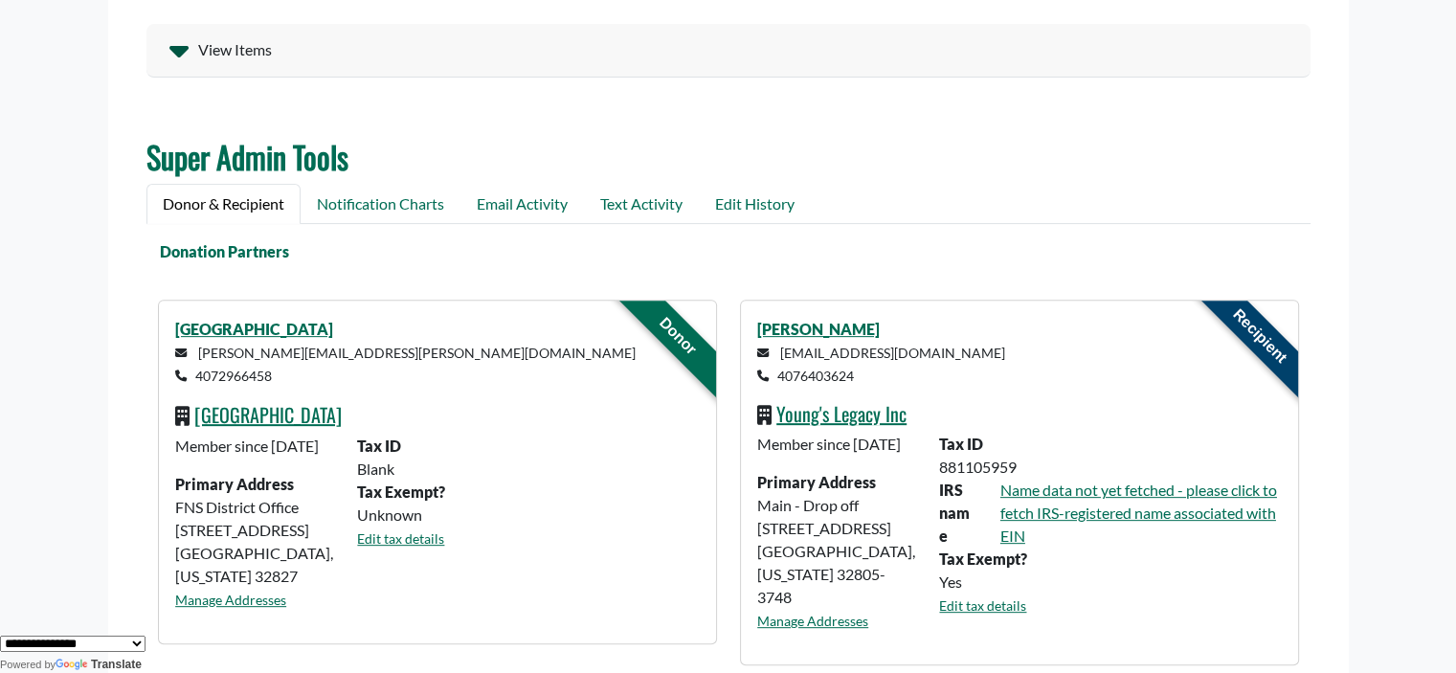
drag, startPoint x: 290, startPoint y: 377, endPoint x: 195, endPoint y: 374, distance: 94.8
click at [195, 374] on p "nubia.gomez@ocps.net 4072966458" at bounding box center [437, 364] width 524 height 46
copy small "4072966458"
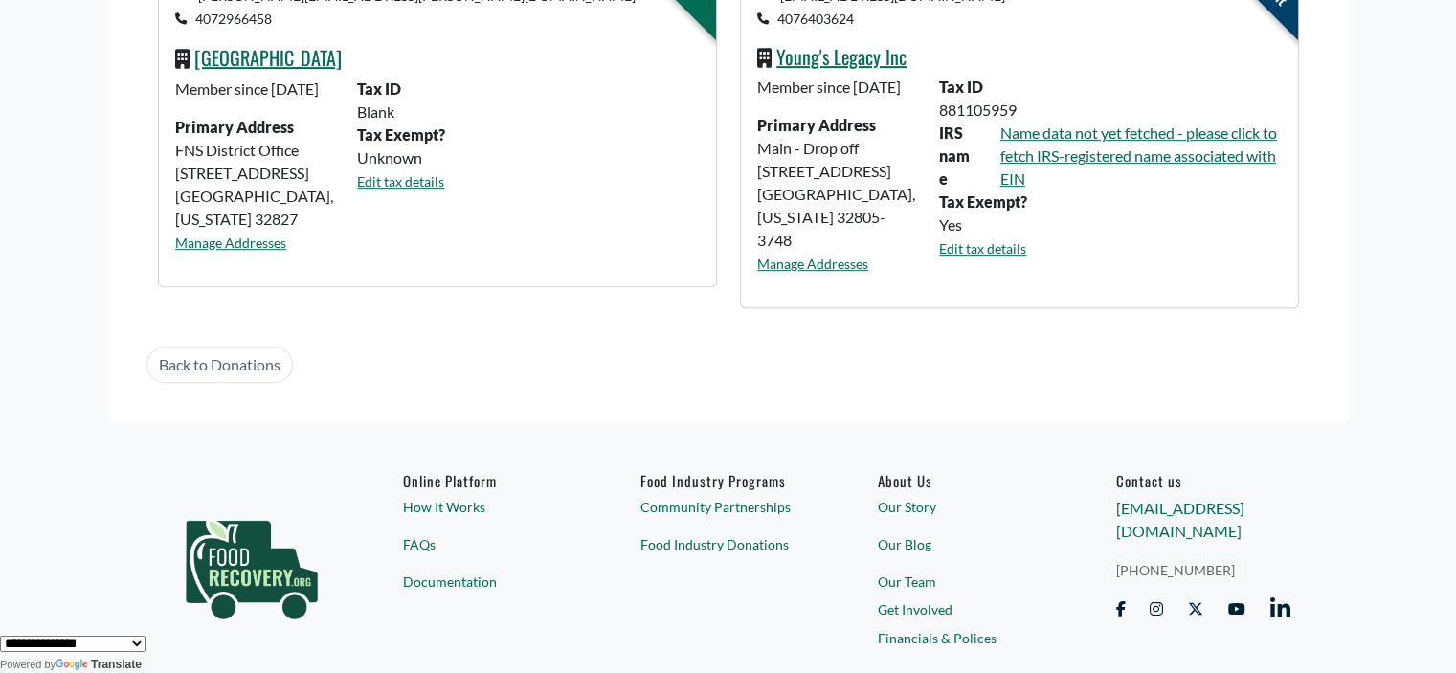
scroll to position [717, 0]
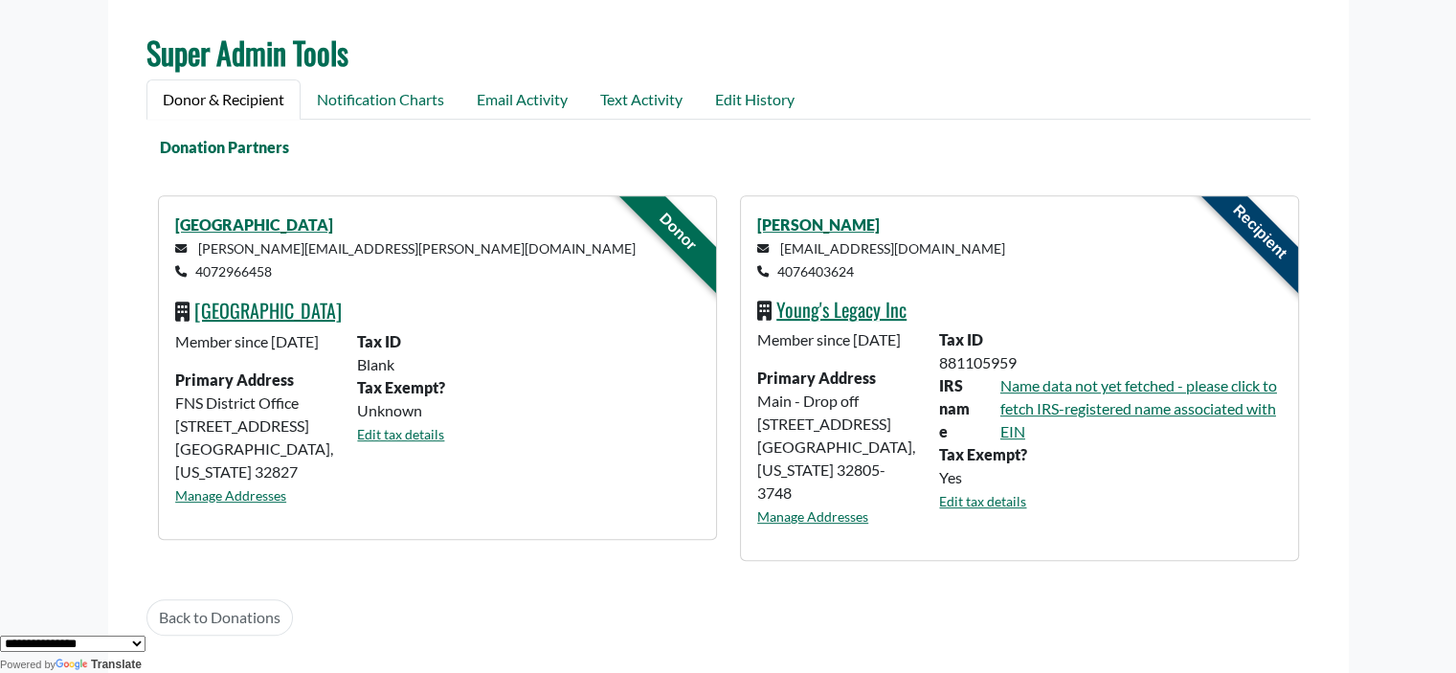
click at [350, 254] on p "nubia.gomez@ocps.net 4072966458" at bounding box center [437, 259] width 524 height 46
drag, startPoint x: 341, startPoint y: 248, endPoint x: 199, endPoint y: 240, distance: 141.9
click at [199, 240] on p "nubia.gomez@ocps.net 4072966458" at bounding box center [437, 259] width 524 height 46
copy small "nubia.gomez@ocps.net"
click at [425, 289] on div "Frangus Elementary nubia.gomez@ocps.net 4072966458 Orange County Public Schools…" at bounding box center [437, 367] width 557 height 343
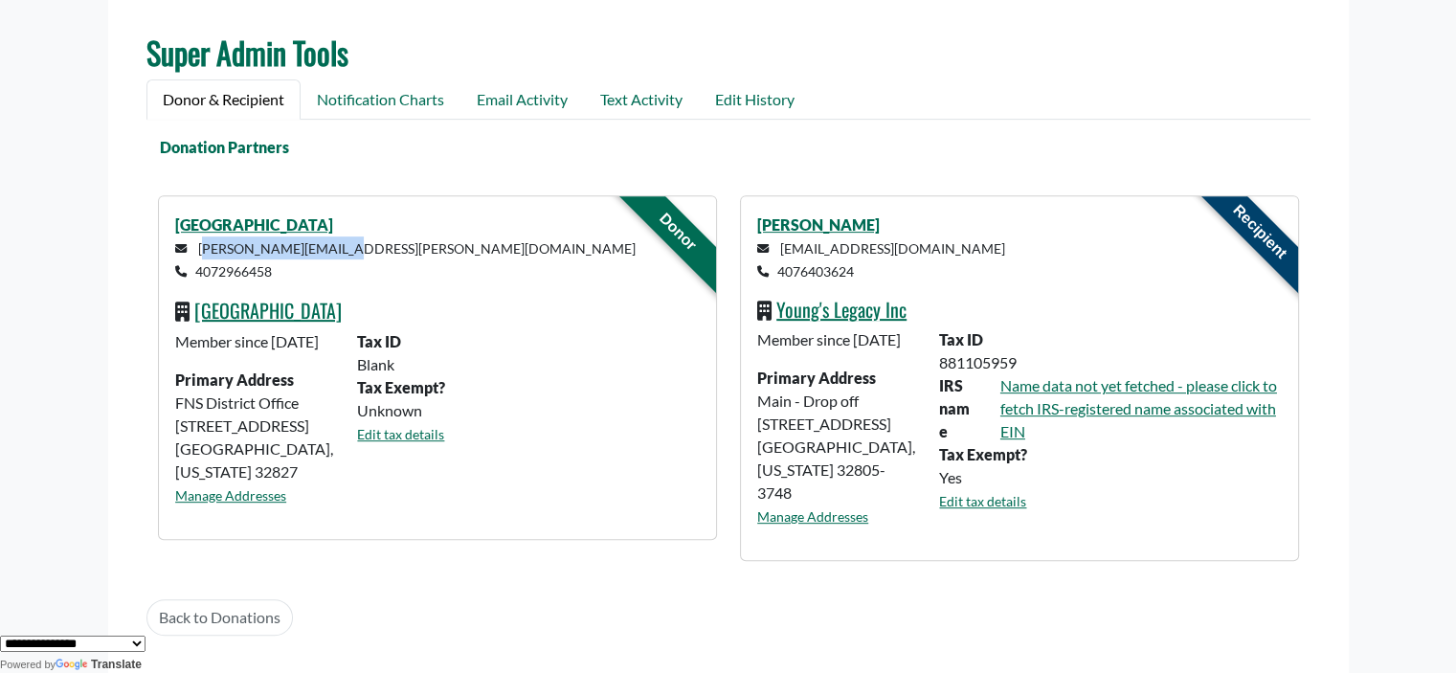
drag, startPoint x: 377, startPoint y: 248, endPoint x: 197, endPoint y: 255, distance: 180.1
click at [197, 255] on p "nubia.gomez@ocps.net 4072966458" at bounding box center [437, 259] width 524 height 46
copy small "nubia.gomez@ocps.net"
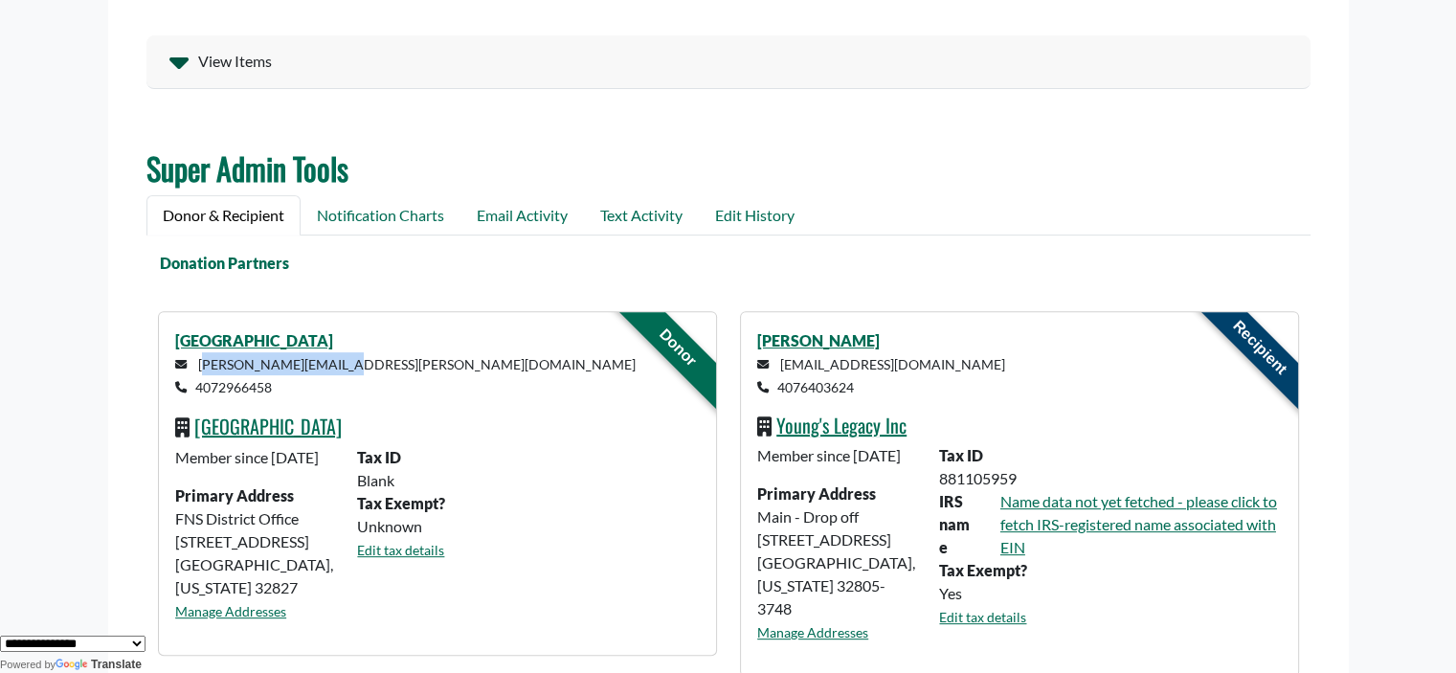
scroll to position [631, 0]
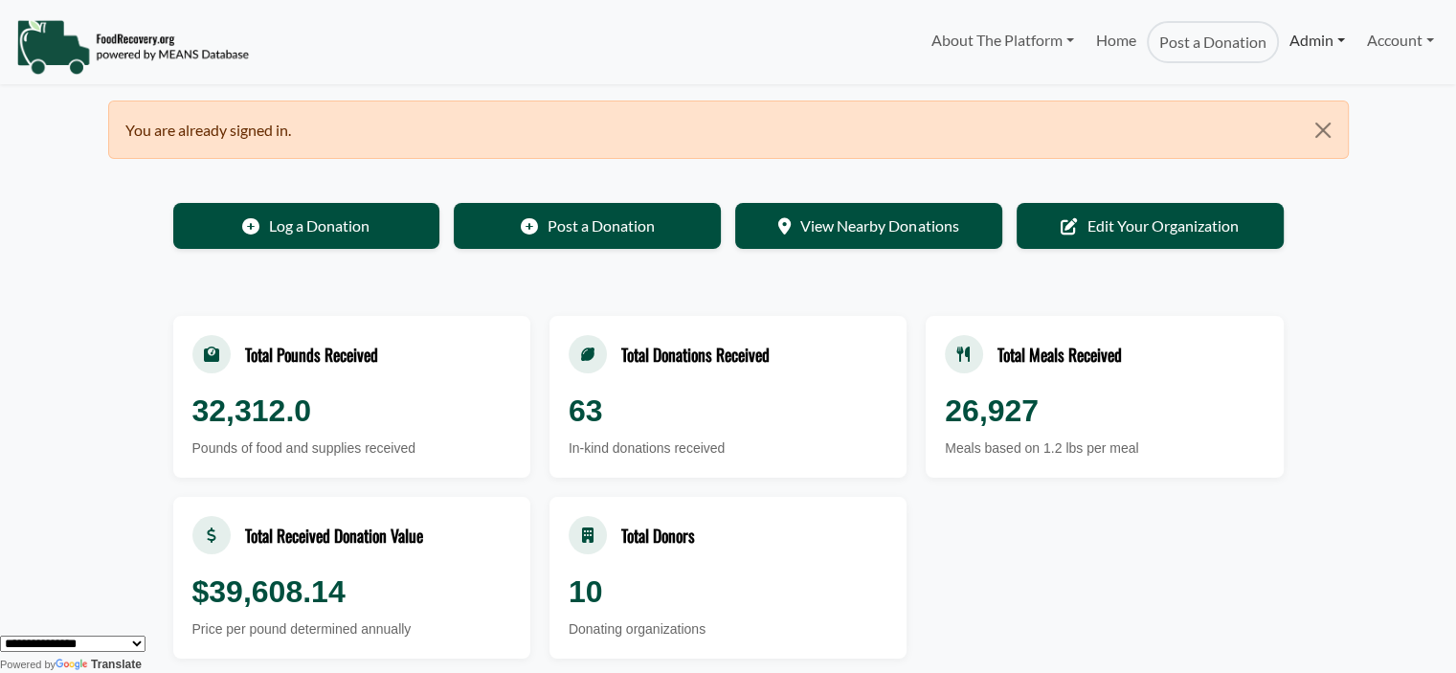
click at [1286, 37] on link "Admin" at bounding box center [1317, 40] width 77 height 38
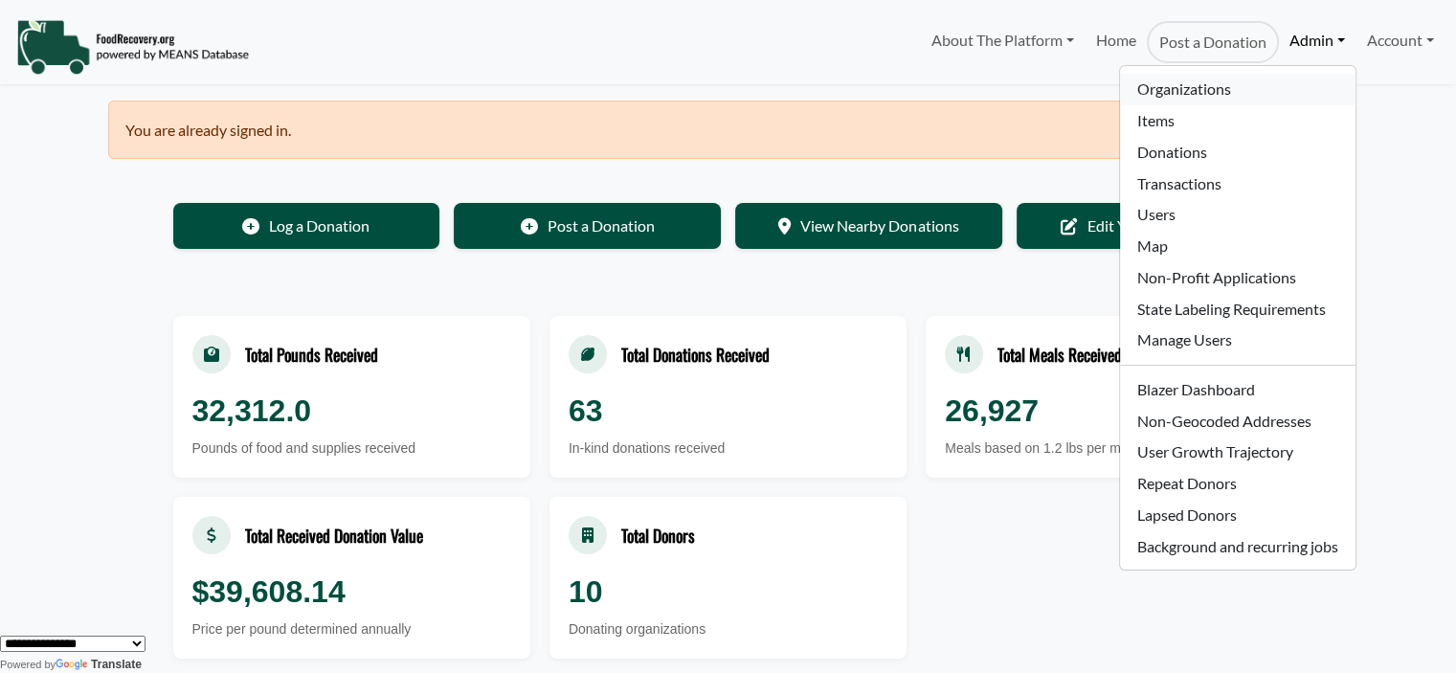
click at [1210, 93] on link "Organizations" at bounding box center [1237, 90] width 235 height 32
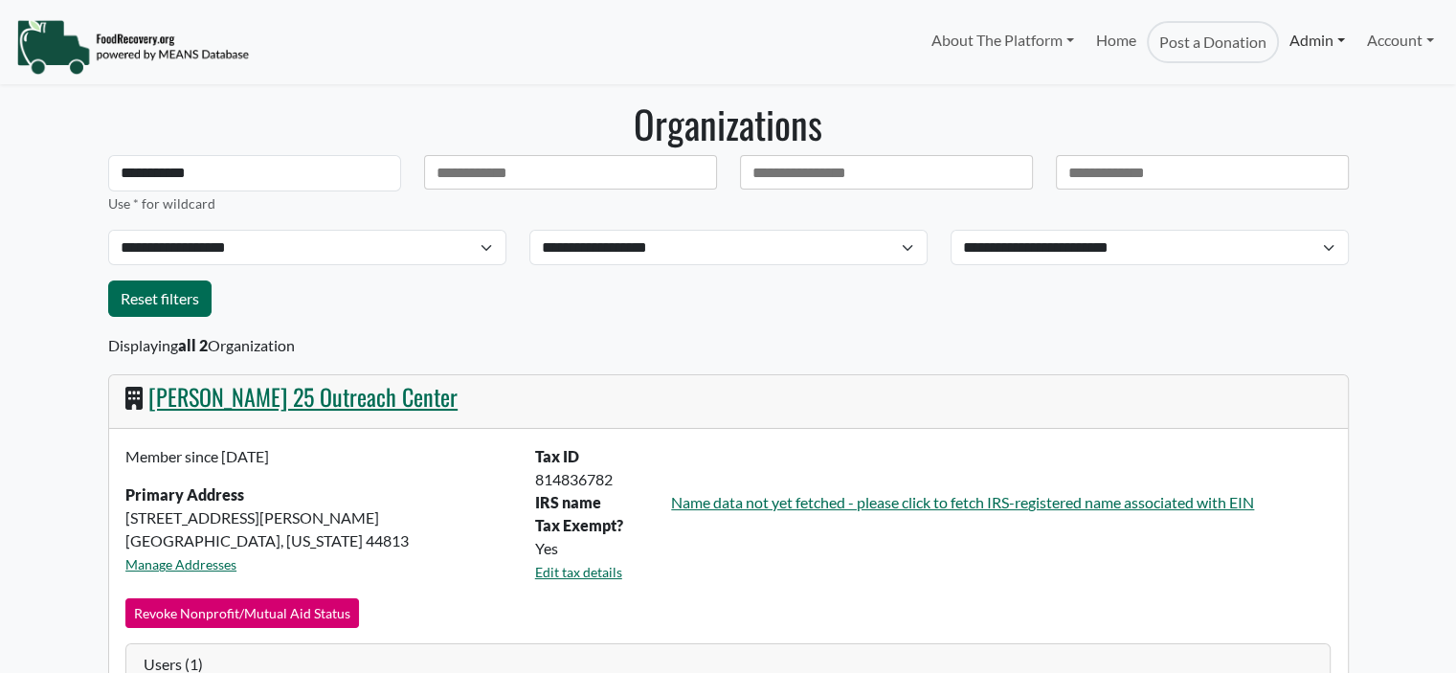
click at [1307, 37] on link "Admin" at bounding box center [1317, 40] width 77 height 38
select select "Language Translate Widget"
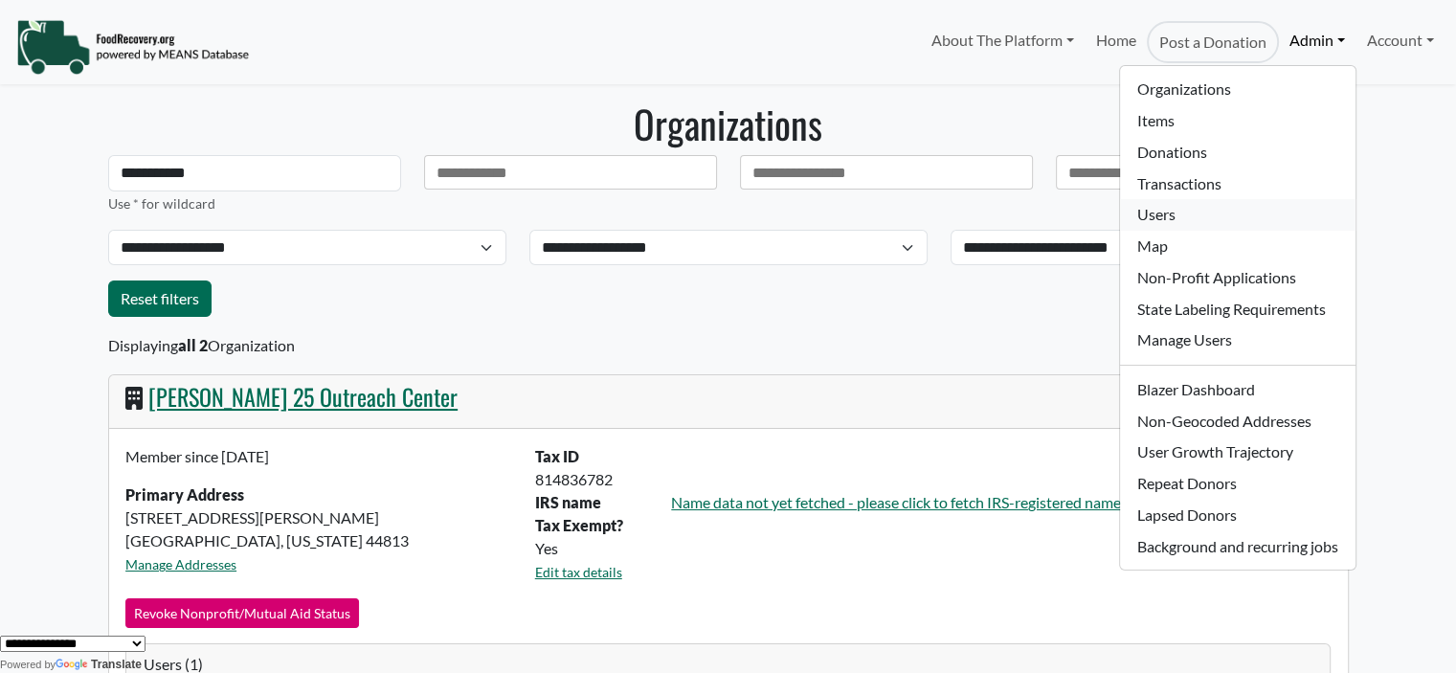
click at [1180, 219] on link "Users" at bounding box center [1237, 215] width 235 height 32
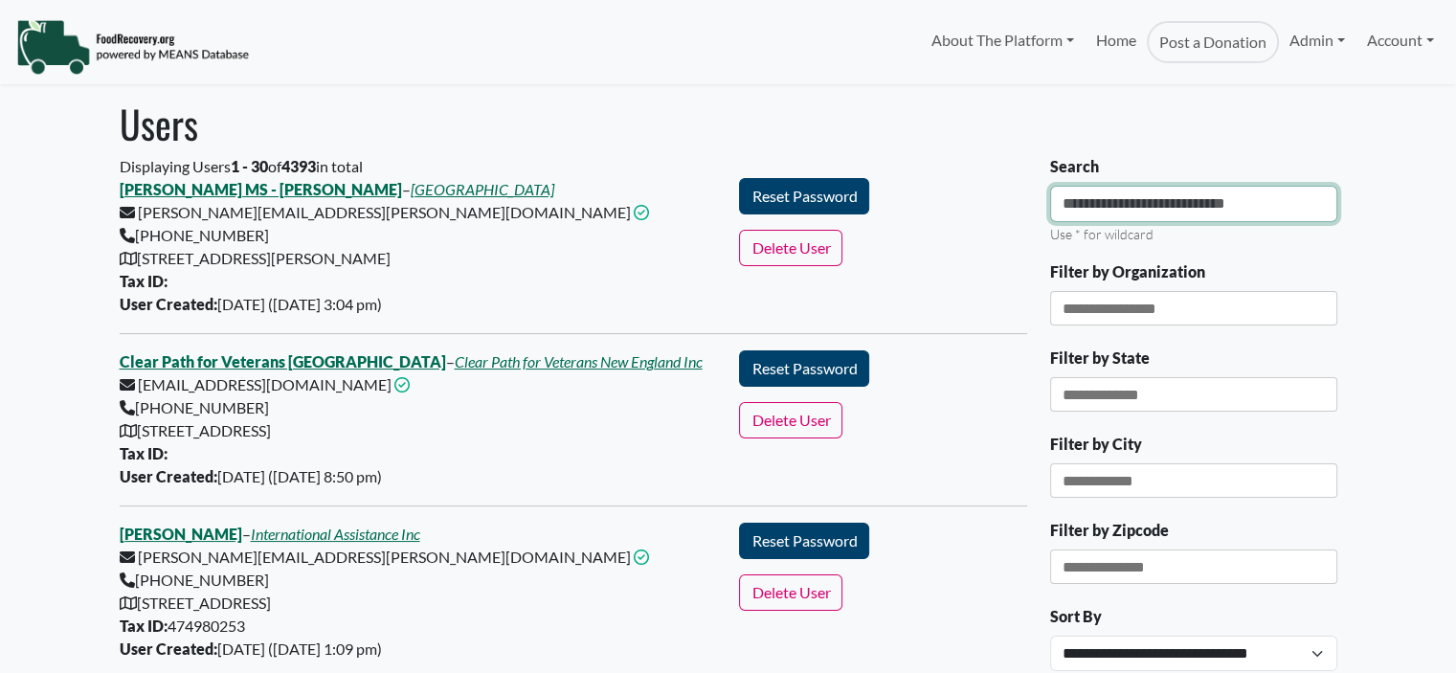
click at [1220, 195] on input "Search" at bounding box center [1193, 204] width 287 height 36
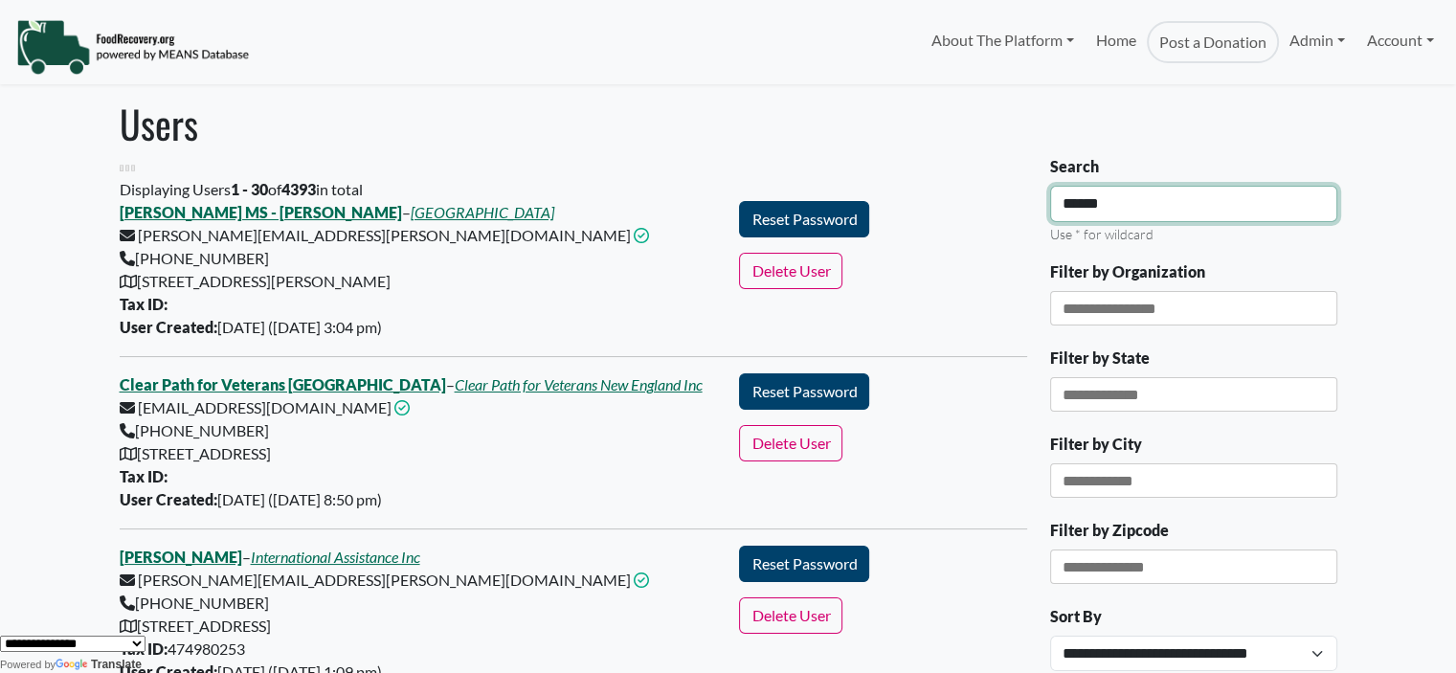
type input "******"
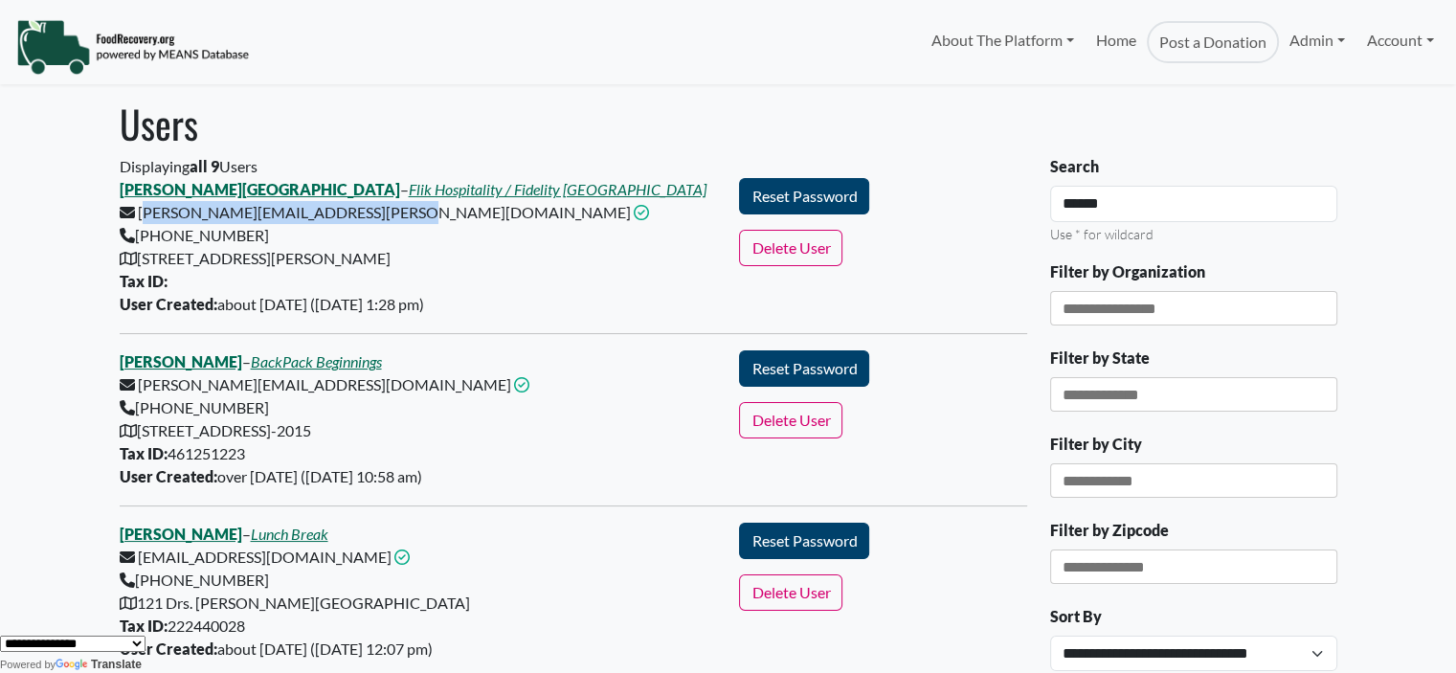
drag, startPoint x: 379, startPoint y: 214, endPoint x: 138, endPoint y: 219, distance: 241.3
click at [138, 219] on div "[PERSON_NAME] – Flik Hospitality / Fidelity [GEOGRAPHIC_DATA] [PERSON_NAME][EMA…" at bounding box center [418, 247] width 620 height 138
copy div "[PERSON_NAME][EMAIL_ADDRESS][PERSON_NAME][DOMAIN_NAME]"
click at [1416, 31] on link "Account" at bounding box center [1400, 40] width 88 height 38
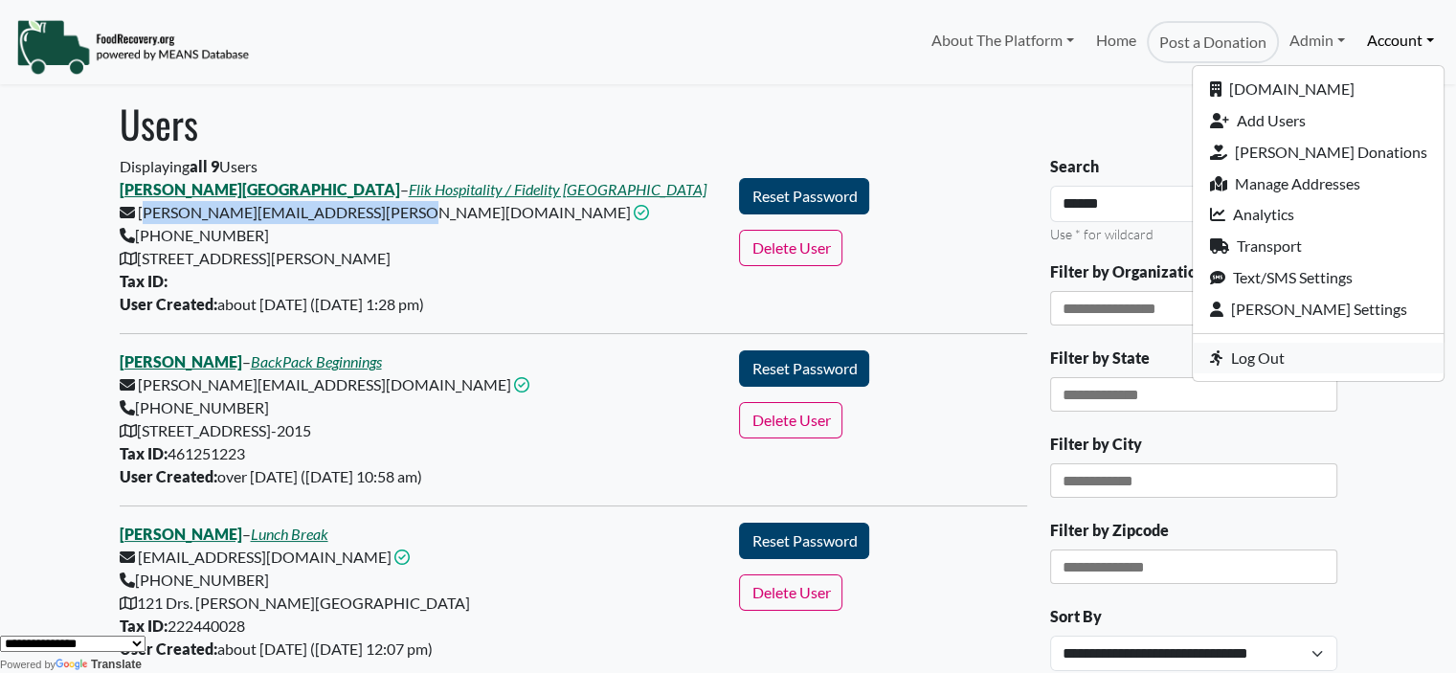
click at [1329, 347] on link "Log Out" at bounding box center [1318, 359] width 251 height 32
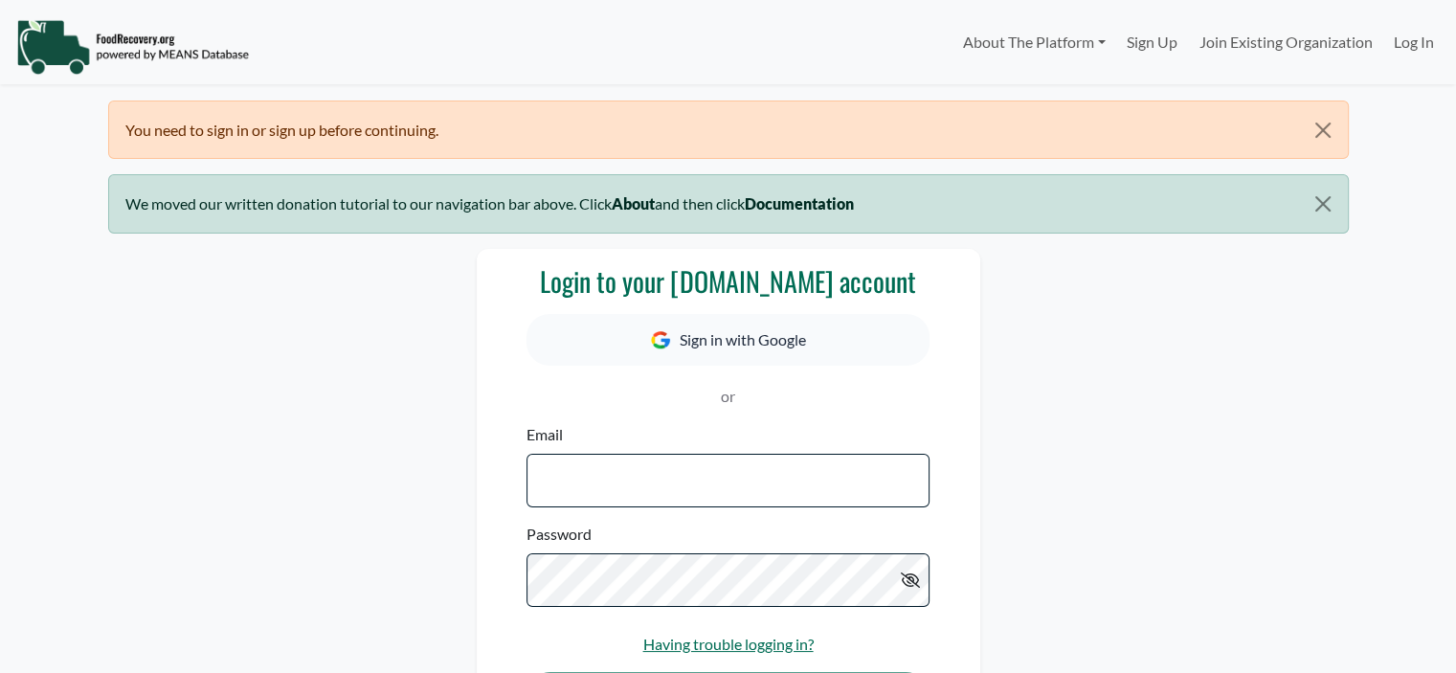
select select "Language Translate Widget"
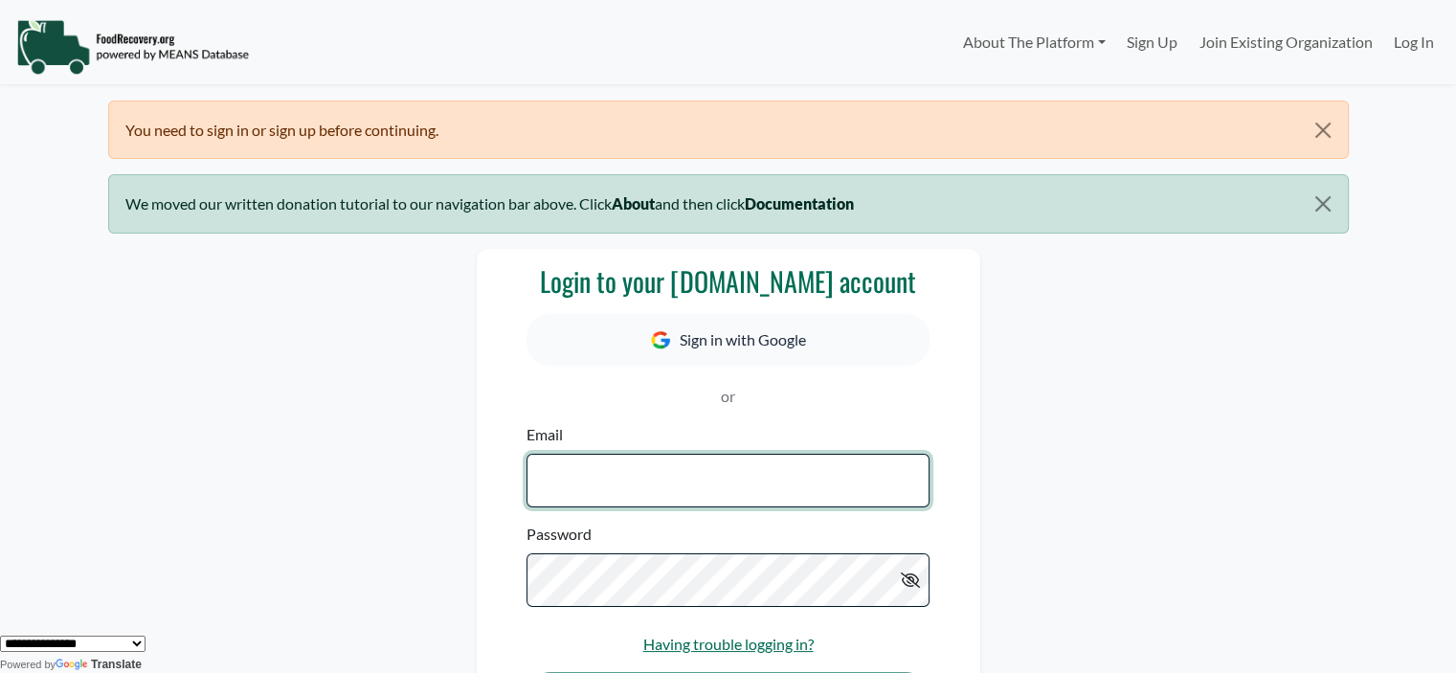
type input "**********"
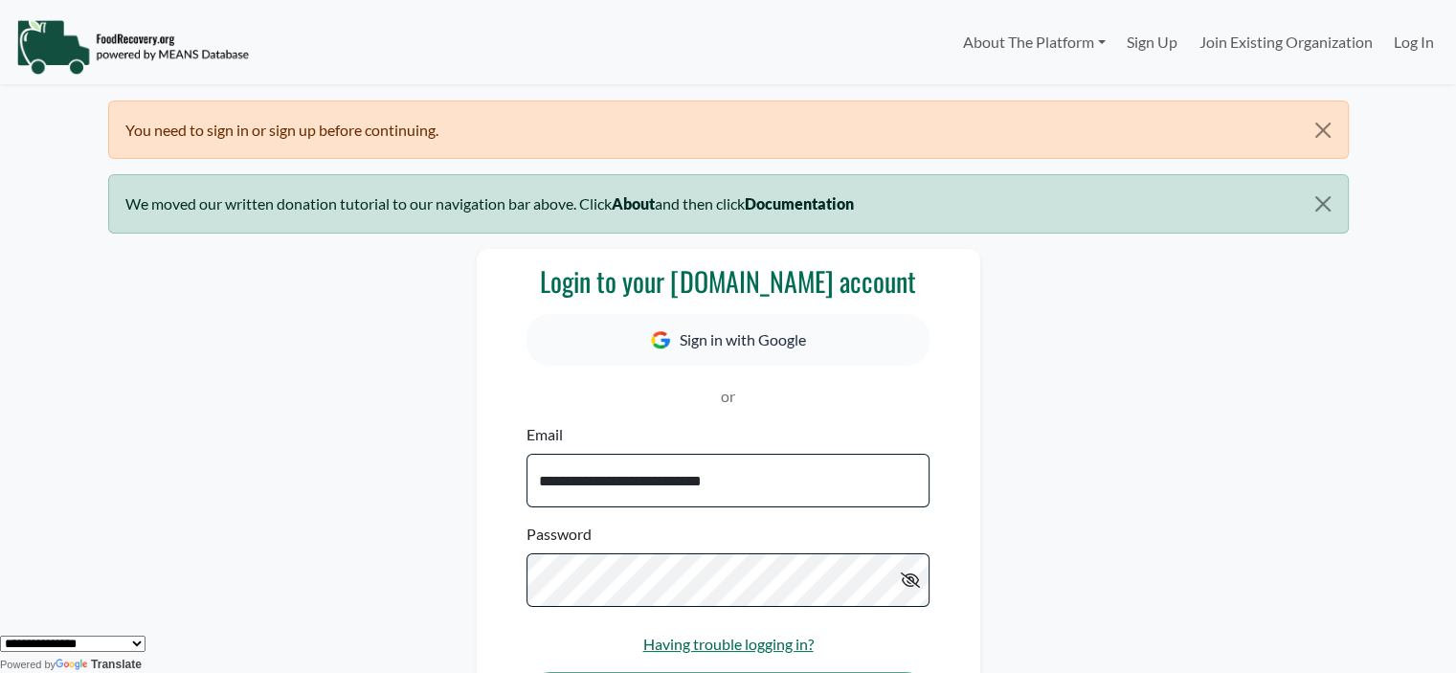
click at [1453, 122] on body "**********" at bounding box center [728, 336] width 1456 height 673
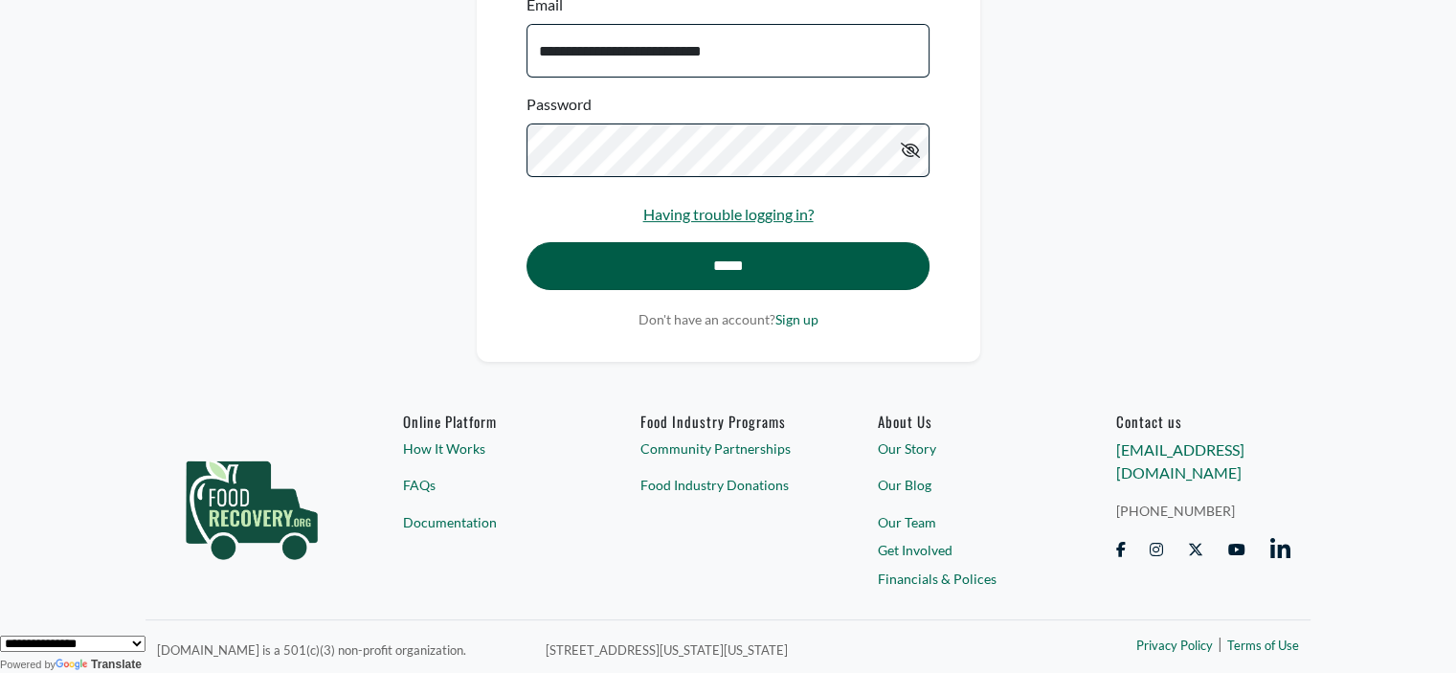
click at [621, 267] on input "*****" at bounding box center [727, 266] width 402 height 48
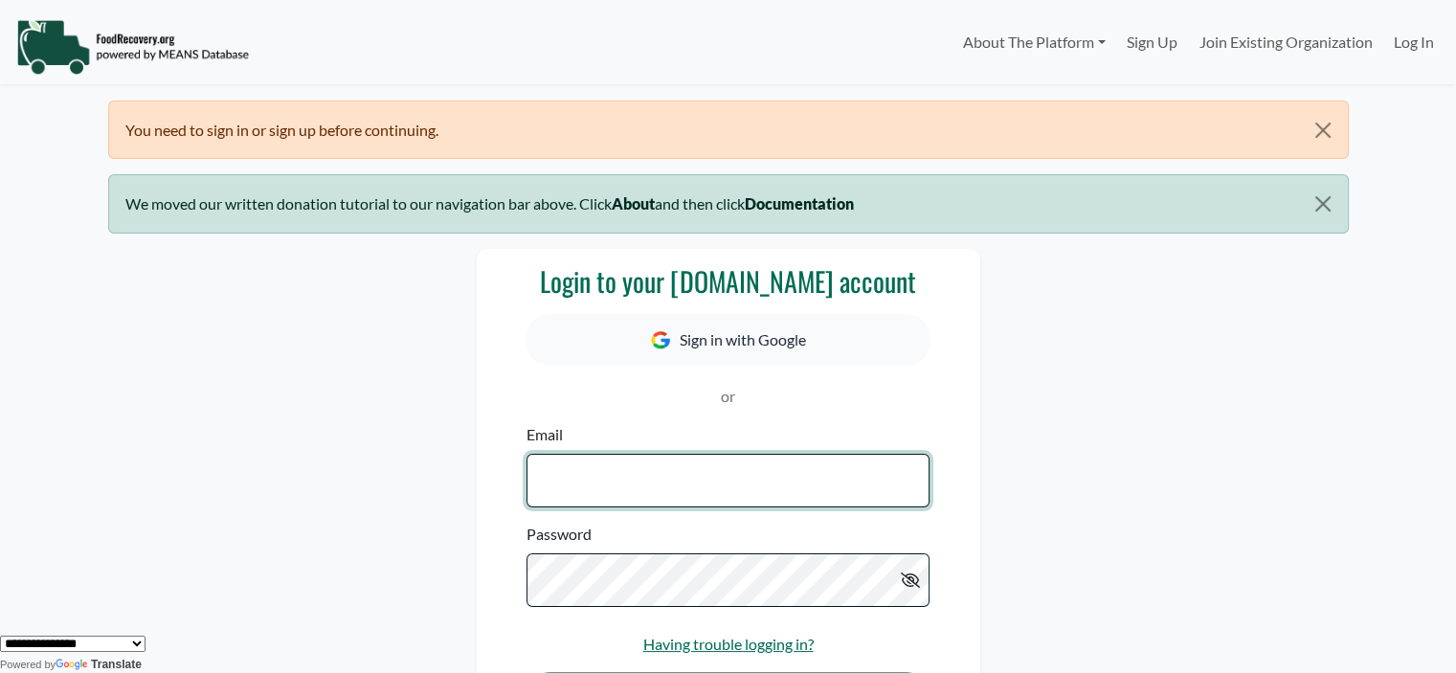
type input "**********"
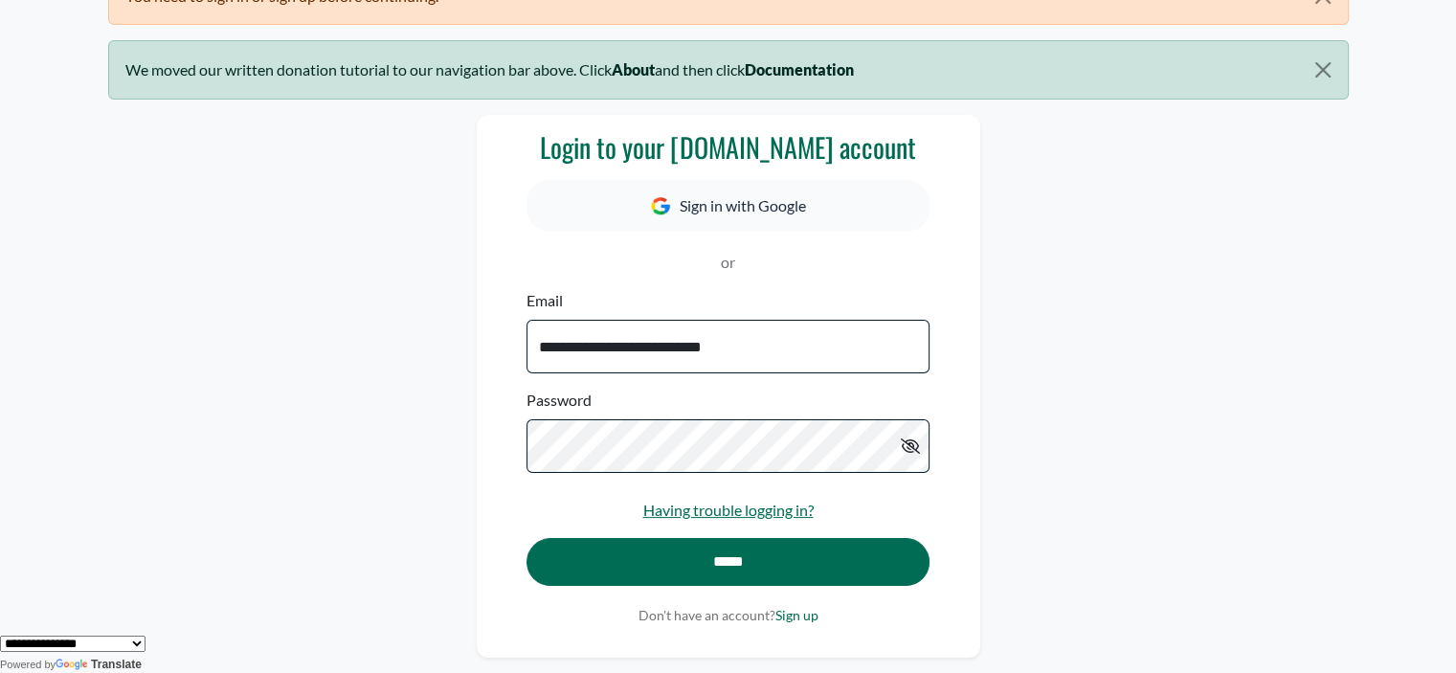
scroll to position [351, 0]
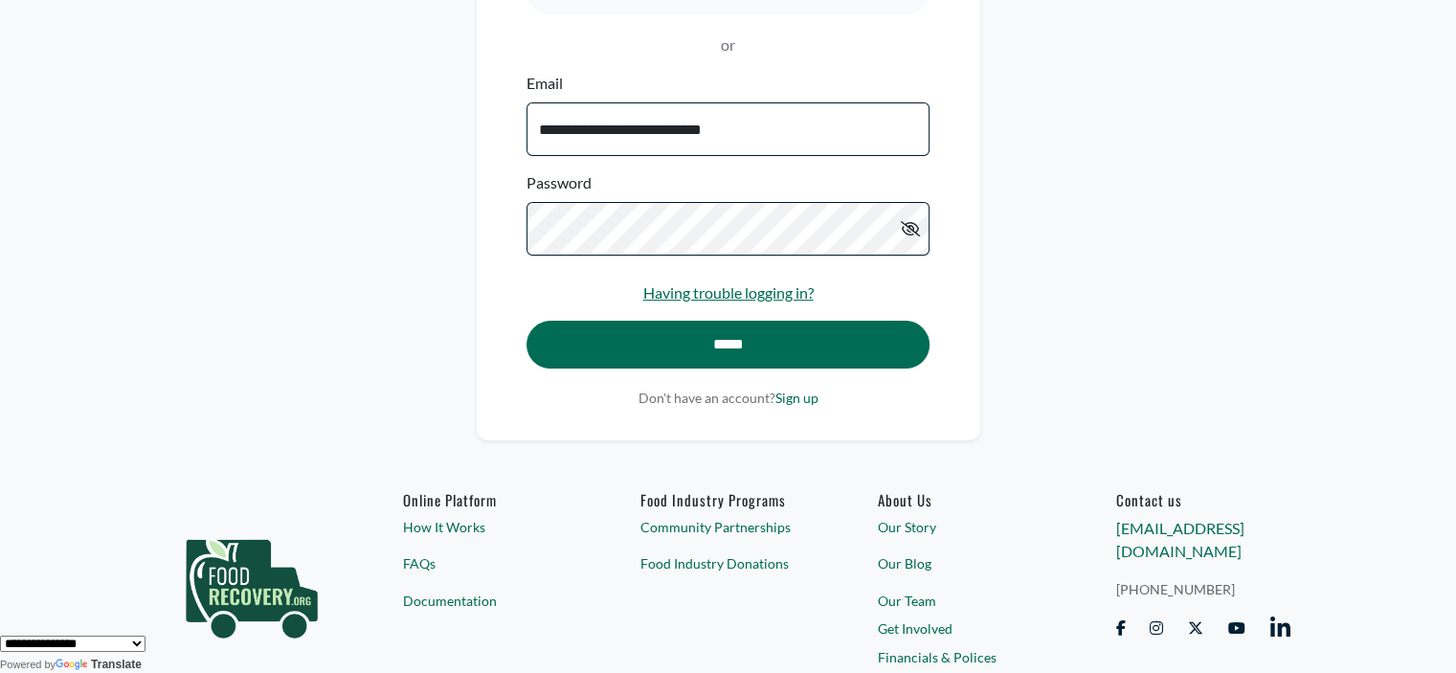
click at [772, 308] on form "**********" at bounding box center [727, 230] width 402 height 316
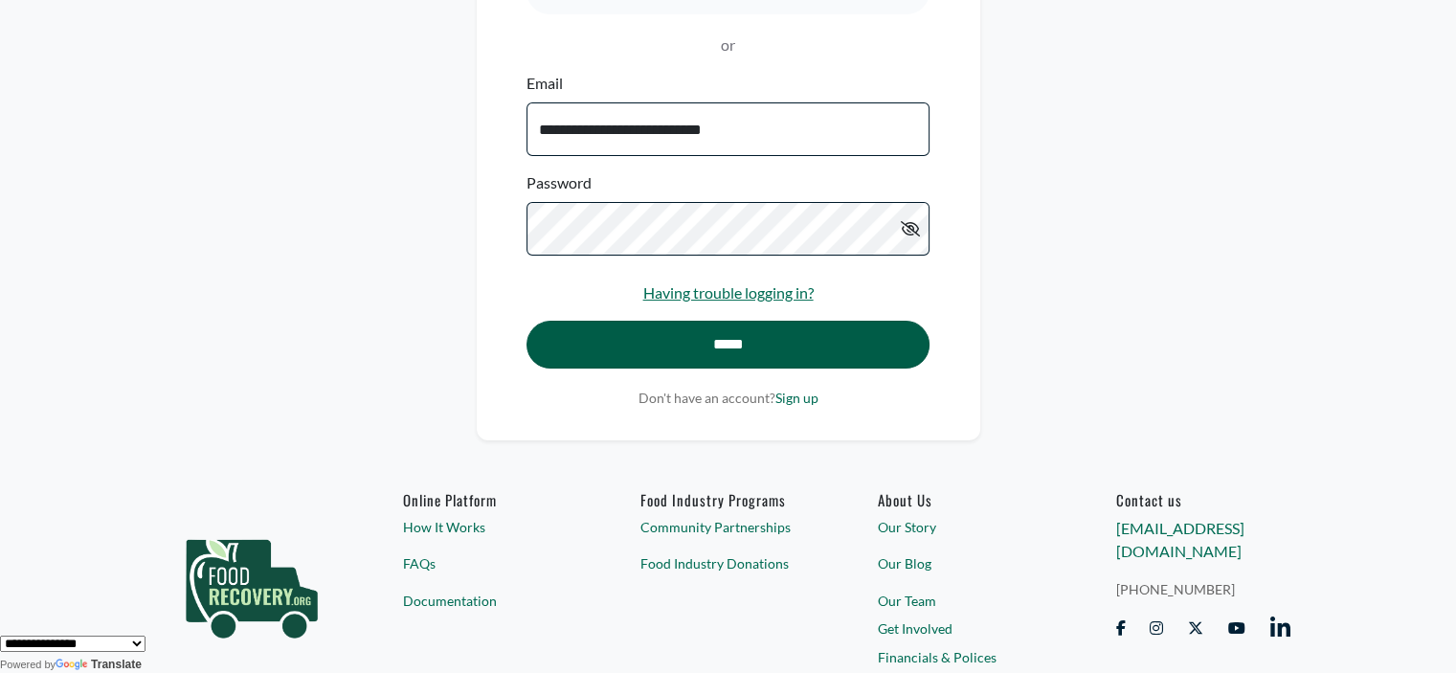
click at [766, 355] on input "*****" at bounding box center [727, 345] width 402 height 48
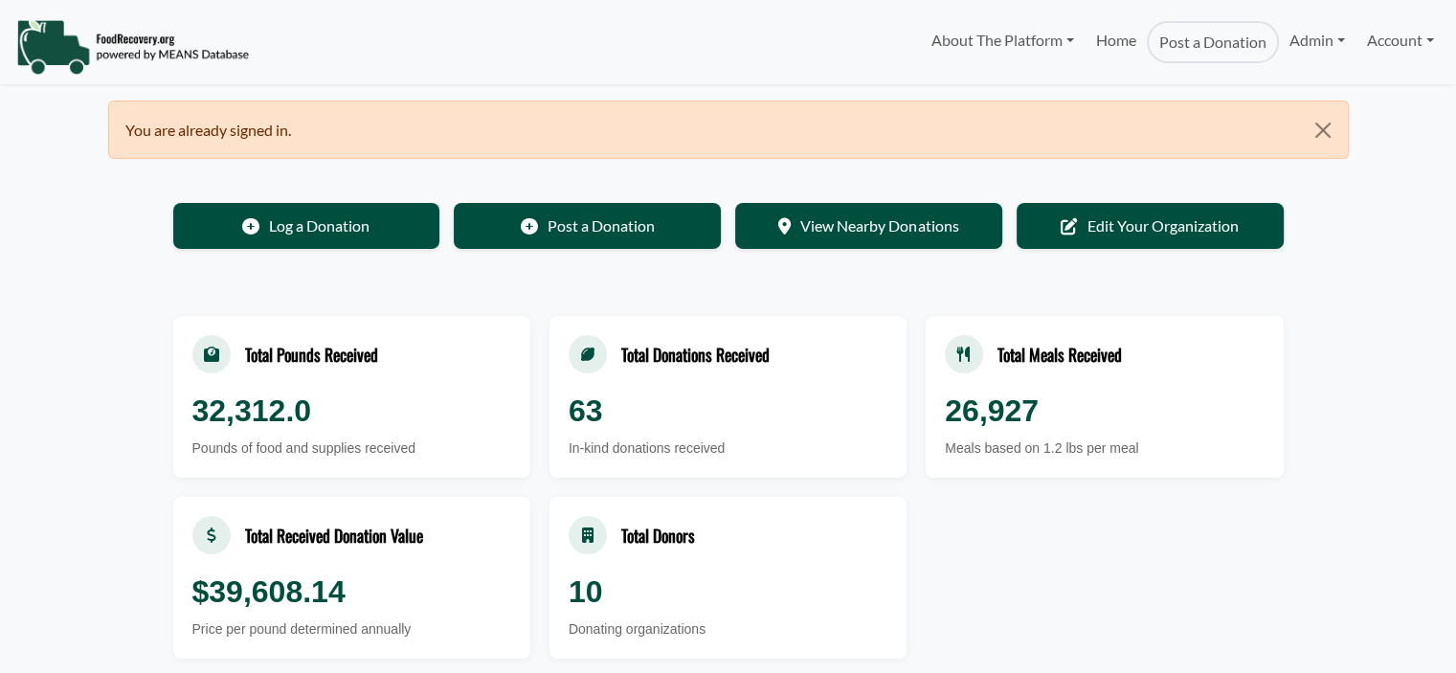
select select "Language Translate Widget"
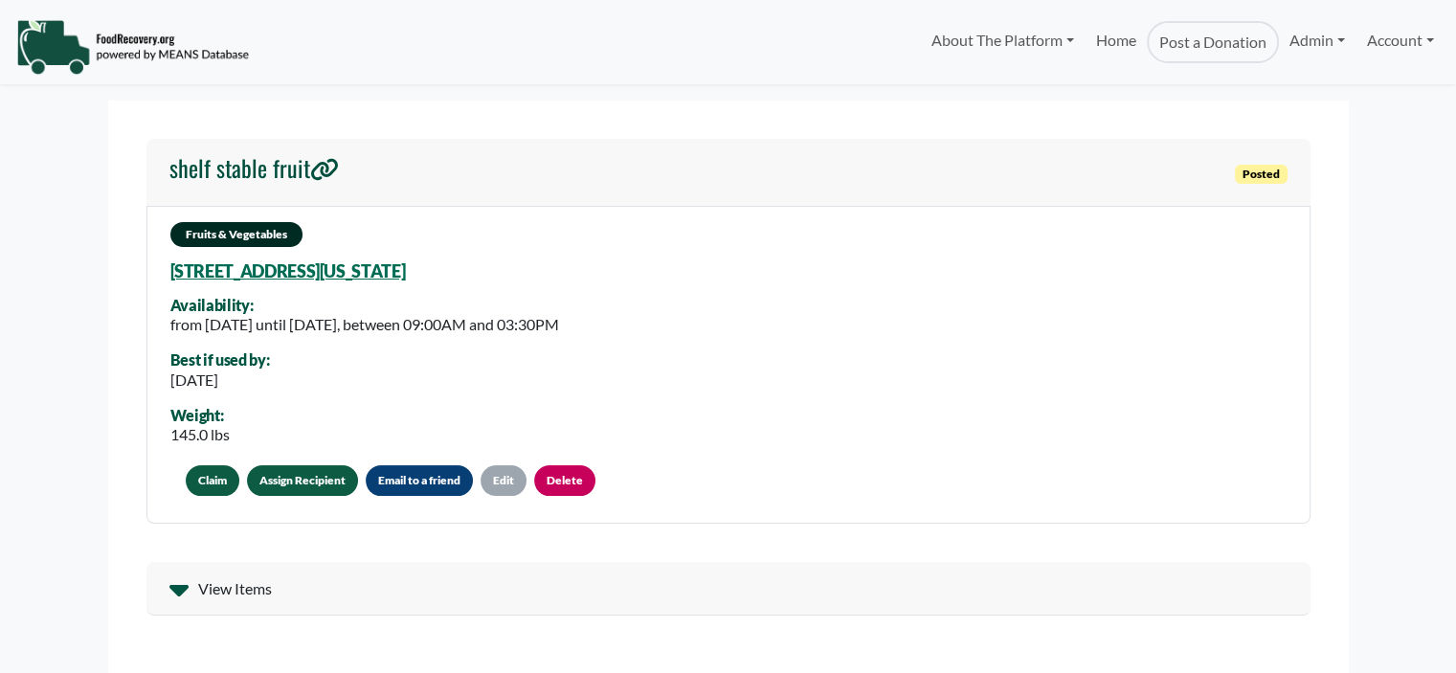
select select "Language Translate Widget"
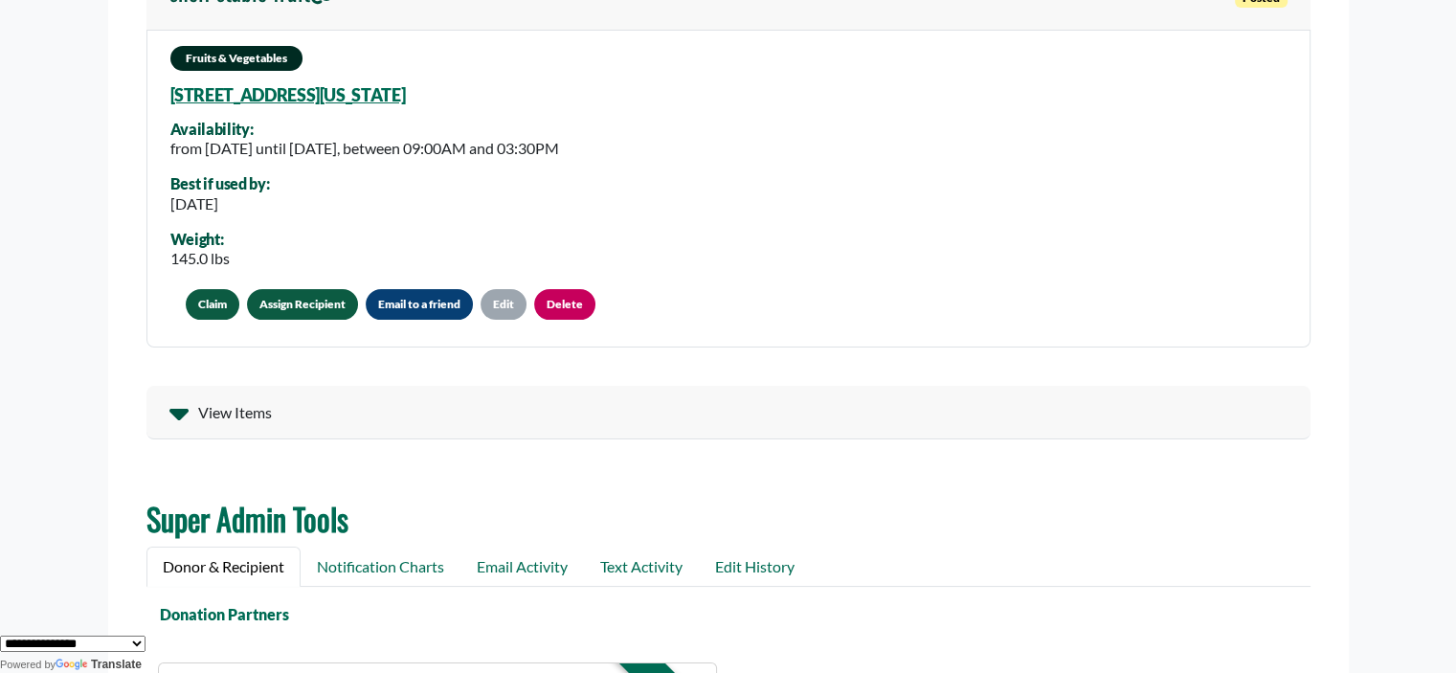
scroll to position [166, 0]
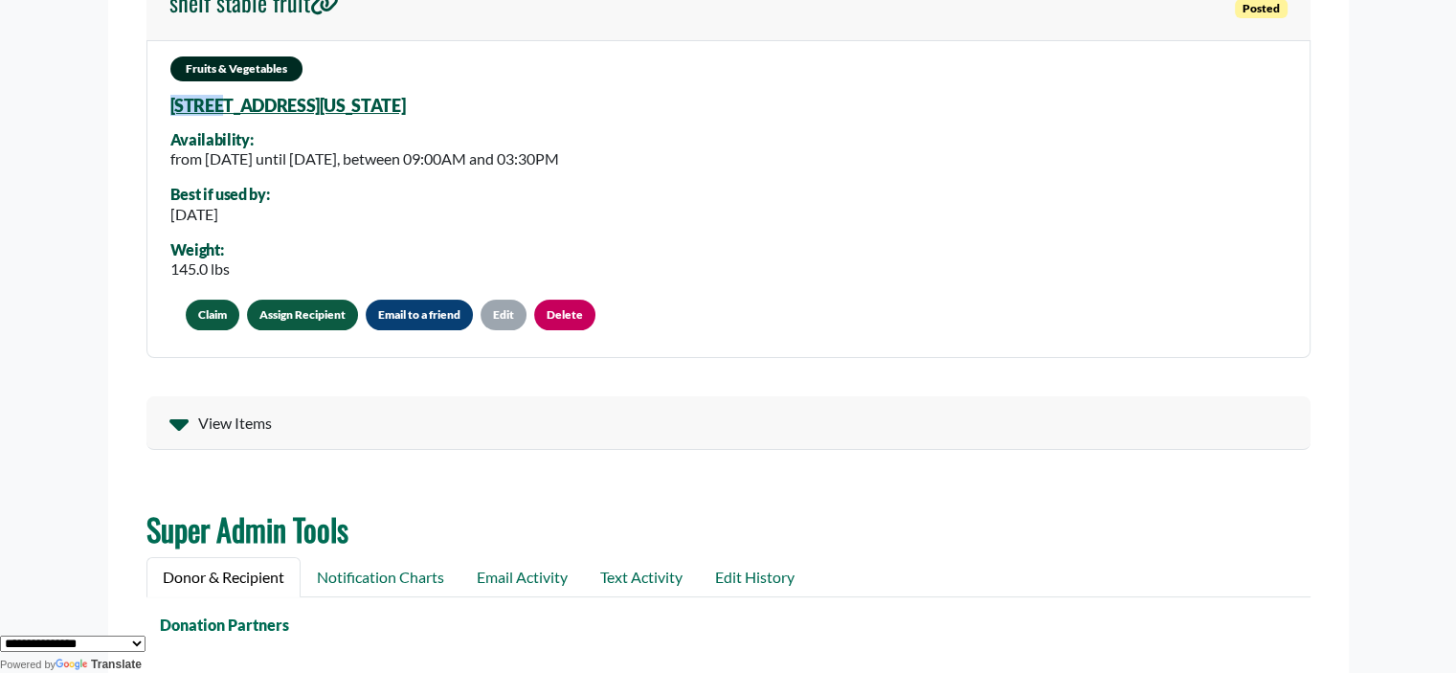
drag, startPoint x: 347, startPoint y: 104, endPoint x: 217, endPoint y: 112, distance: 130.4
click at [217, 112] on div "Fruits & Vegetables 5056 Tacon Dr, Orlando, Florida, 32837 4821 Availability: f…" at bounding box center [728, 199] width 1164 height 319
drag, startPoint x: 569, startPoint y: 109, endPoint x: 203, endPoint y: 106, distance: 365.7
click at [203, 106] on div "Fruits & Vegetables 5056 Tacon Dr, Orlando, Florida, 32837 4821 Availability: f…" at bounding box center [728, 199] width 1164 height 319
click at [521, 123] on div "Fruits & Vegetables 5056 Tacon Dr, Orlando, Florida, 32837 4821 Availability: f…" at bounding box center [728, 199] width 1164 height 319
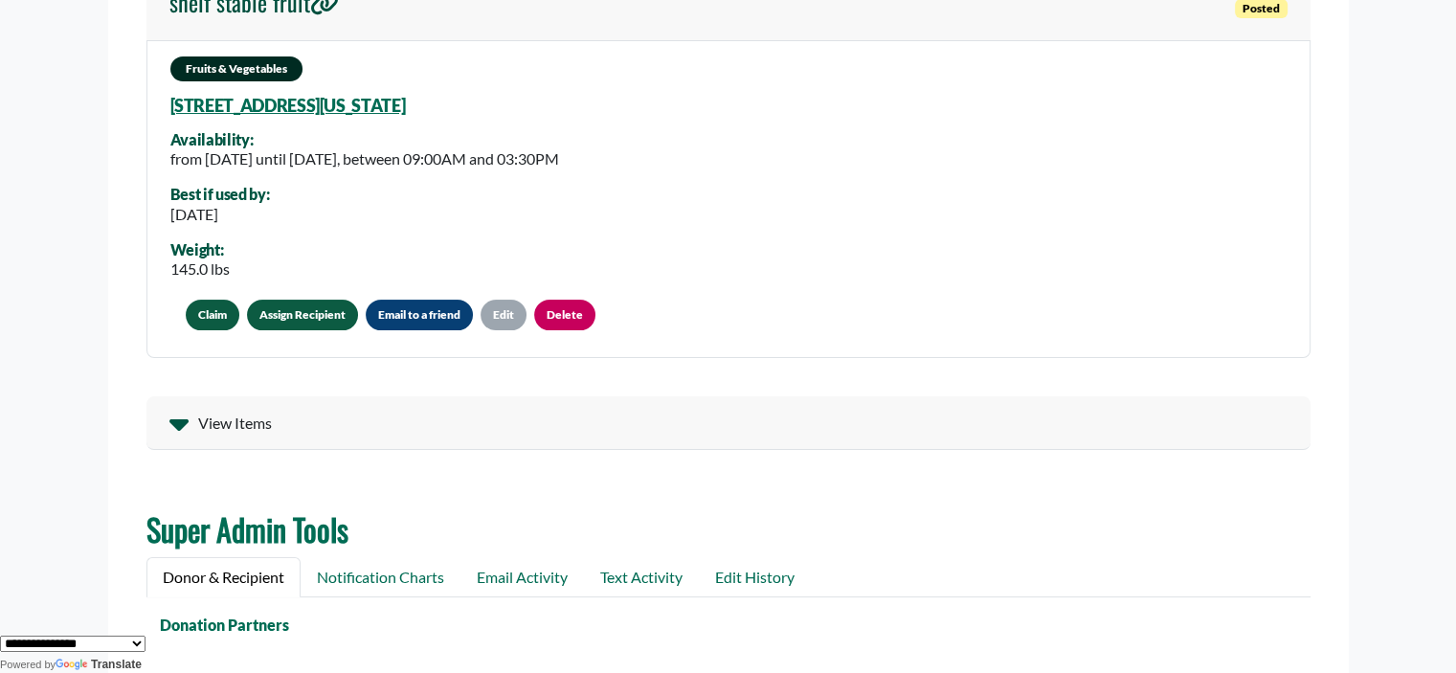
click at [527, 103] on div "Fruits & Vegetables 5056 Tacon Dr, Orlando, Florida, 32837 4821 Availability: f…" at bounding box center [728, 199] width 1164 height 319
drag, startPoint x: 478, startPoint y: 104, endPoint x: 513, endPoint y: 104, distance: 35.4
click at [513, 104] on div "Fruits & Vegetables 5056 Tacon Dr, Orlando, Florida, 32837 4821 Availability: f…" at bounding box center [728, 199] width 1164 height 319
copy div "5056 Tacon Dr, Orlando, Florida, 32837 4821"
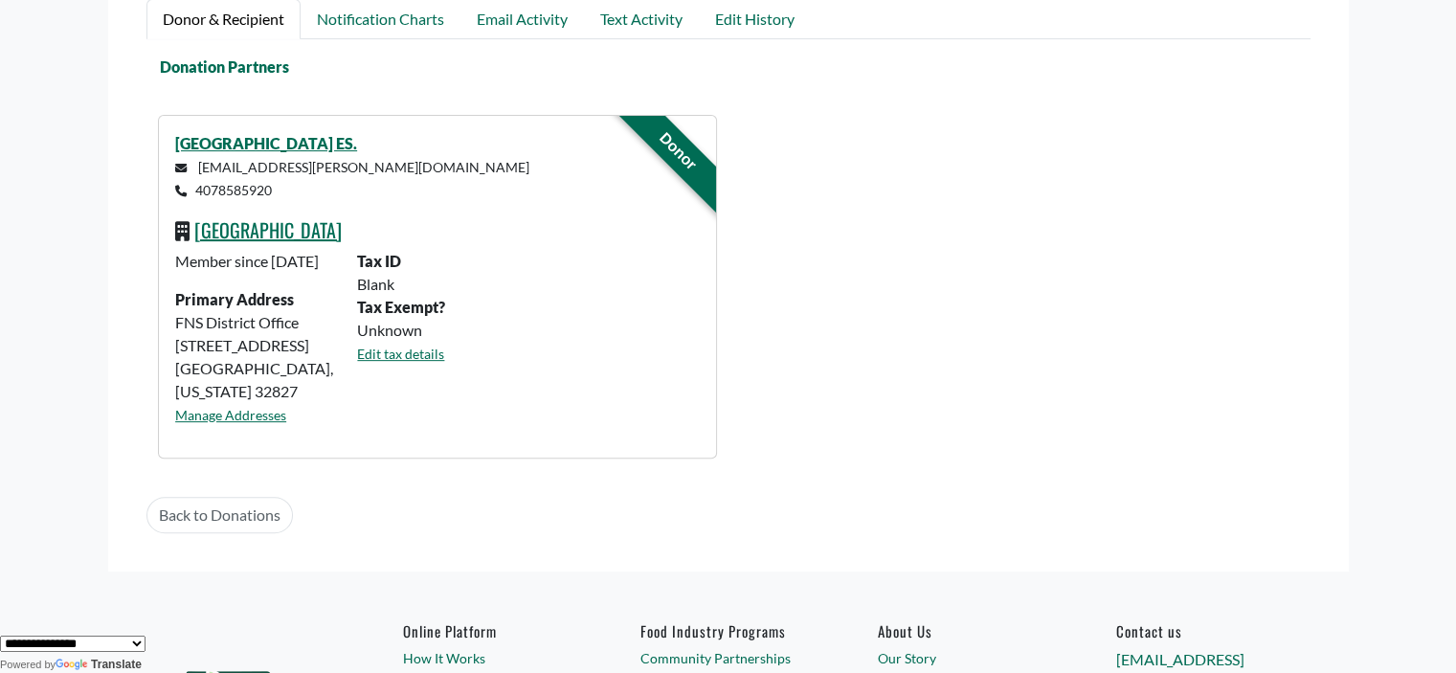
scroll to position [361, 0]
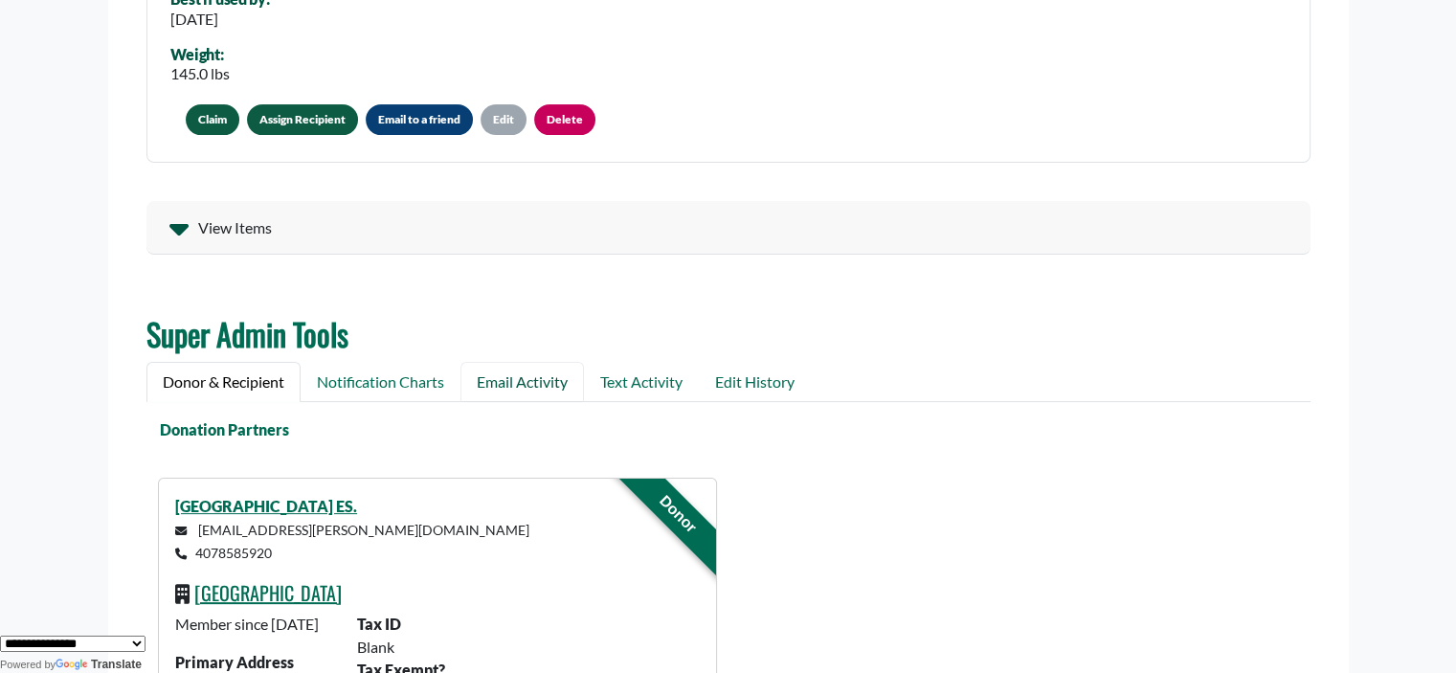
click at [487, 379] on link "Email Activity" at bounding box center [521, 382] width 123 height 40
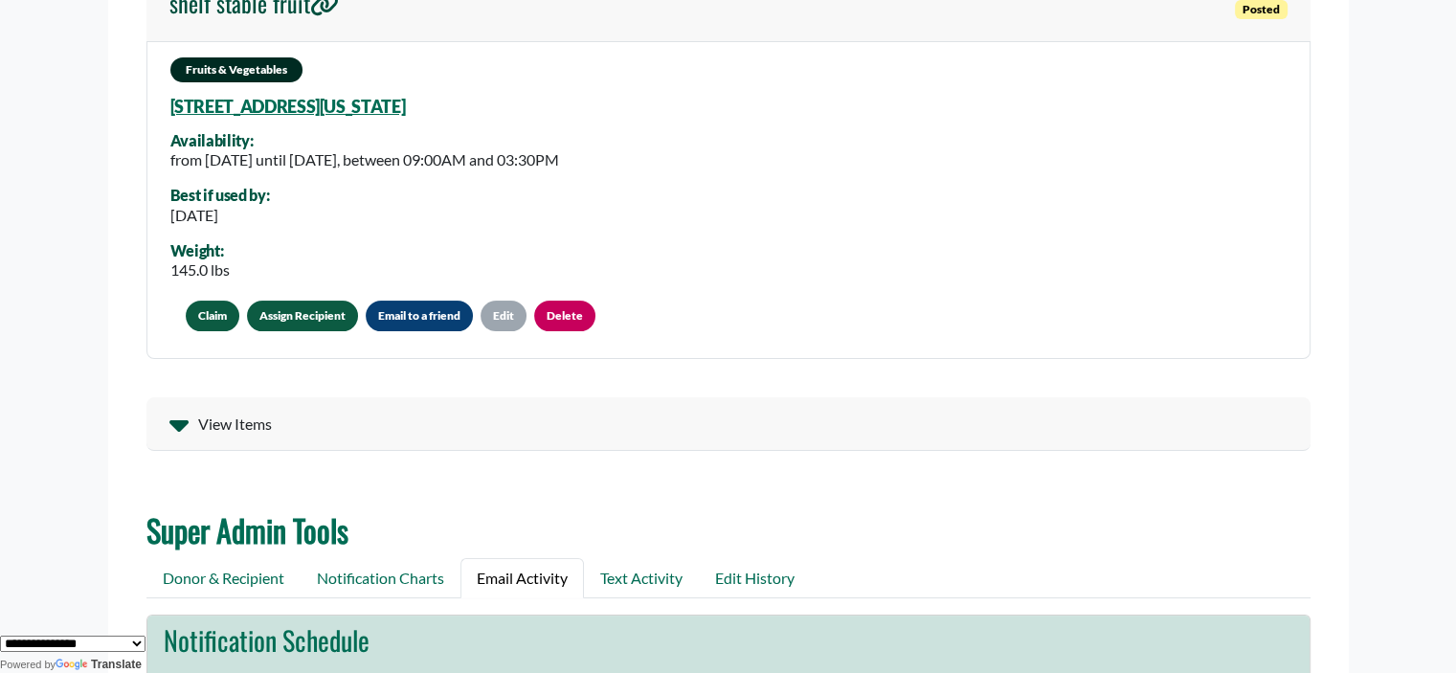
scroll to position [132, 0]
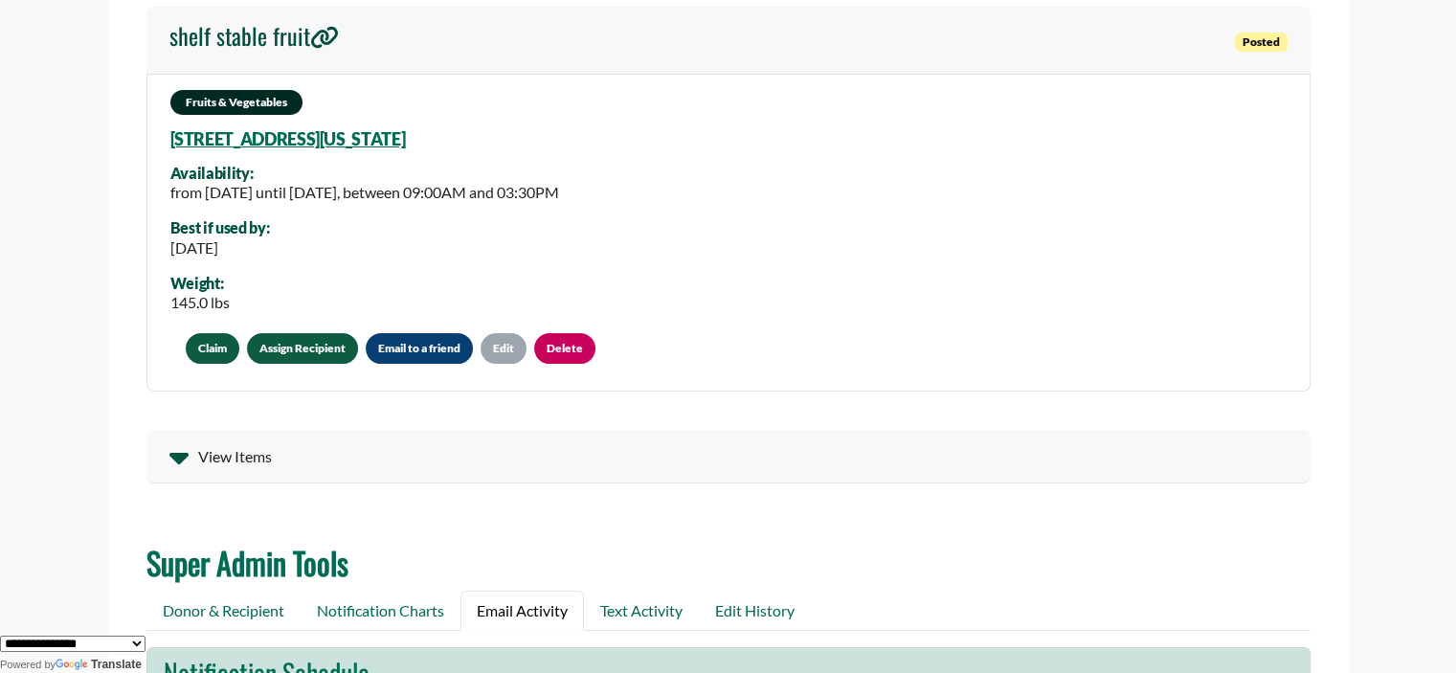
click at [215, 461] on span "View Items" at bounding box center [235, 456] width 74 height 23
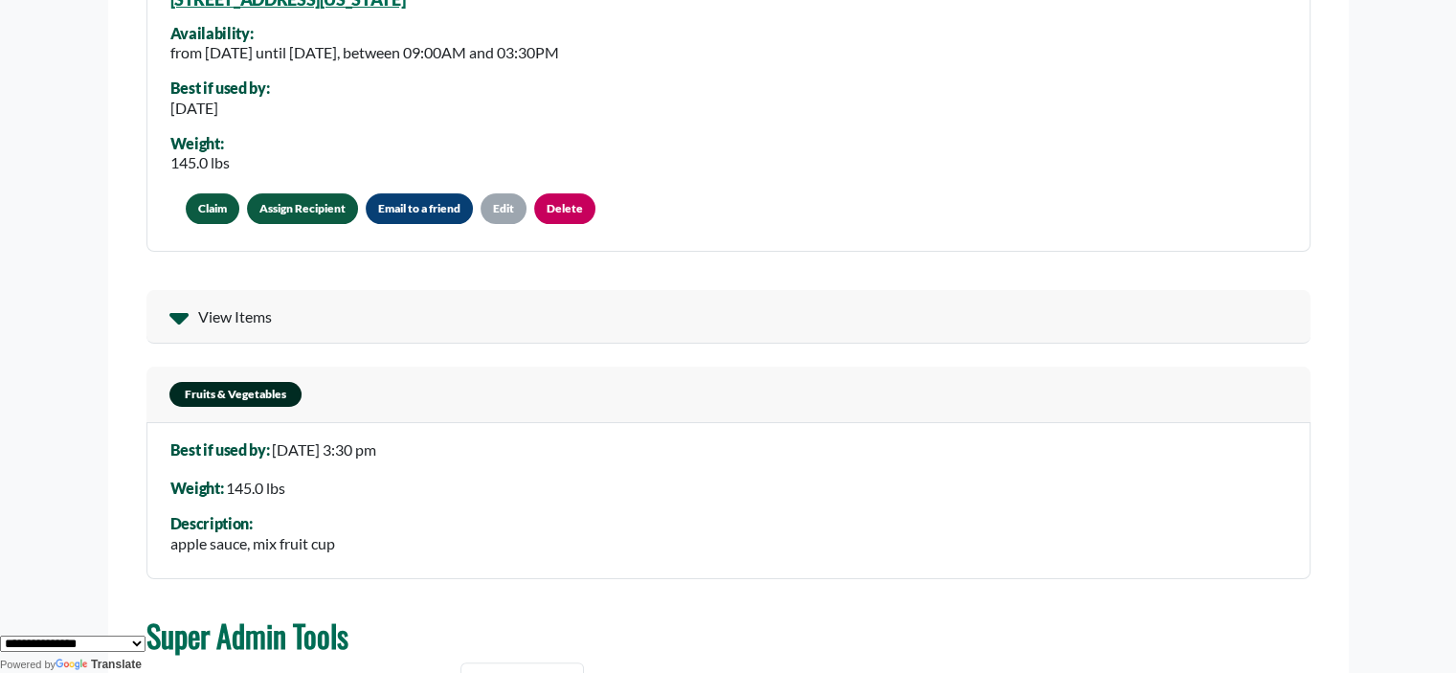
scroll to position [410, 0]
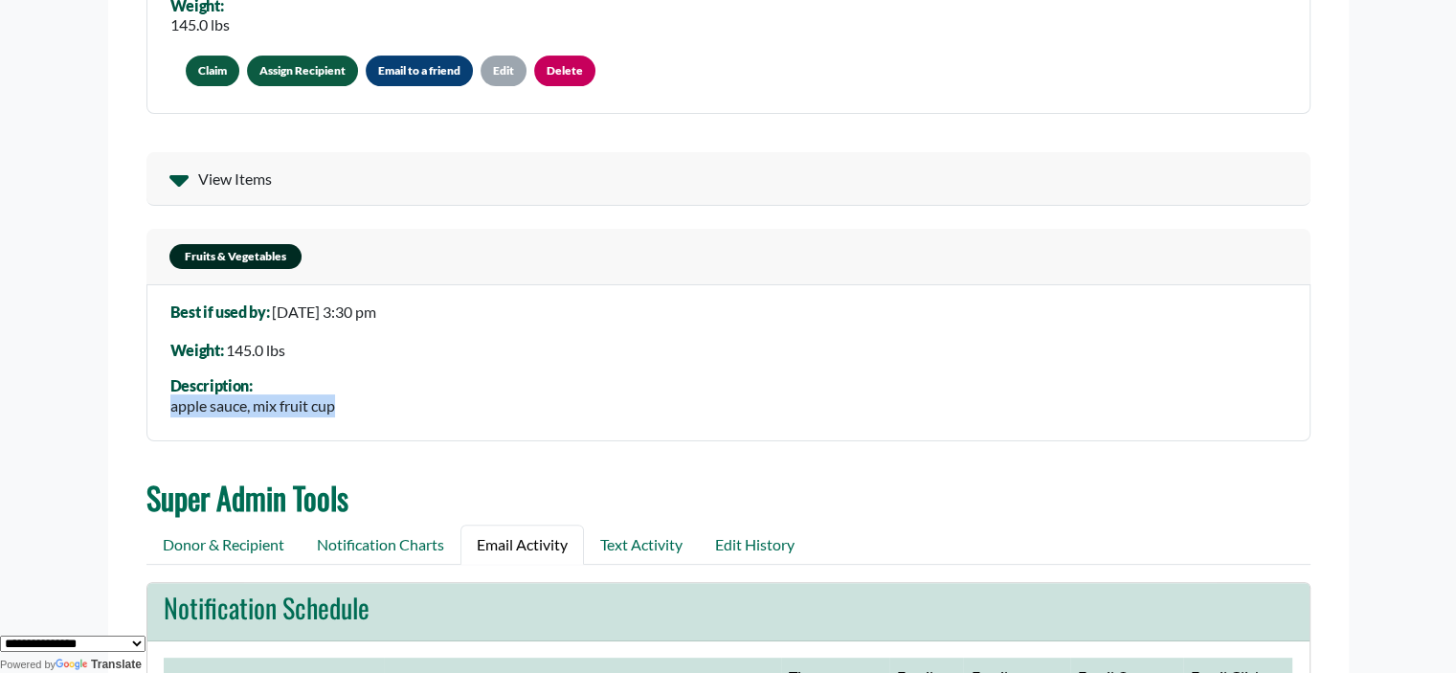
drag, startPoint x: 344, startPoint y: 405, endPoint x: 161, endPoint y: 414, distance: 183.0
click at [161, 414] on div "Best if used by: 30 Sep 2026, 3:30 pm Weight: 145.0 lbs Description: apple sauc…" at bounding box center [728, 362] width 1164 height 157
click at [203, 406] on span "apple sauce, mix fruit cup" at bounding box center [252, 405] width 165 height 18
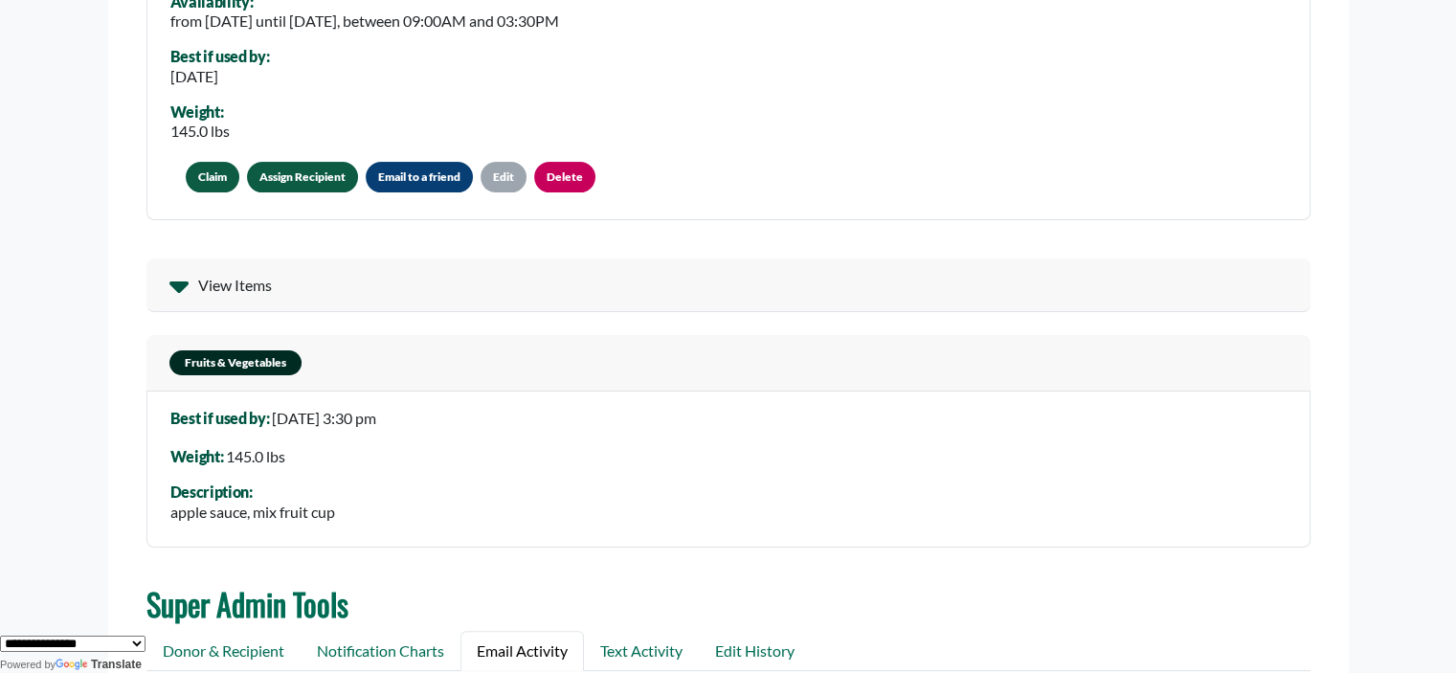
click at [310, 179] on div "Claim Claim "shelf stable fruit" Claiming a donation will notify the donor, sha…" at bounding box center [390, 177] width 440 height 38
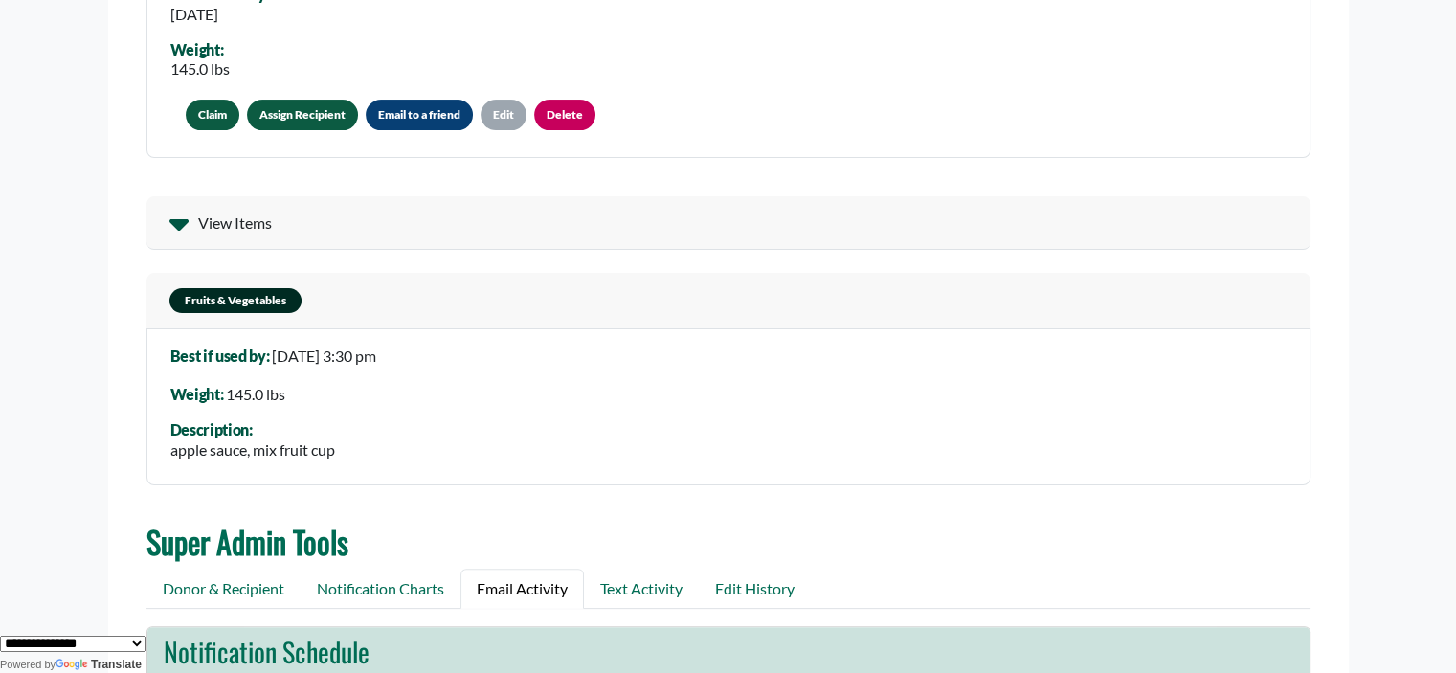
scroll to position [399, 0]
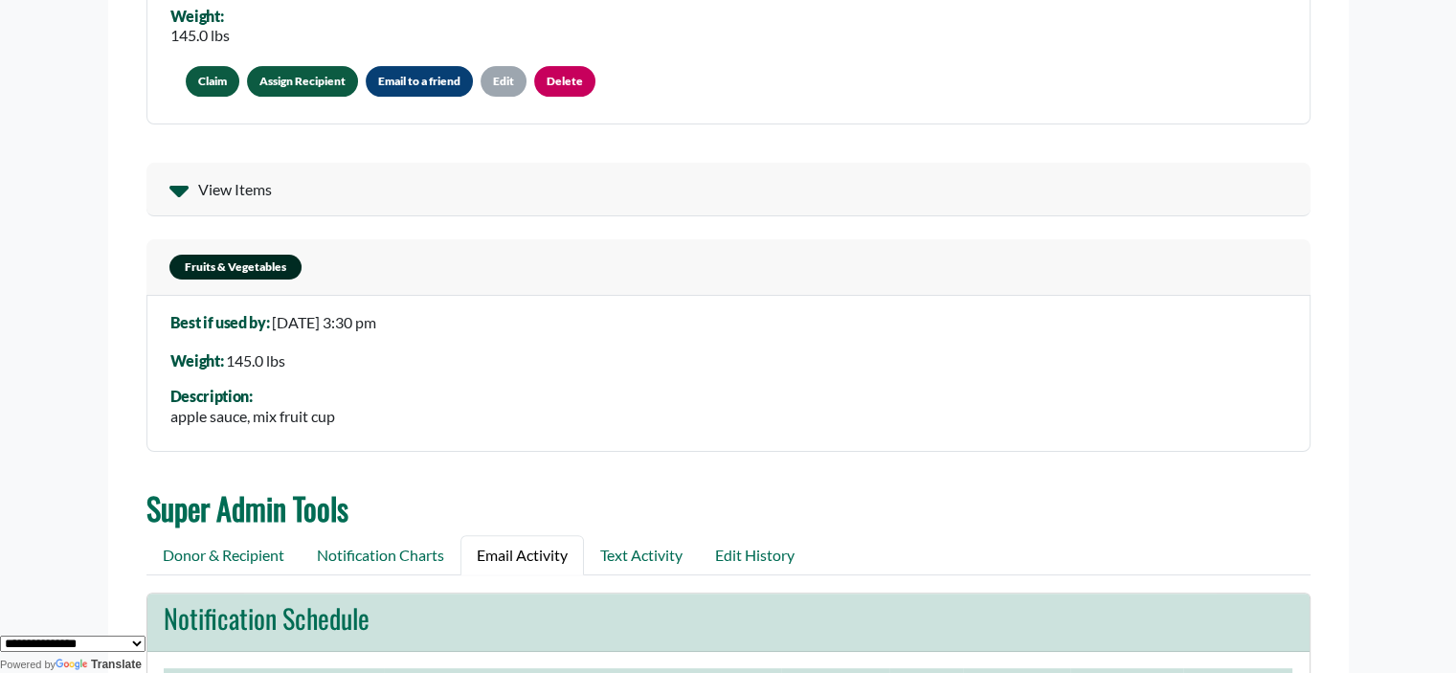
click at [284, 82] on link "Assign Recipient" at bounding box center [302, 81] width 111 height 31
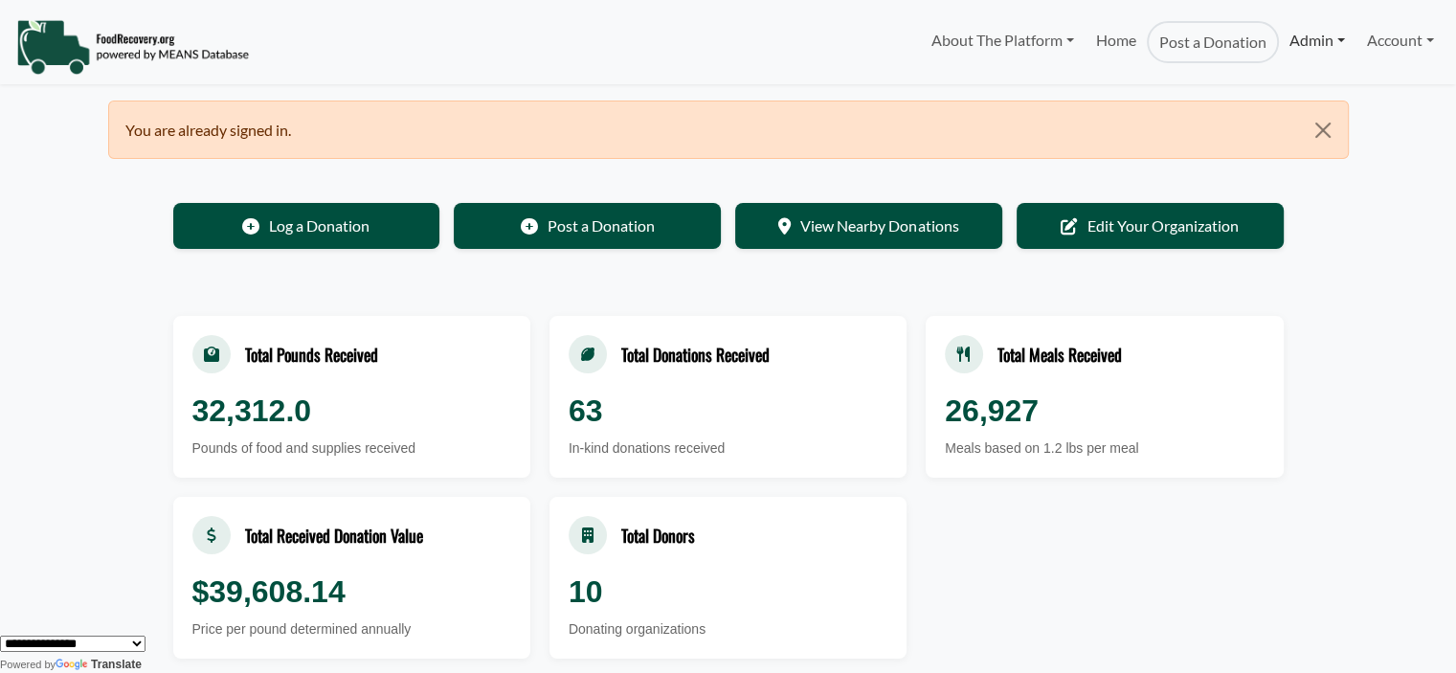
click at [1305, 41] on link "Admin" at bounding box center [1317, 40] width 77 height 38
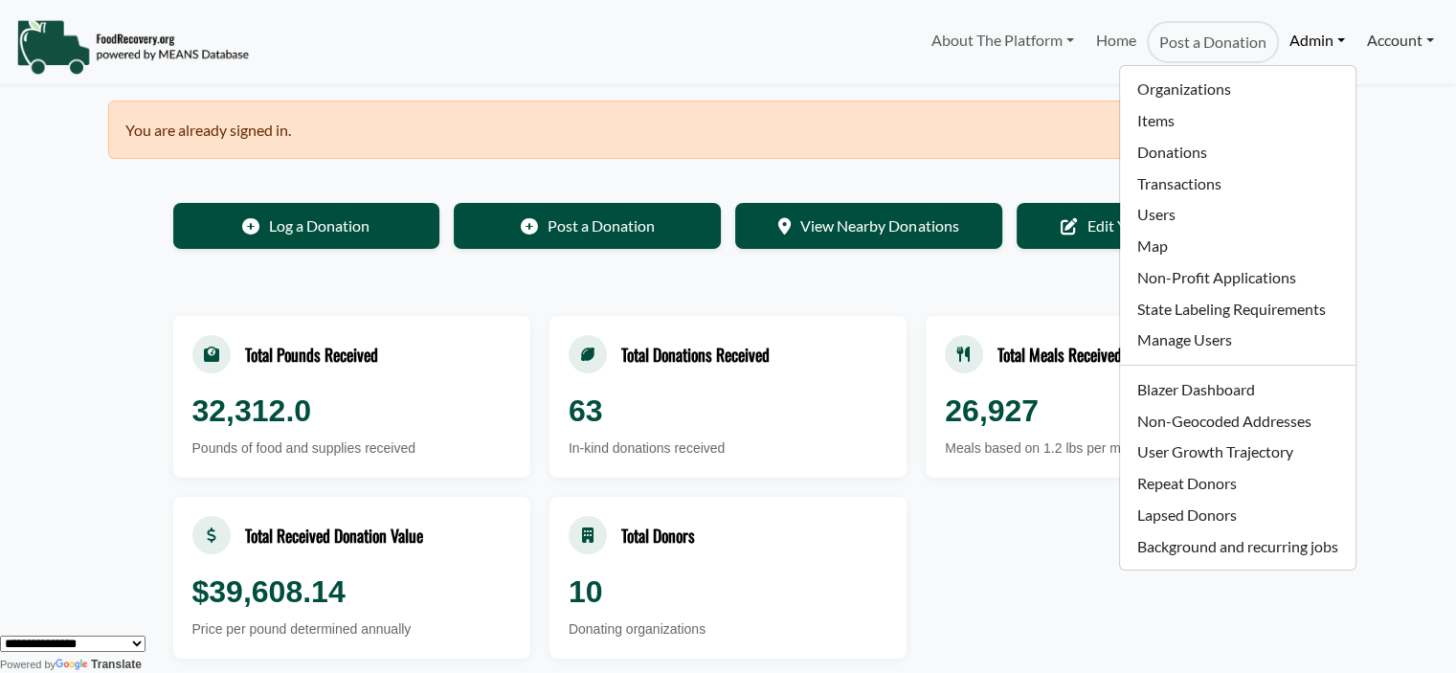
click at [1371, 38] on link "Account" at bounding box center [1400, 40] width 88 height 38
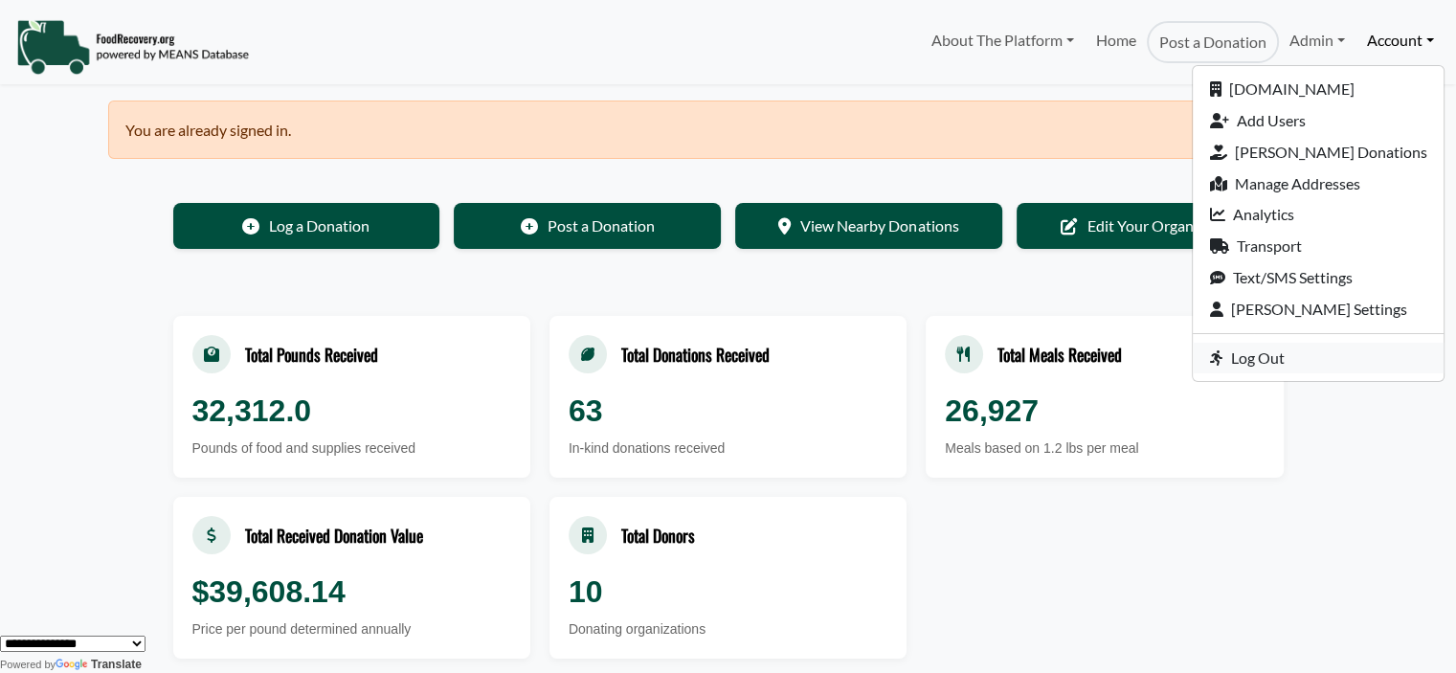
click at [1290, 353] on link "Log Out" at bounding box center [1318, 359] width 251 height 32
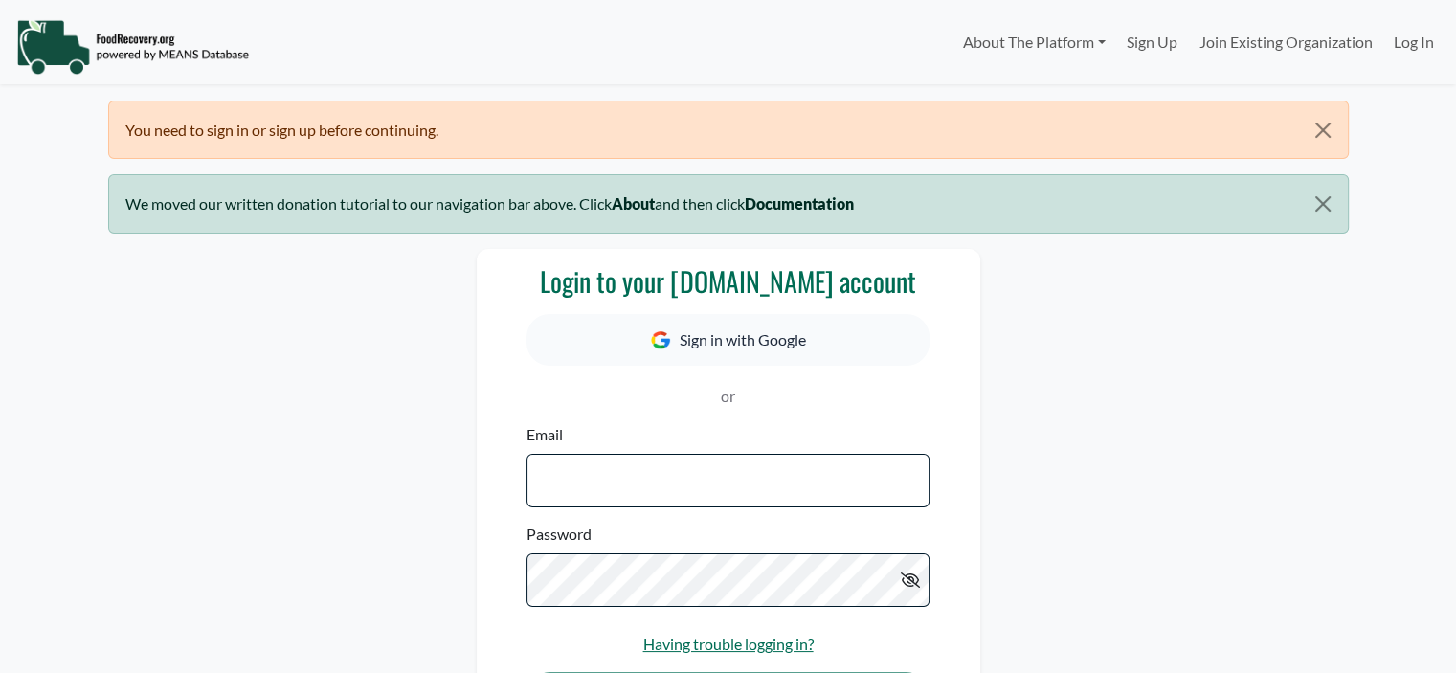
select select "Language Translate Widget"
type input "**********"
click at [1148, 49] on link "Sign Up" at bounding box center [1152, 42] width 72 height 38
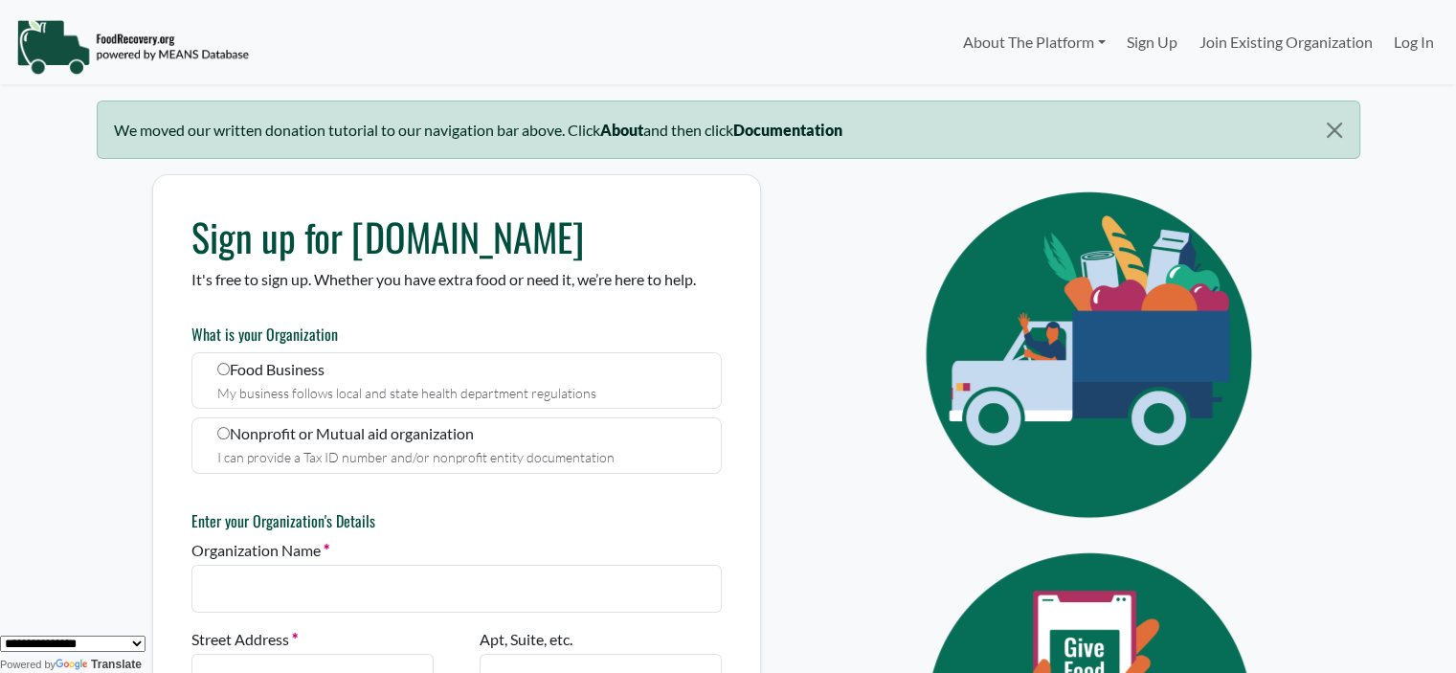
type input "**********"
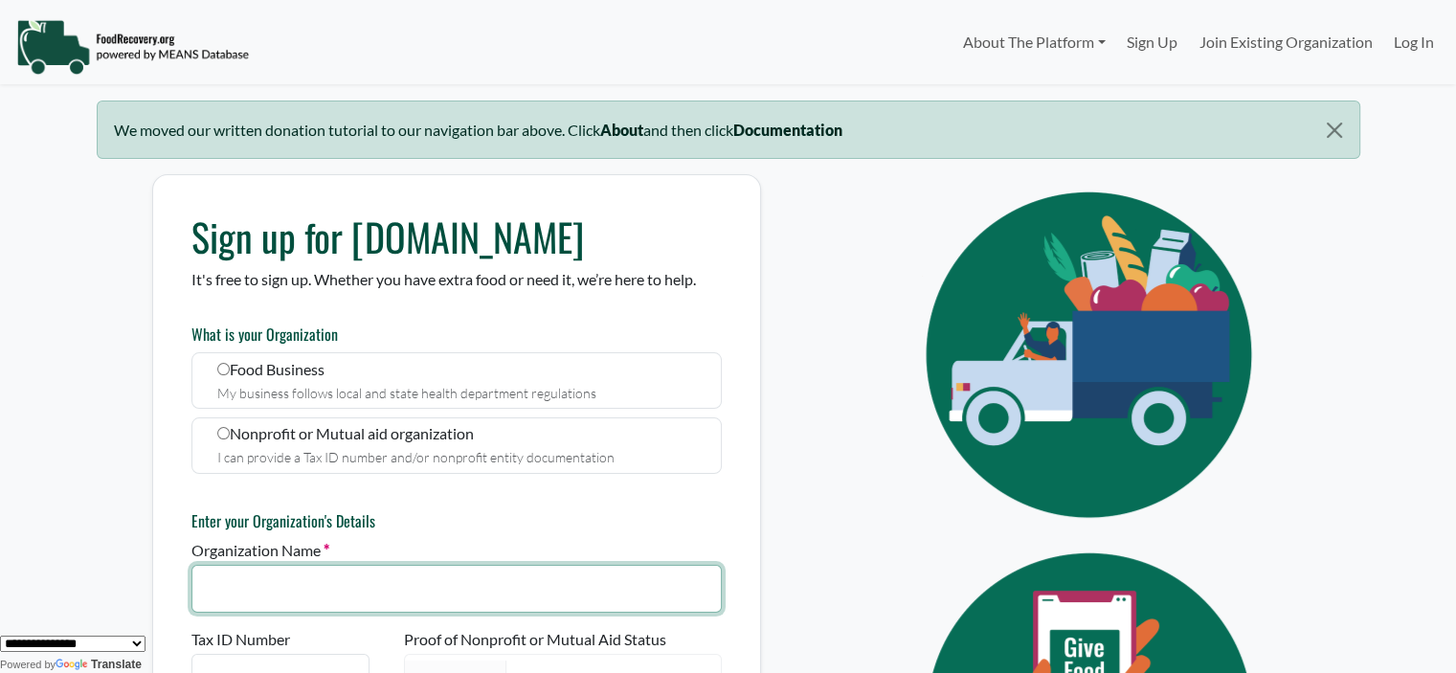
click at [339, 581] on input "Organization Name" at bounding box center [456, 589] width 530 height 48
paste input "**********"
drag, startPoint x: 558, startPoint y: 585, endPoint x: 149, endPoint y: 558, distance: 409.6
type input "**********"
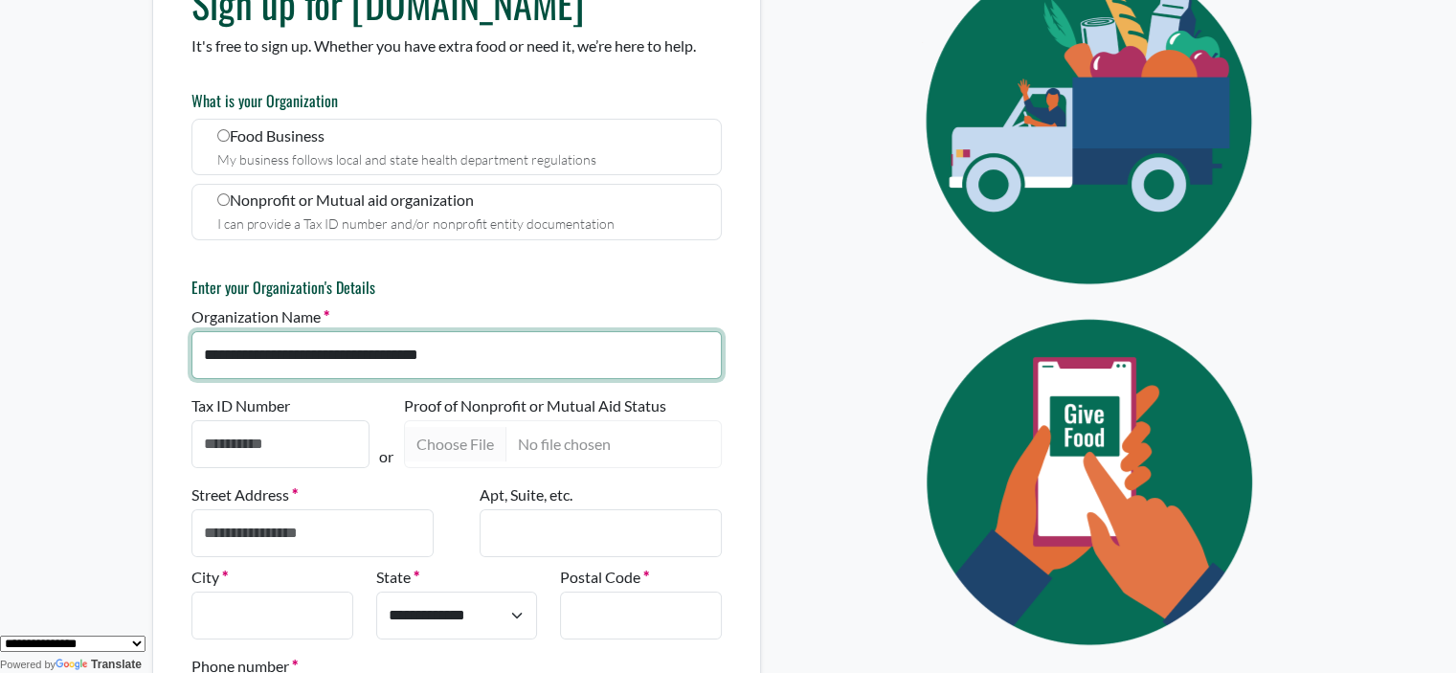
scroll to position [237, 0]
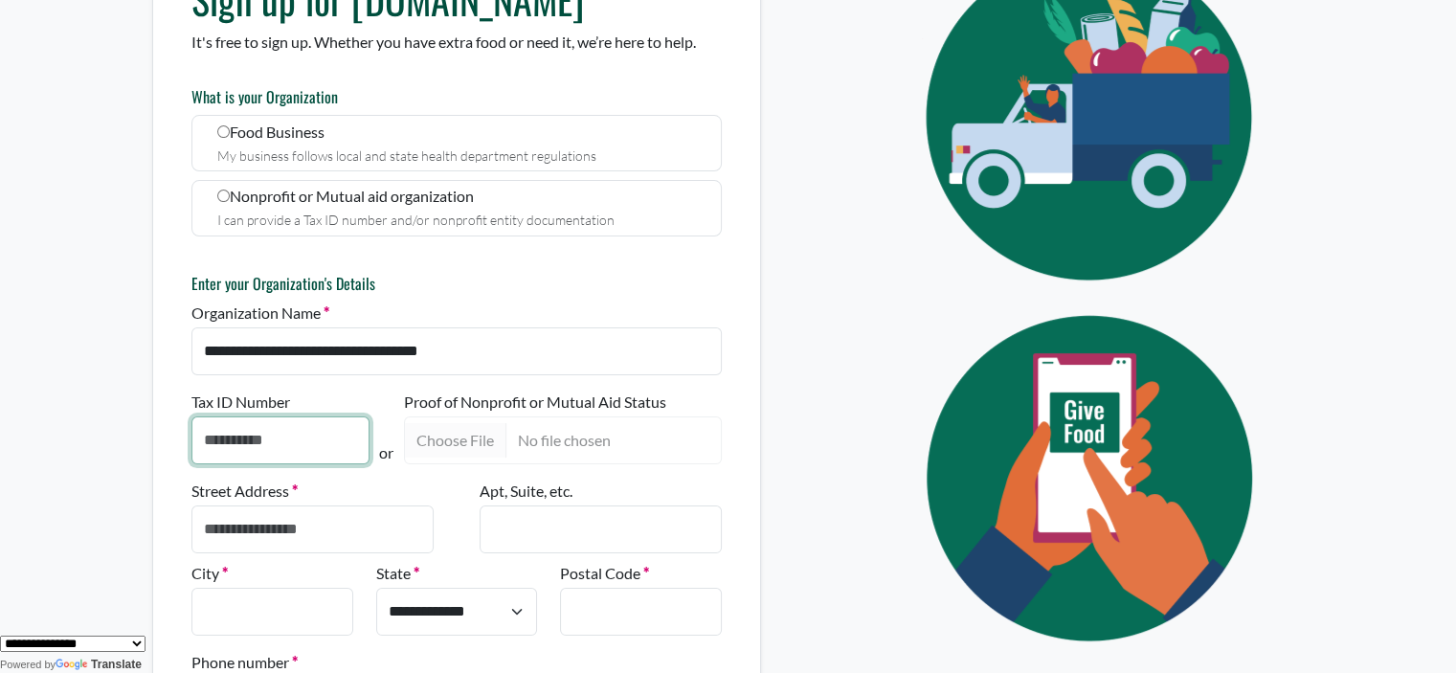
click at [241, 436] on input "Tax ID Number" at bounding box center [280, 440] width 178 height 48
paste input "**********"
type input "**********"
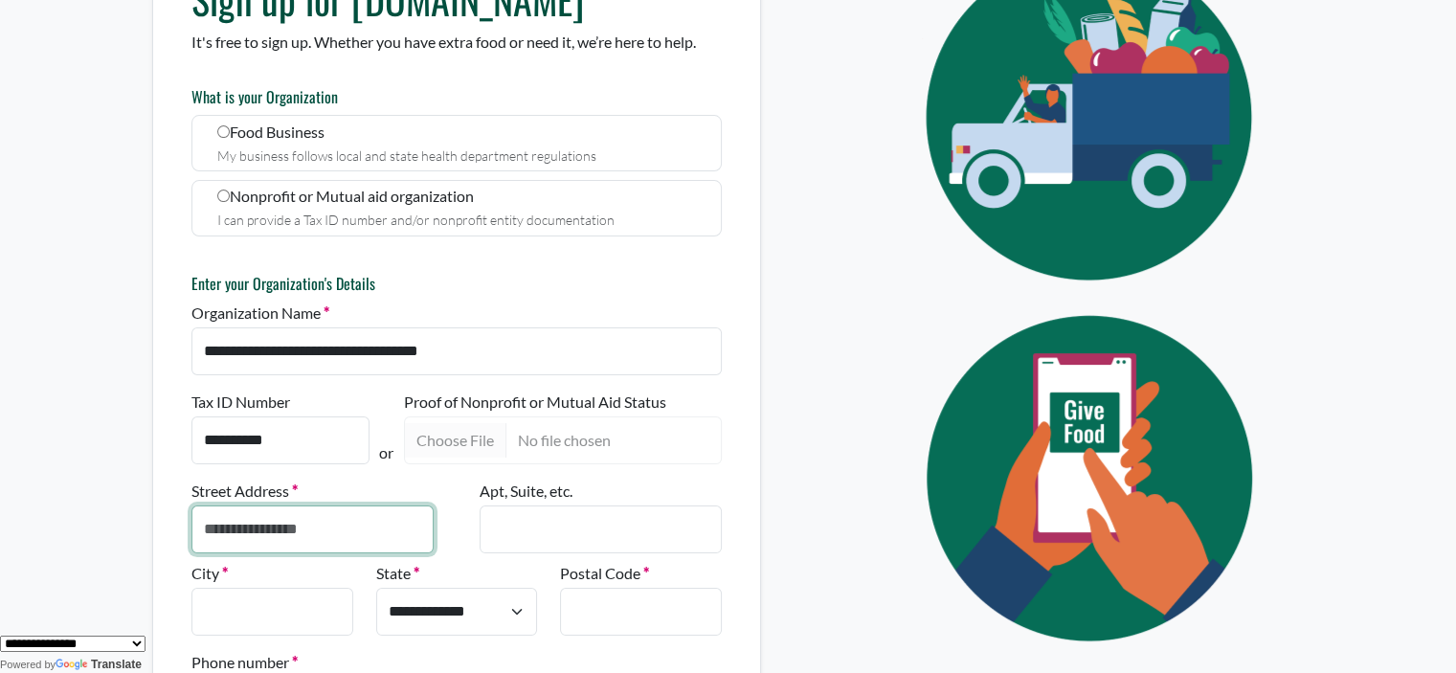
click at [262, 524] on input "Street Address" at bounding box center [312, 529] width 242 height 48
paste input "**********"
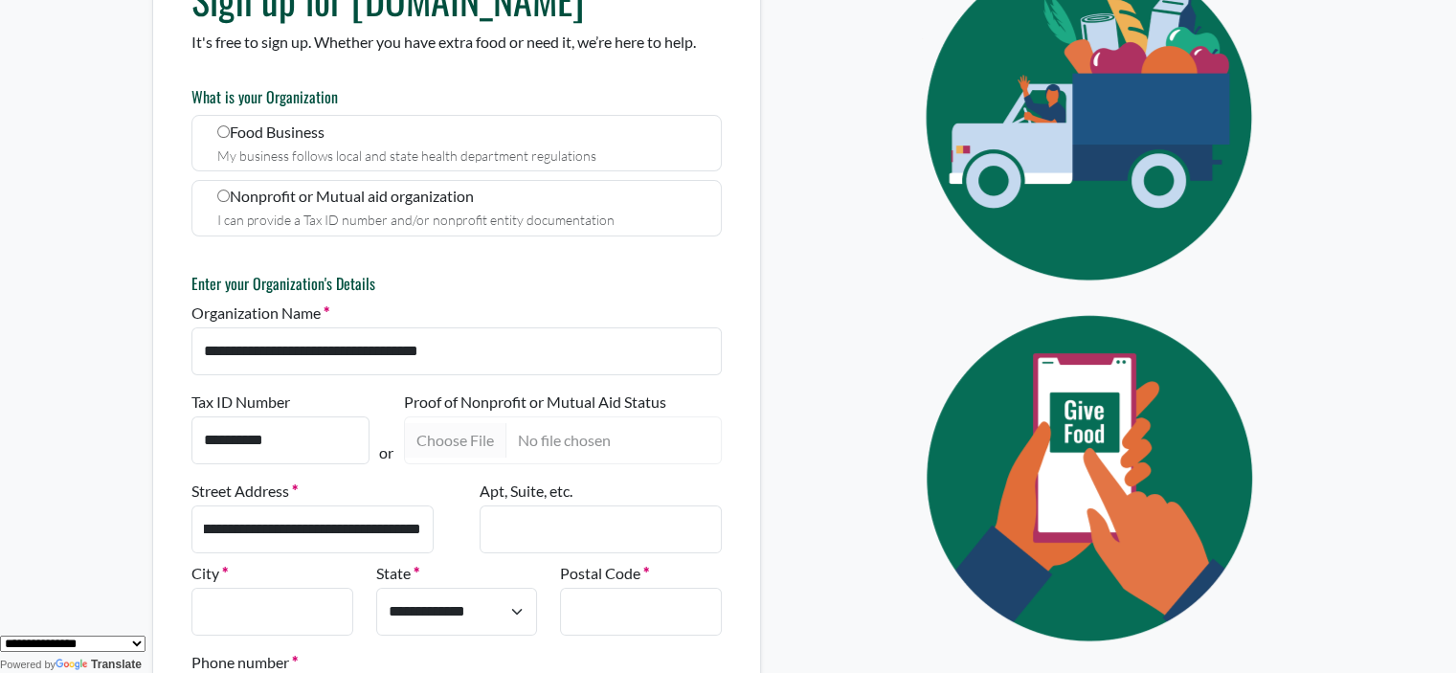
scroll to position [0, 0]
type input "**********"
type input "*********"
type input "**********"
select select "**"
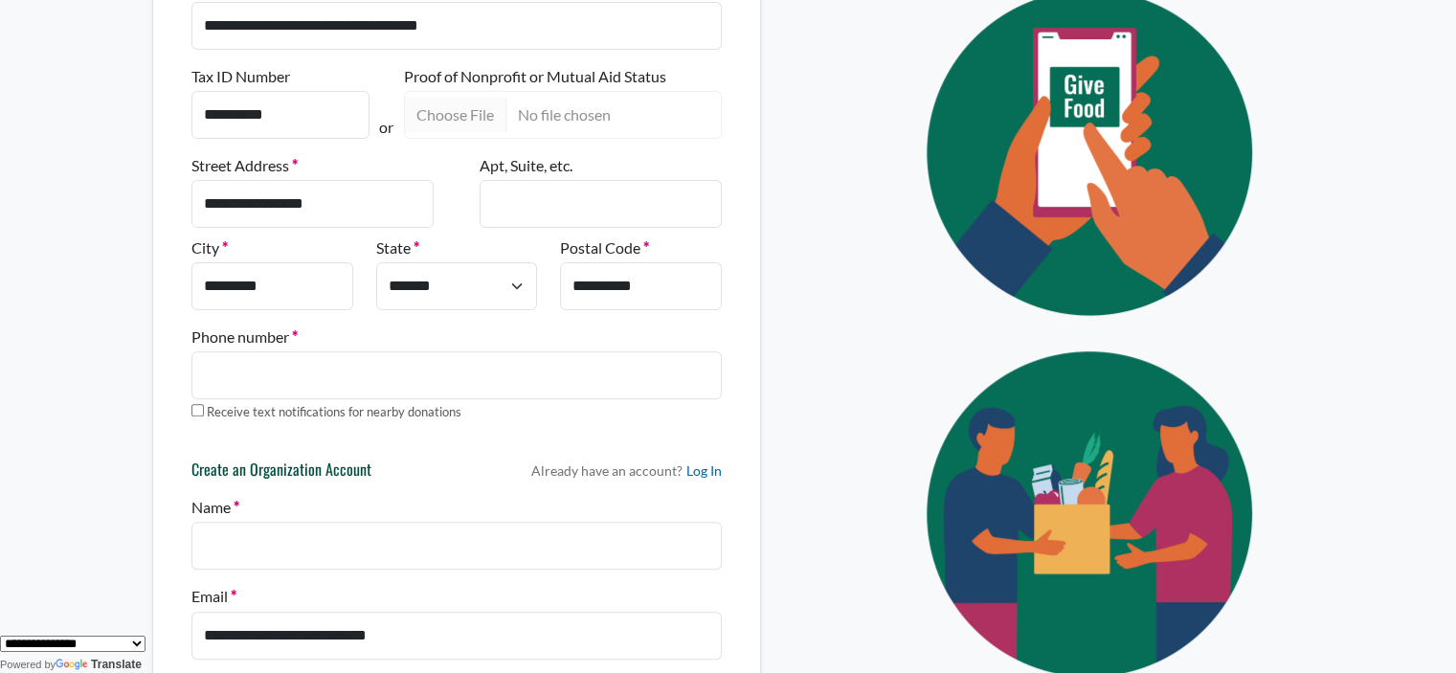
scroll to position [574, 0]
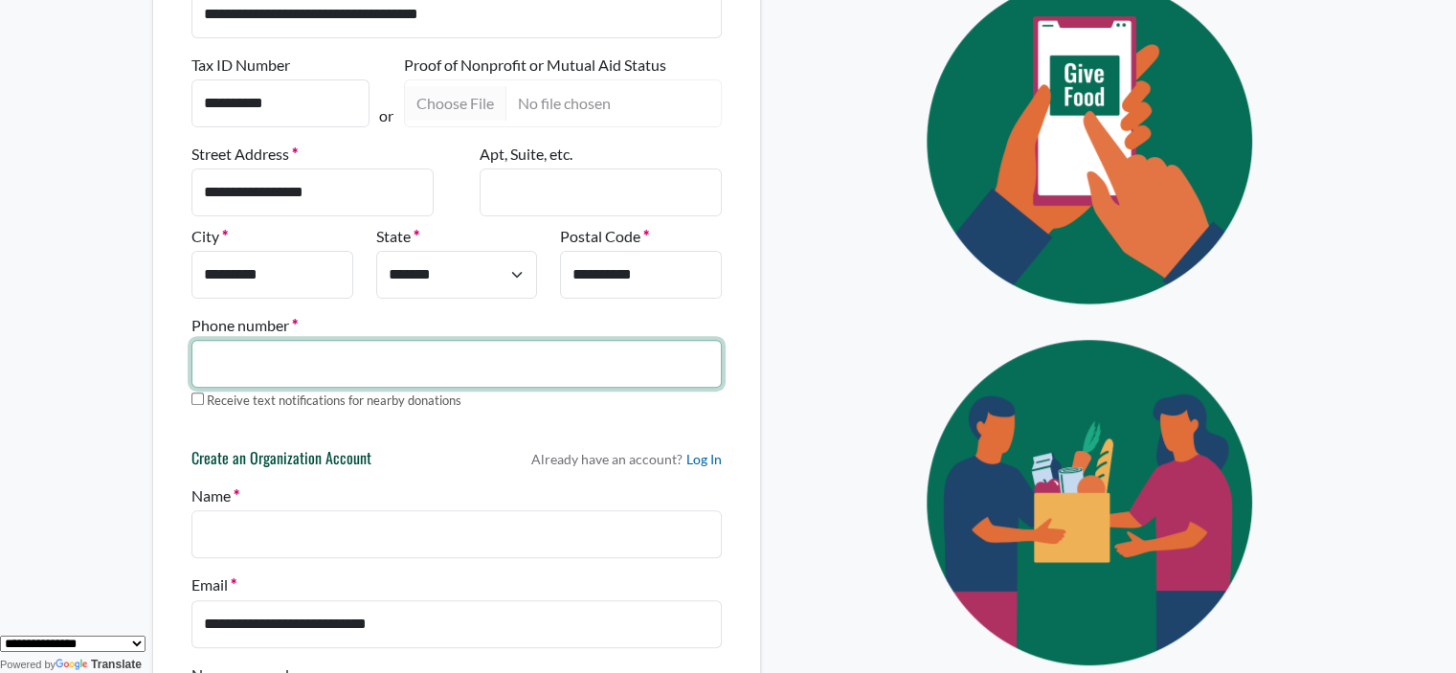
click at [338, 367] on input "Phone number" at bounding box center [456, 364] width 530 height 48
type input "**********"
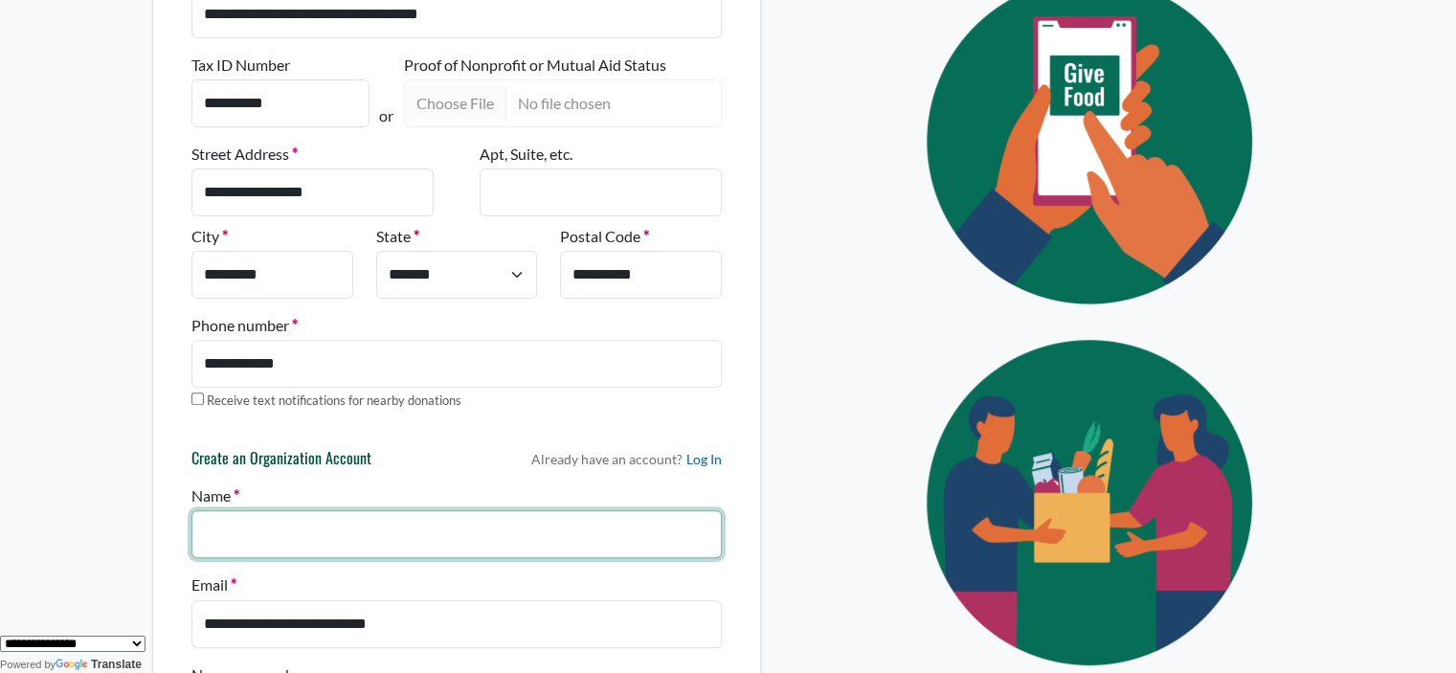
click at [290, 535] on input "Name" at bounding box center [456, 534] width 530 height 48
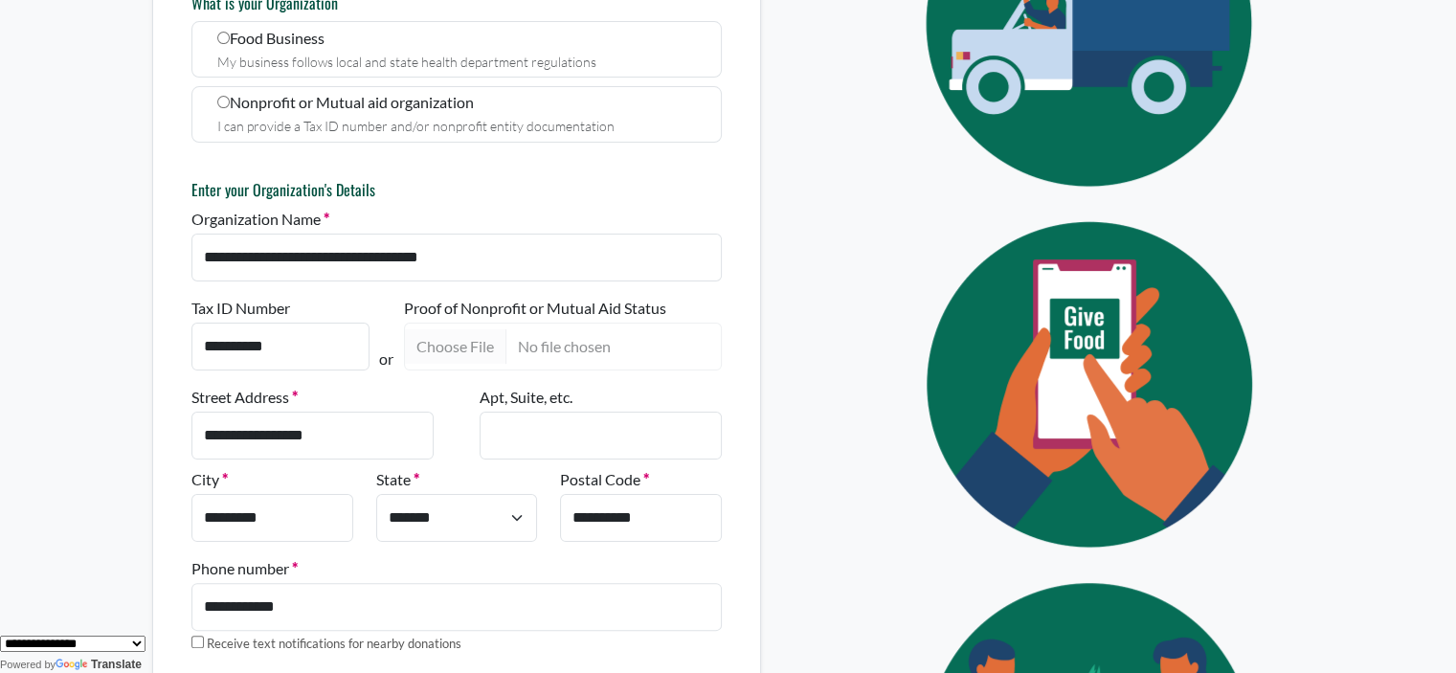
scroll to position [306, 0]
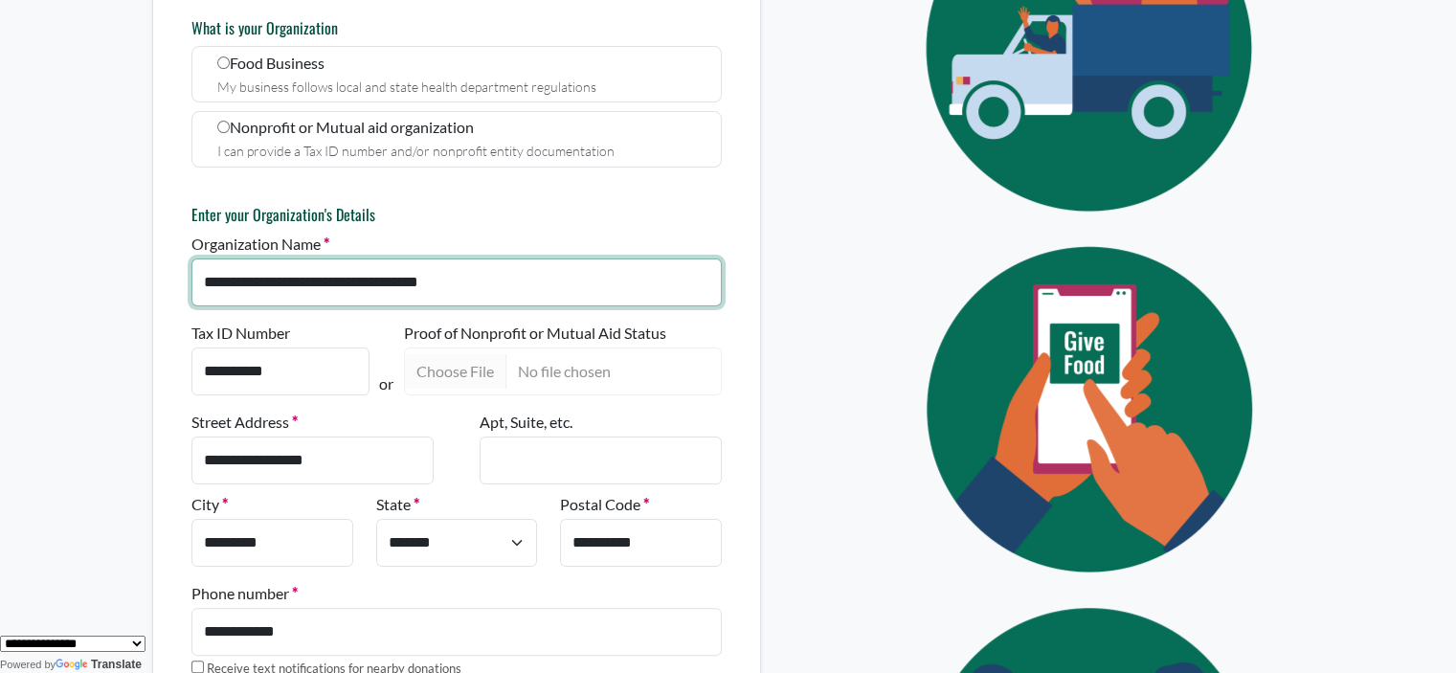
drag, startPoint x: 490, startPoint y: 298, endPoint x: 42, endPoint y: 298, distance: 448.0
click at [43, 298] on body "About The Platform How It Works FAQs Documentation Sign Up Join Existing Organi…" at bounding box center [728, 30] width 1456 height 673
paste input "*"
drag, startPoint x: 223, startPoint y: 275, endPoint x: 11, endPoint y: 267, distance: 211.7
click at [22, 267] on body "About The Platform How It Works FAQs Documentation Sign Up Join Existing Organi…" at bounding box center [728, 30] width 1456 height 673
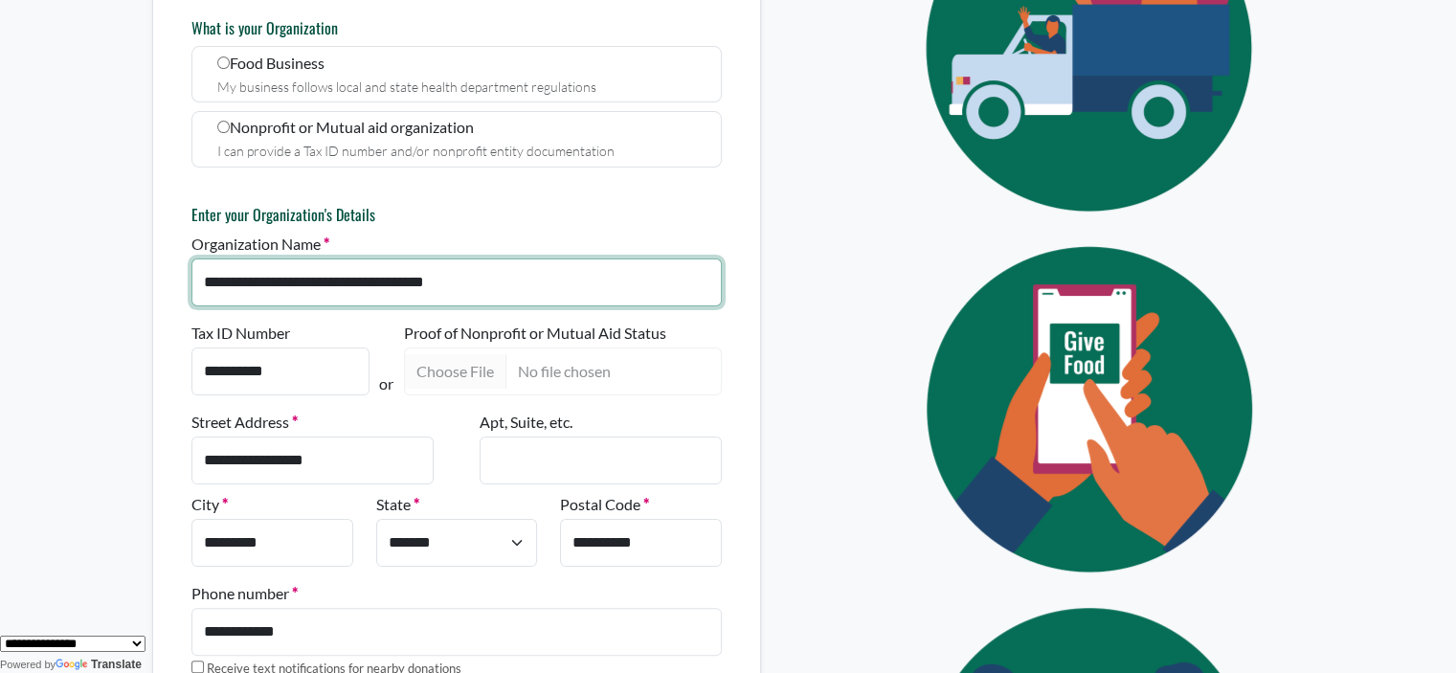
paste input "text"
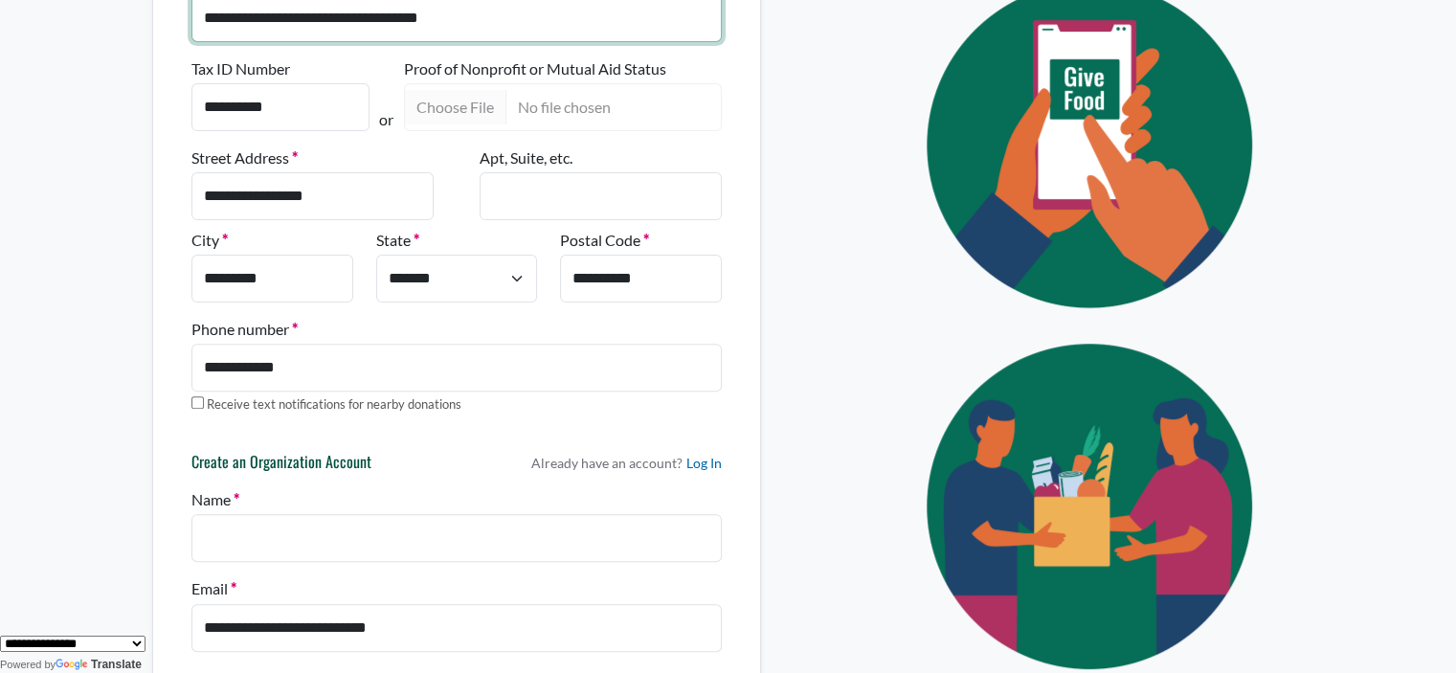
scroll to position [721, 0]
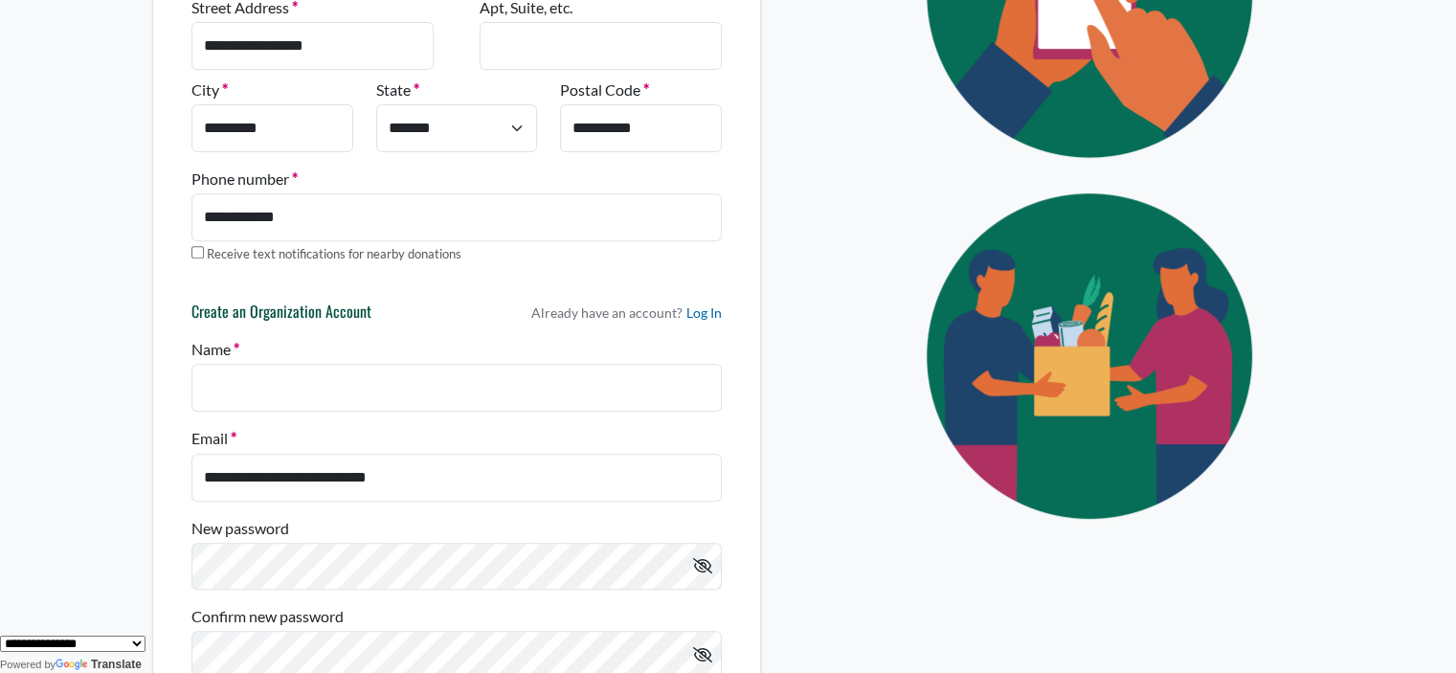
type input "**********"
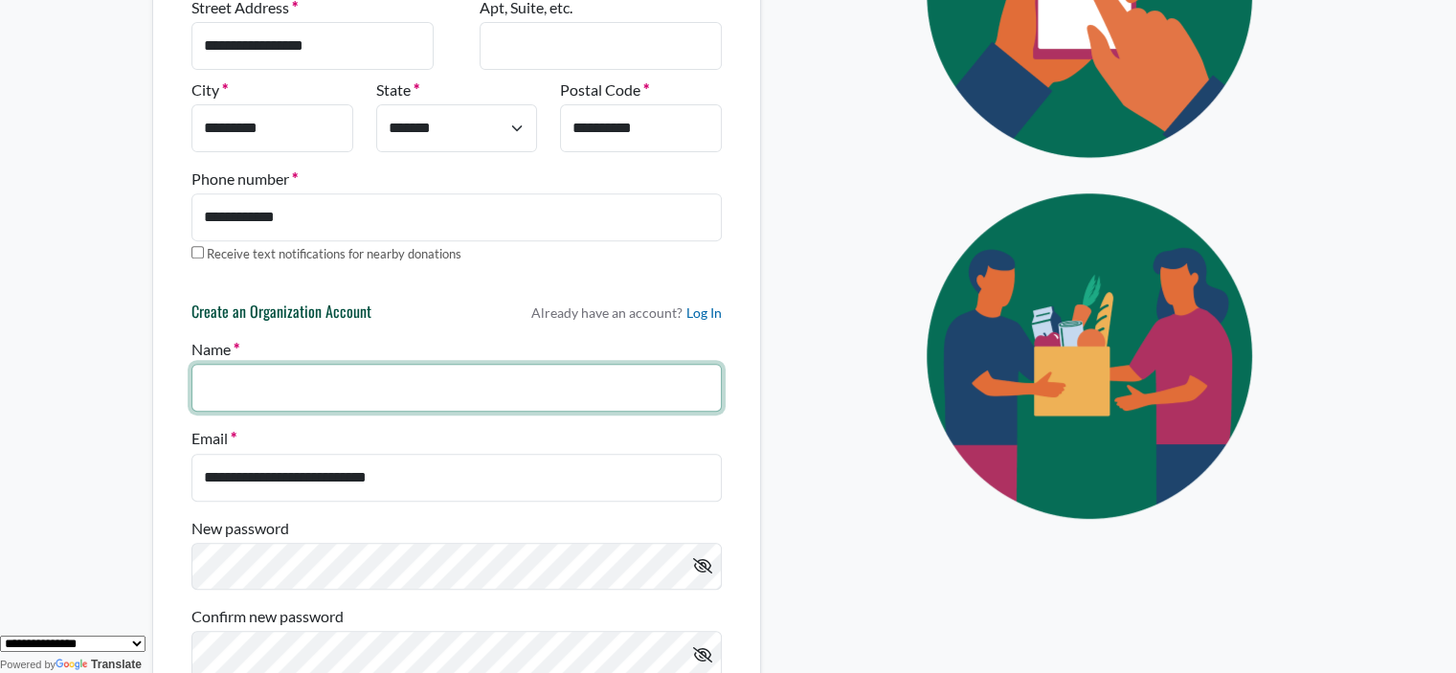
click at [304, 385] on input "Name" at bounding box center [456, 388] width 530 height 48
type input "****"
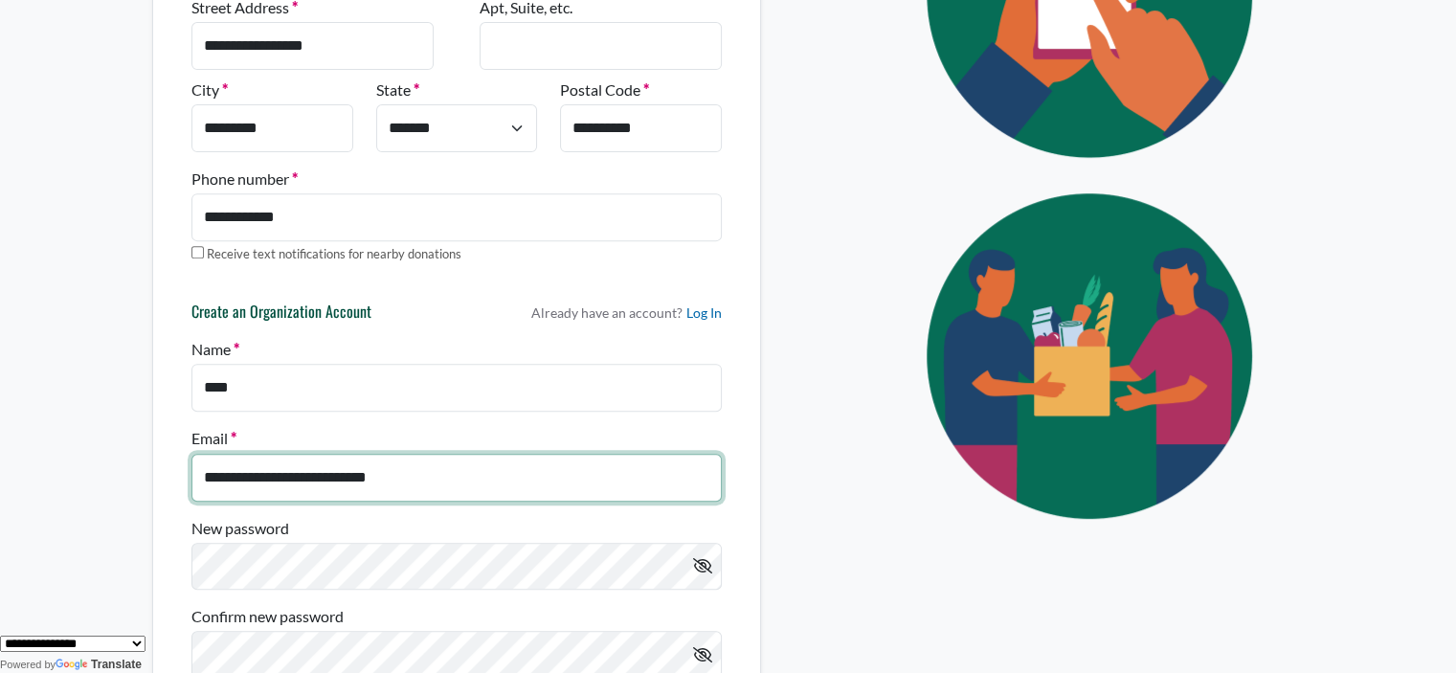
drag, startPoint x: 444, startPoint y: 489, endPoint x: 165, endPoint y: 489, distance: 279.5
click at [174, 496] on div "**********" at bounding box center [456, 237] width 609 height 1569
type input "**********"
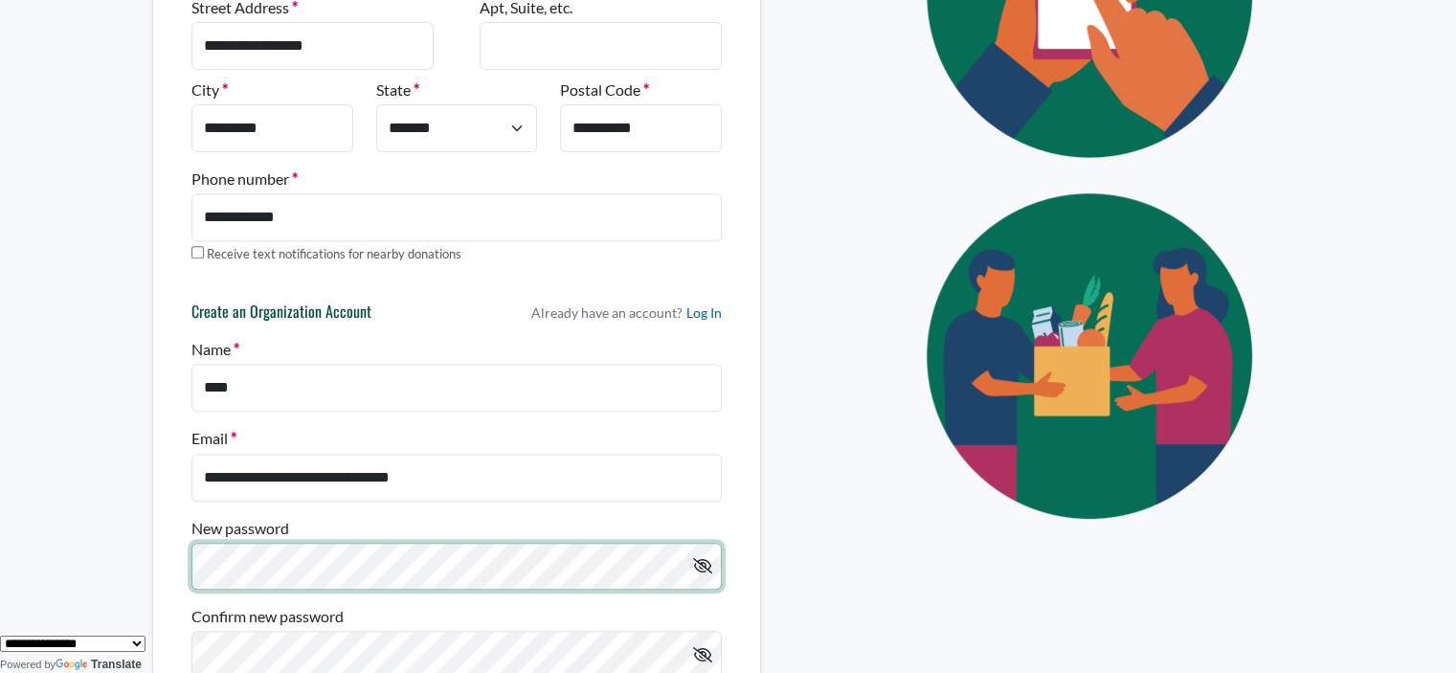
click at [105, 570] on div "**********" at bounding box center [729, 201] width 1264 height 1643
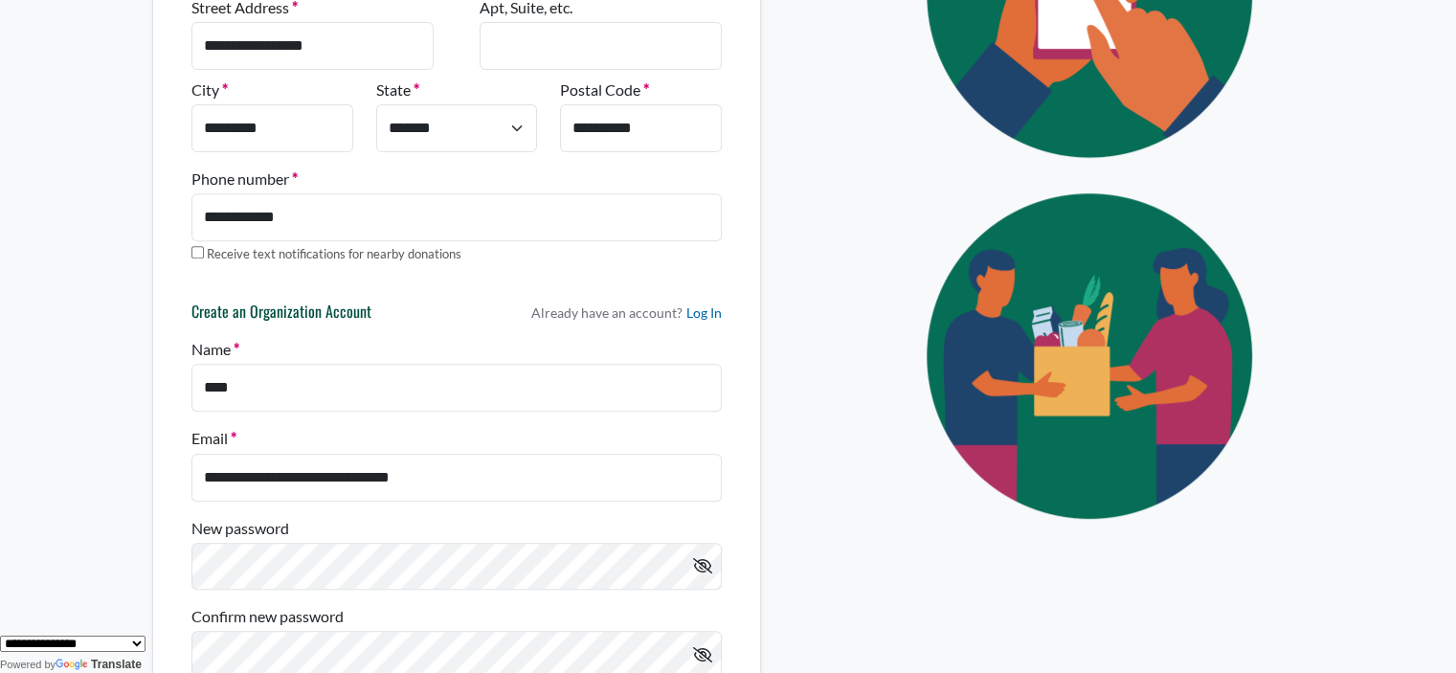
click at [215, 653] on div "**********" at bounding box center [728, 644] width 1456 height 24
click at [701, 560] on icon at bounding box center [702, 565] width 19 height 15
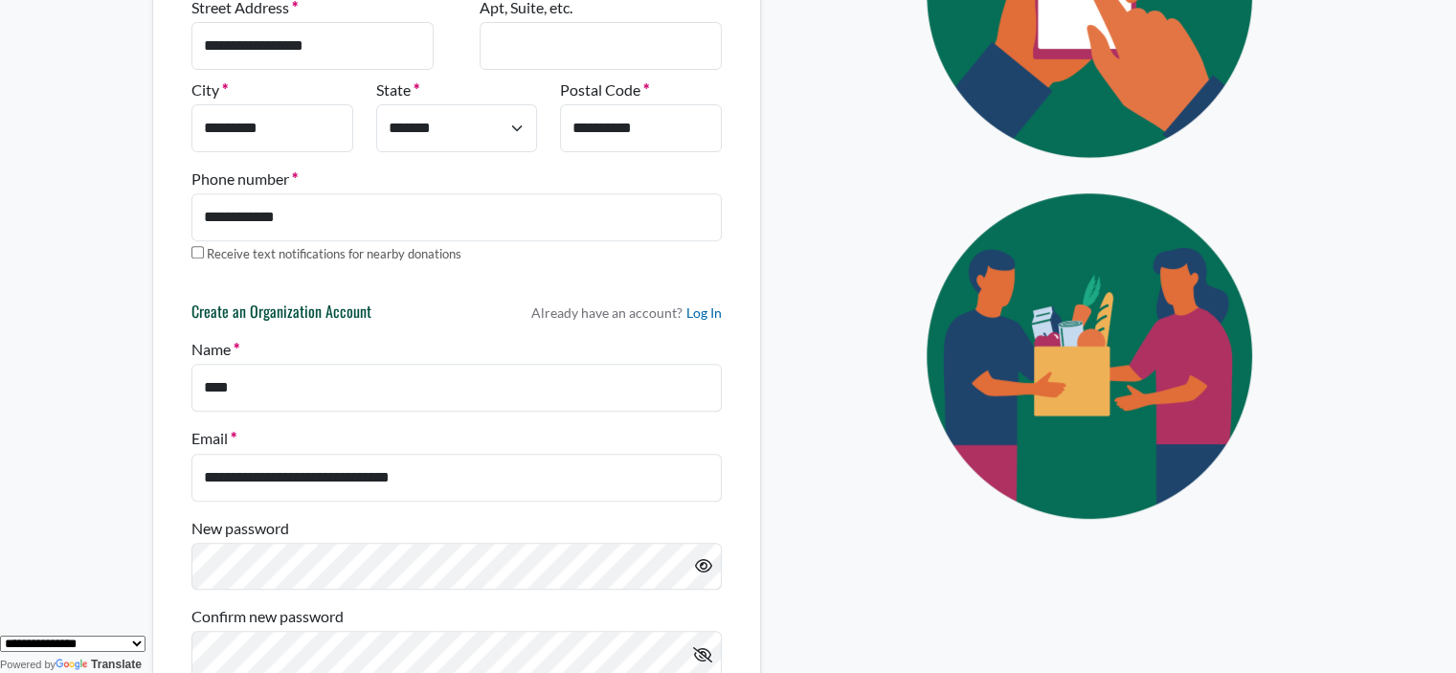
click at [383, 644] on div "**********" at bounding box center [728, 644] width 1456 height 24
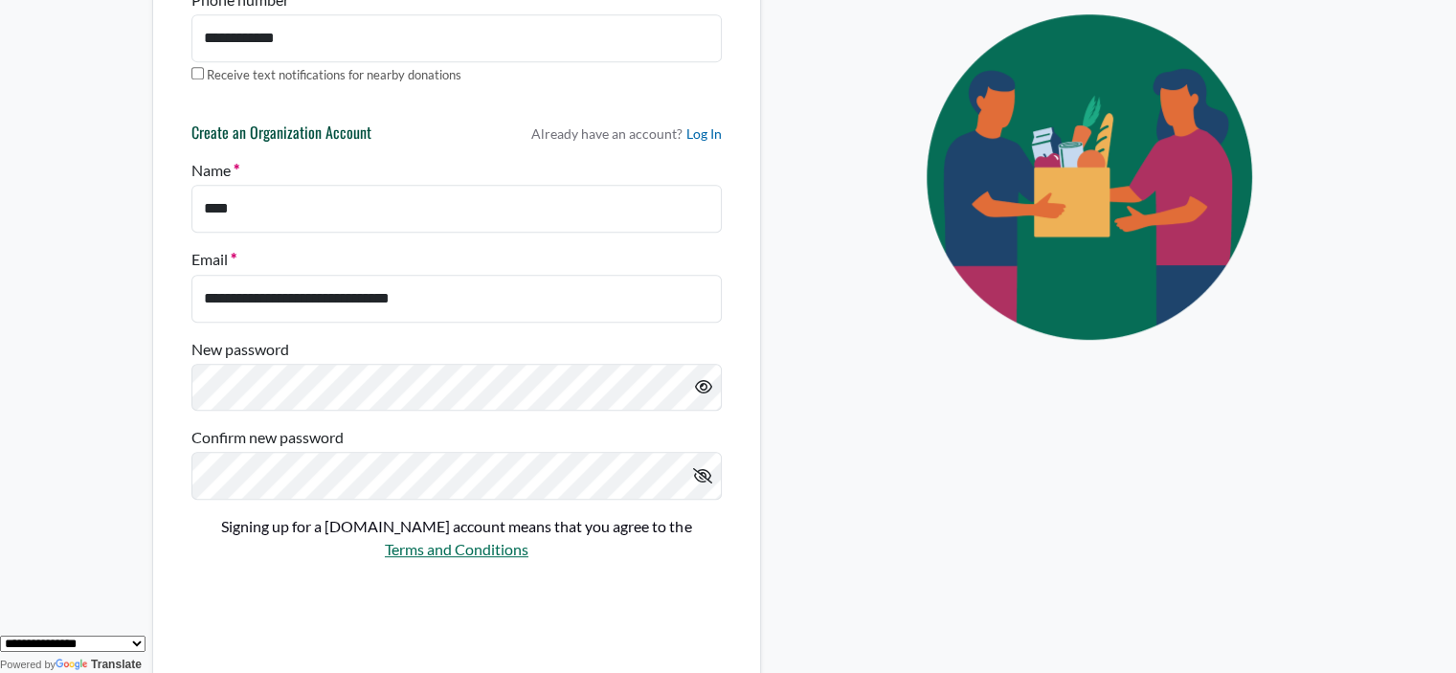
scroll to position [1025, 0]
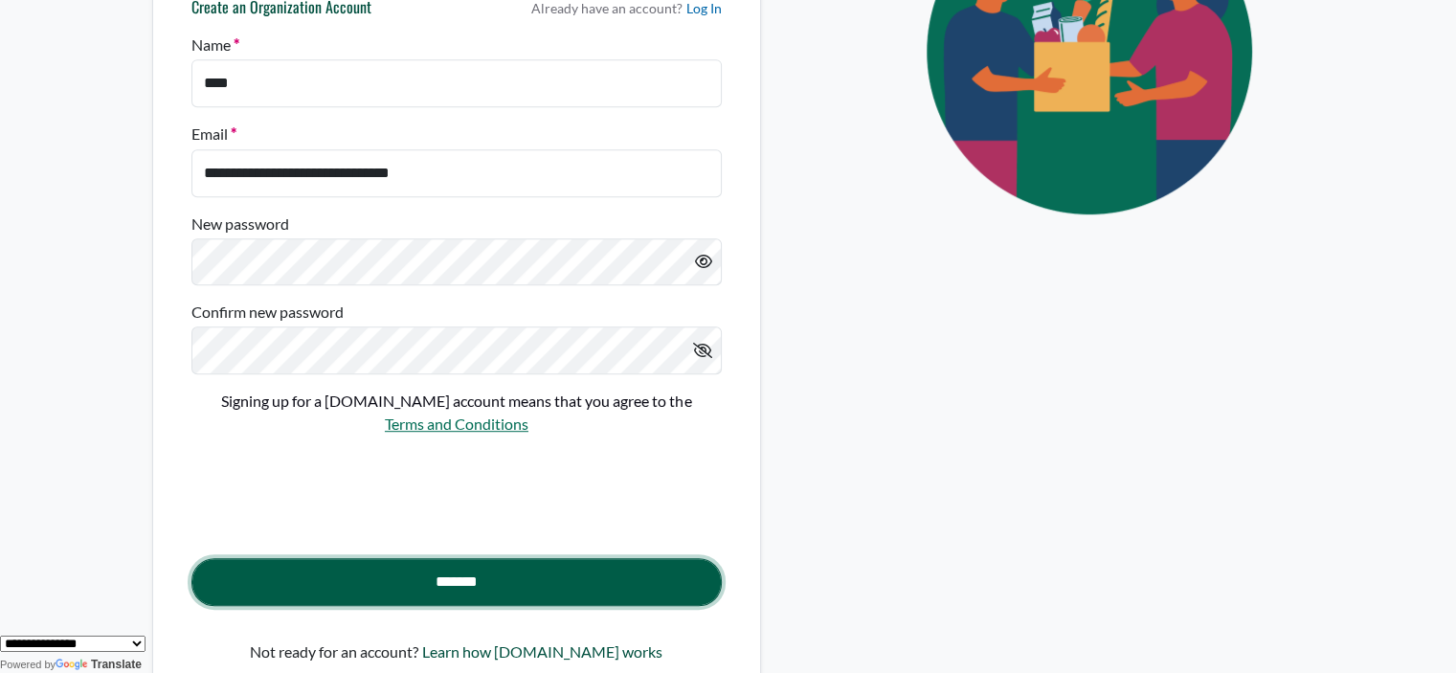
click at [441, 582] on input "*******" at bounding box center [456, 582] width 530 height 48
